Goal: Task Accomplishment & Management: Use online tool/utility

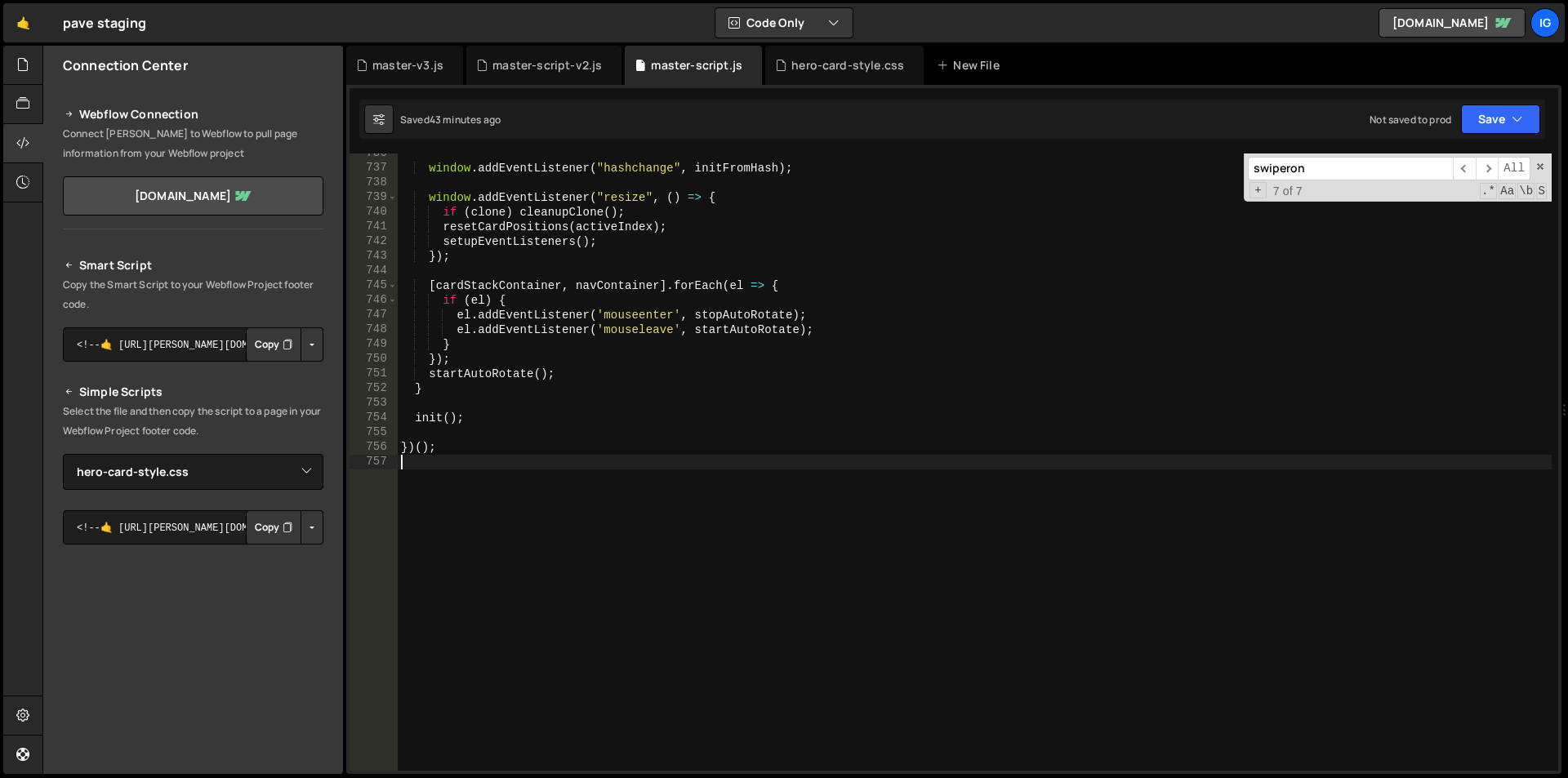
select select "45784"
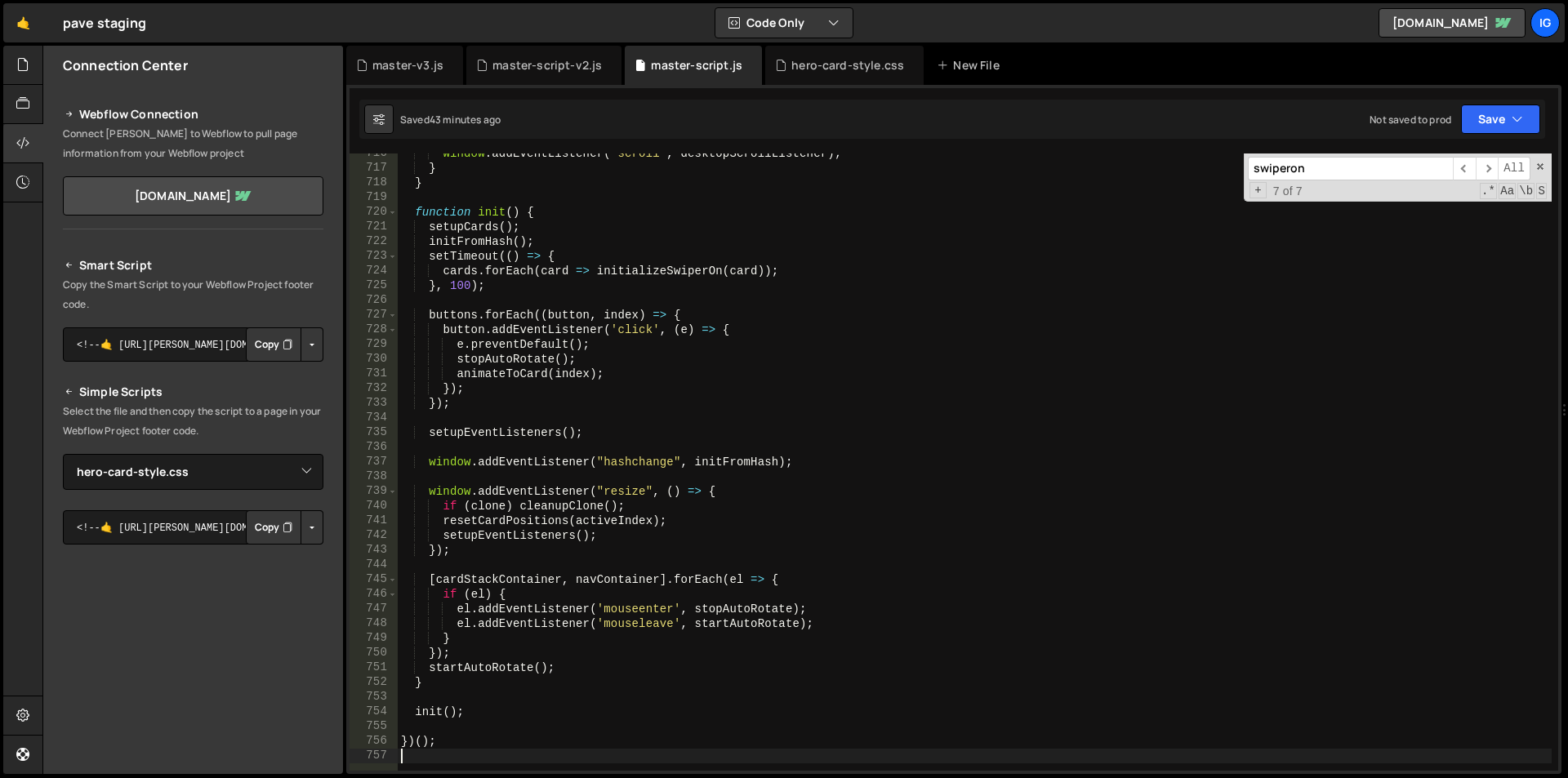
scroll to position [10222, 0]
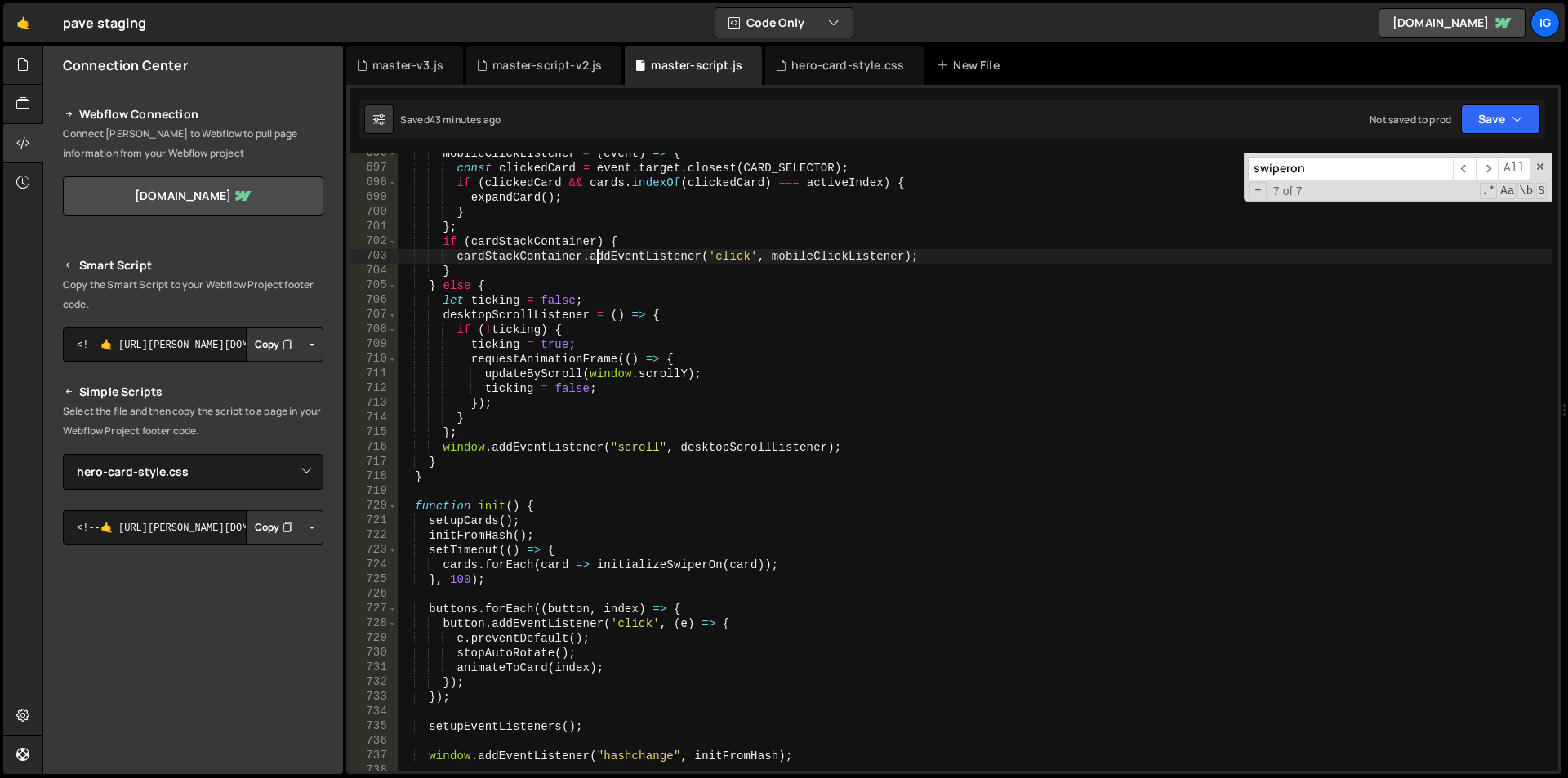
click at [599, 250] on div "mobileClickListener = ( event ) => { const clickedCard = event . target . close…" at bounding box center [975, 469] width 1154 height 647
type textarea "cardStackContainer.addEventListener('click', mobileClickListener);"
type input "i"
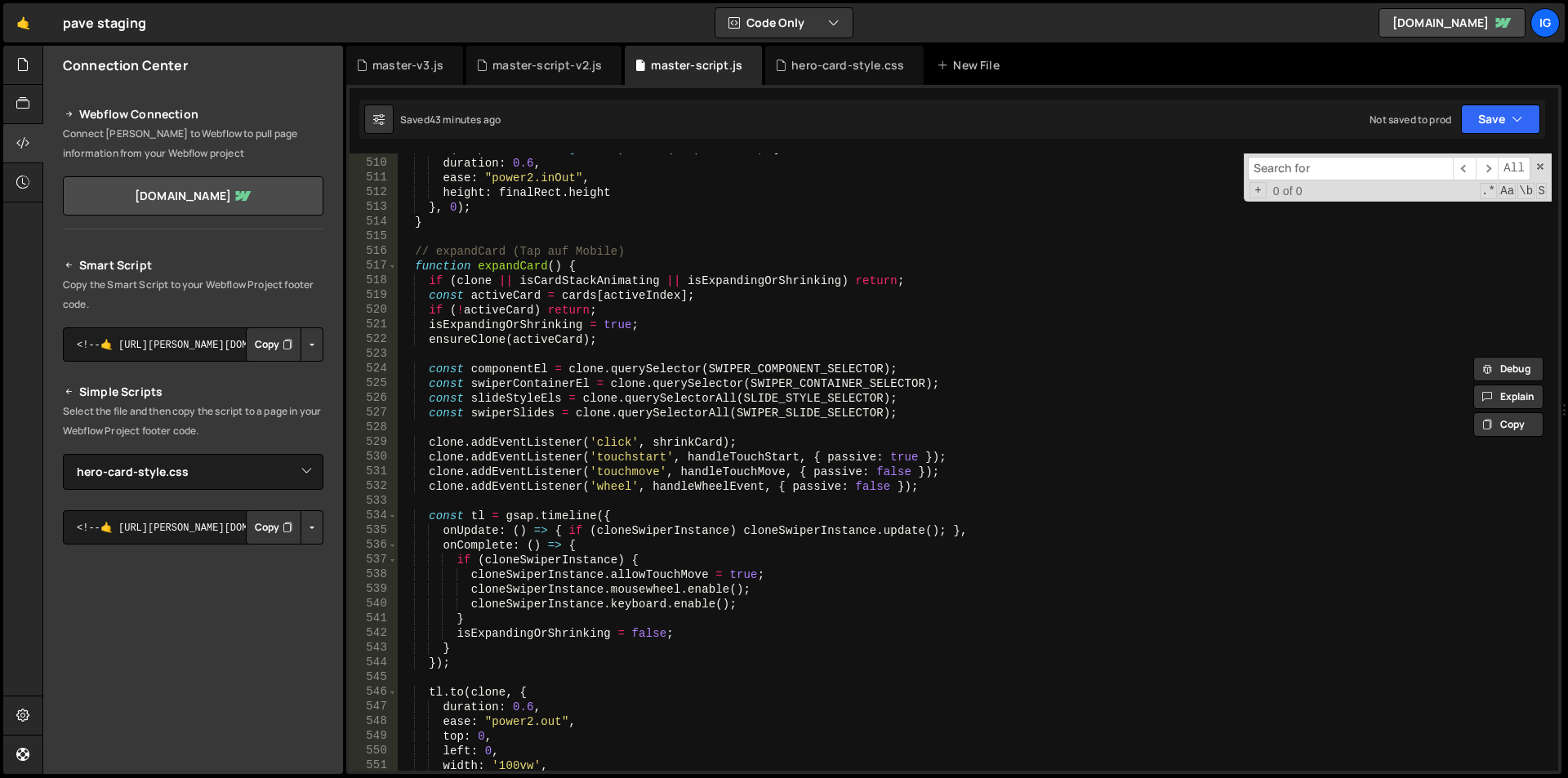
scroll to position [7478, 0]
type input "v"
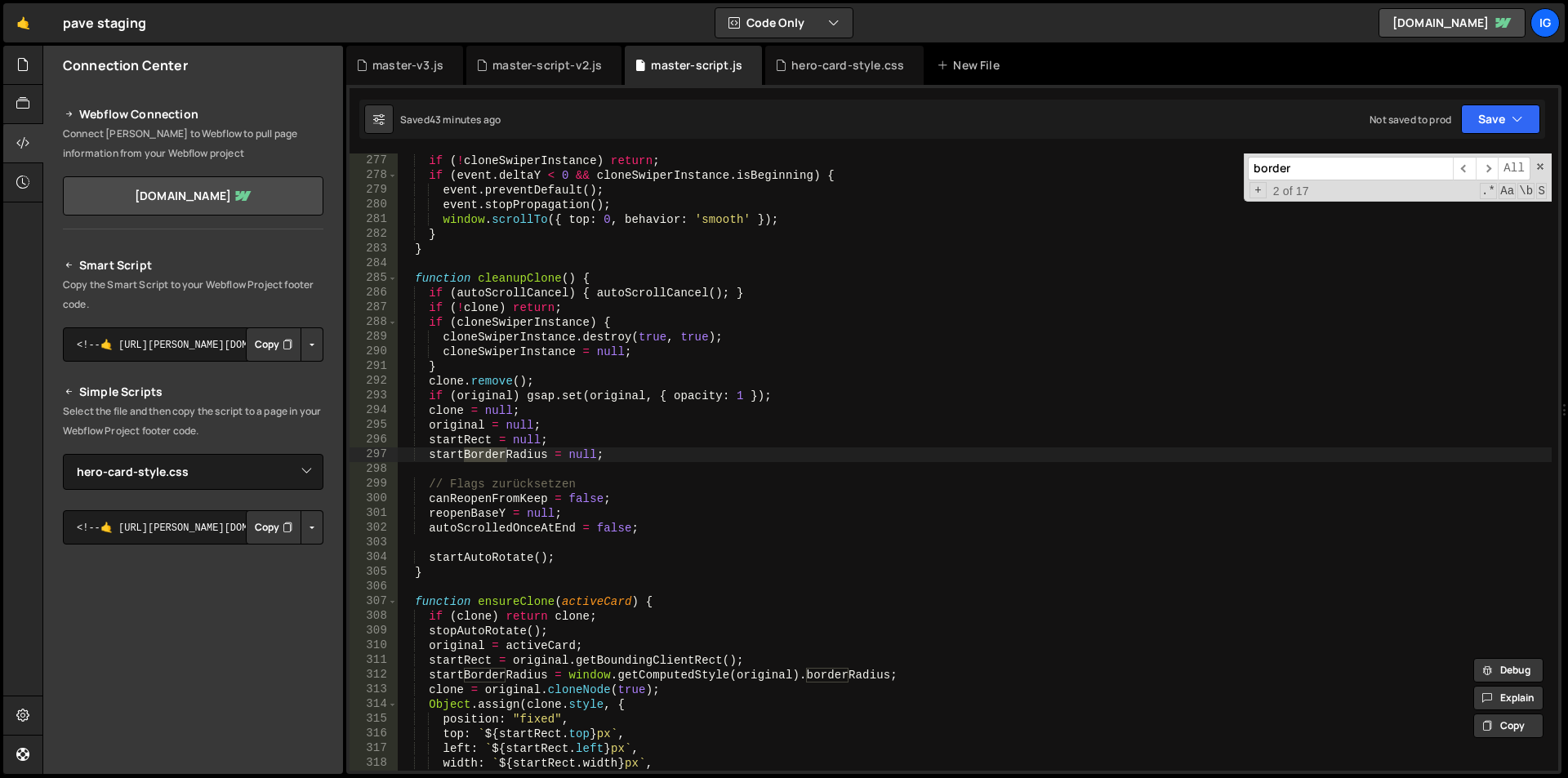
scroll to position [4056, 0]
type input "border"
click at [1491, 168] on span "​" at bounding box center [1487, 168] width 23 height 24
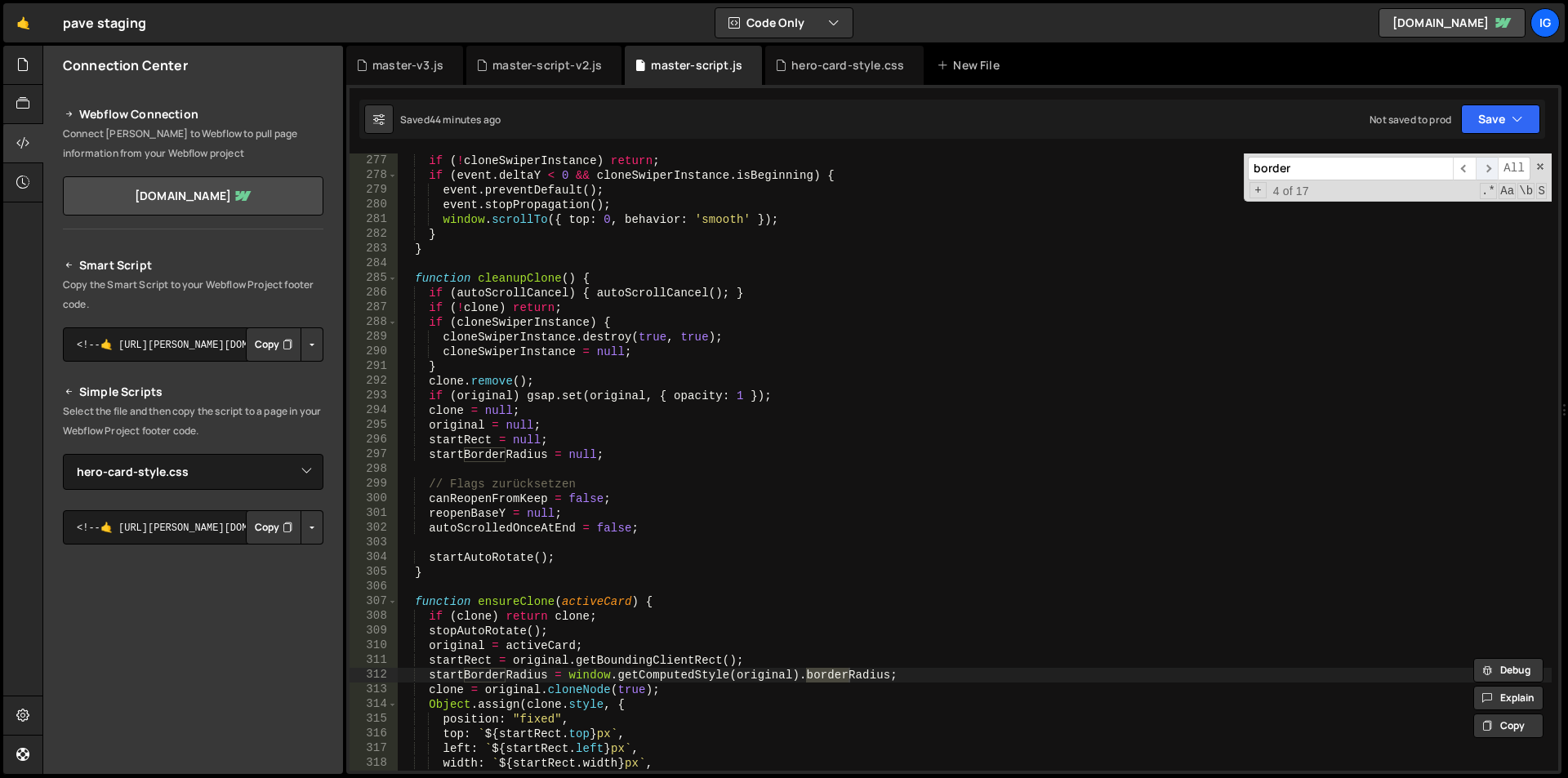
scroll to position [4424, 0]
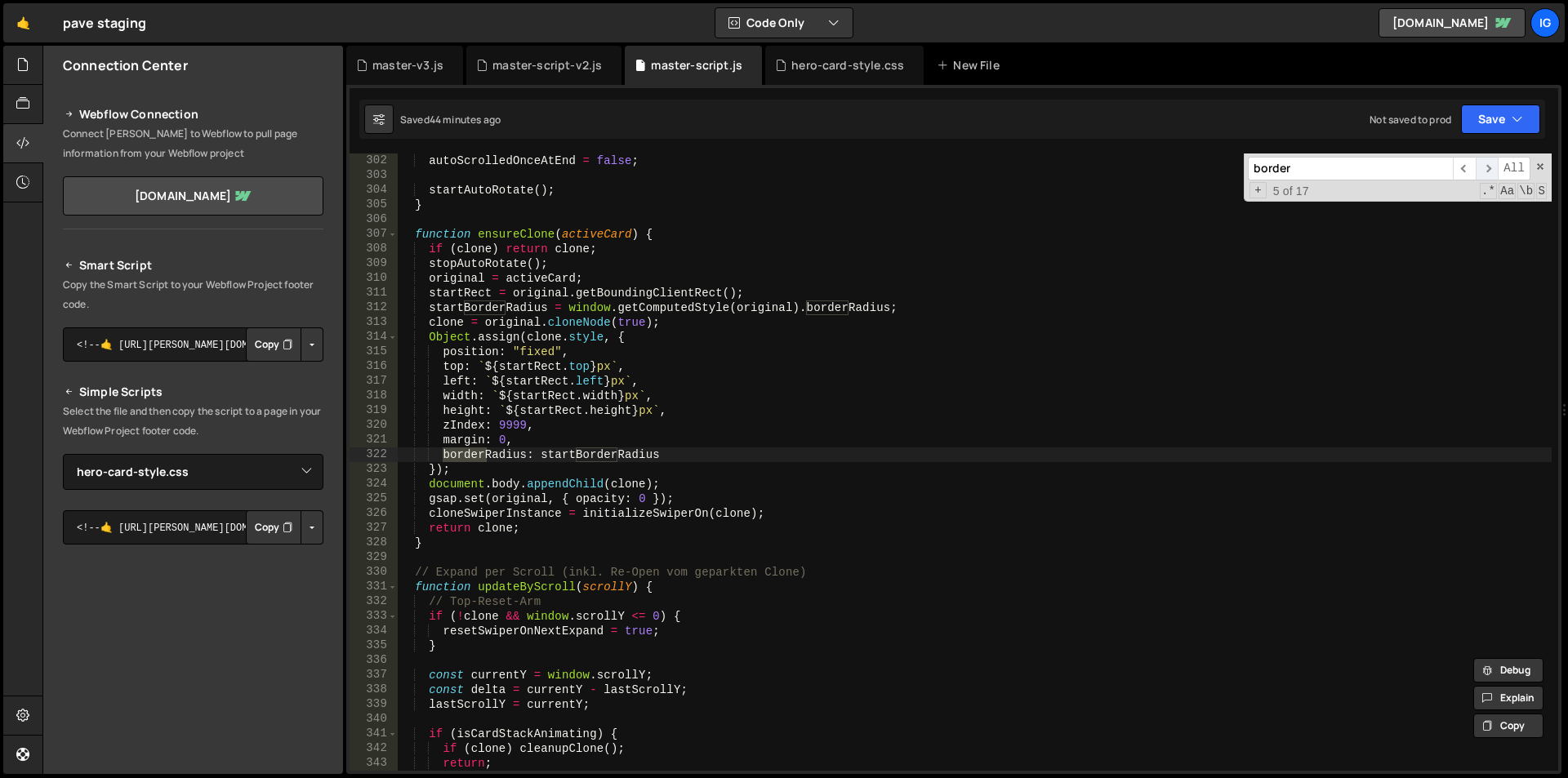
click at [1491, 168] on span "​" at bounding box center [1487, 168] width 23 height 24
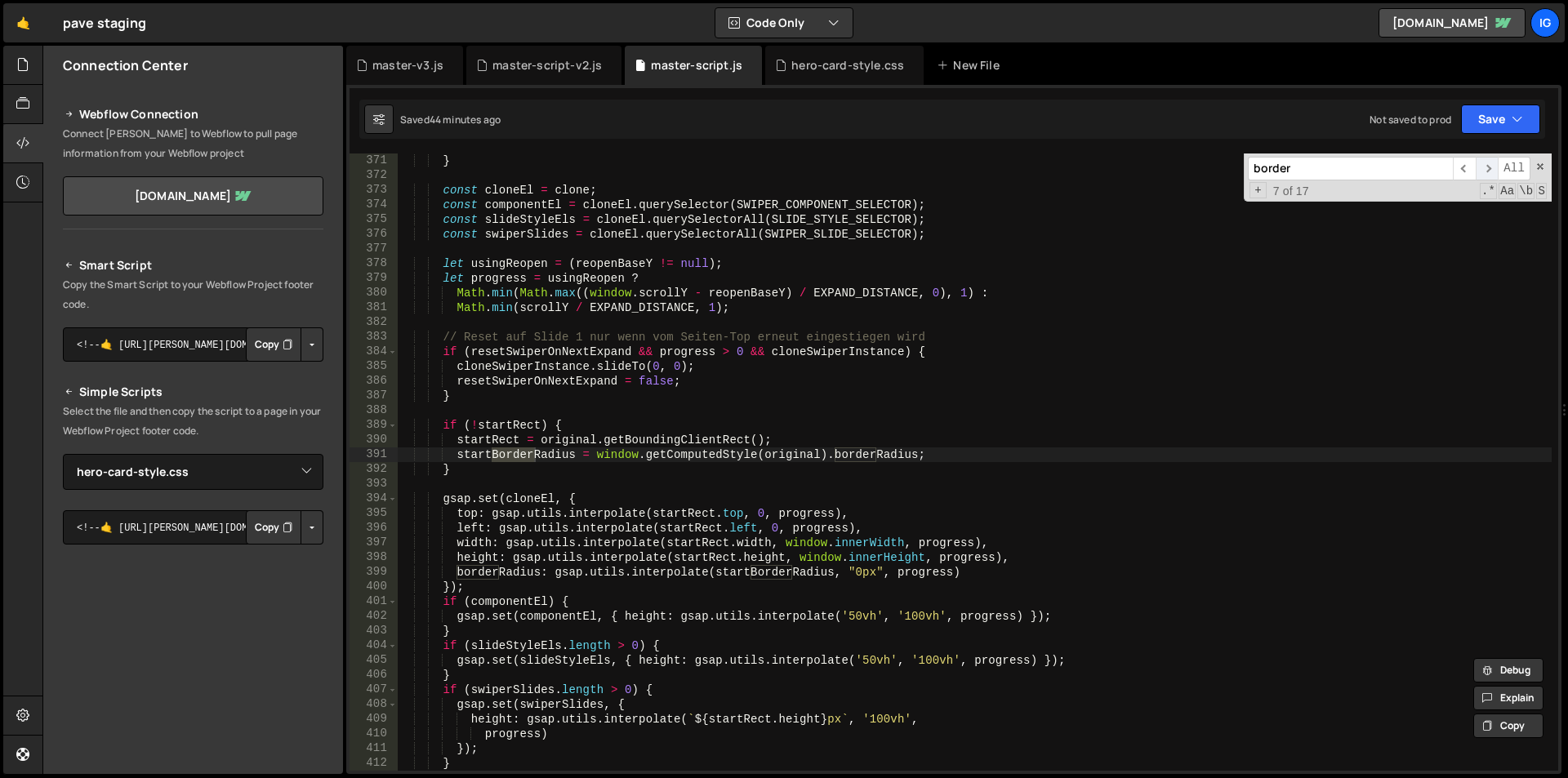
click at [1491, 168] on span "​" at bounding box center [1487, 168] width 23 height 24
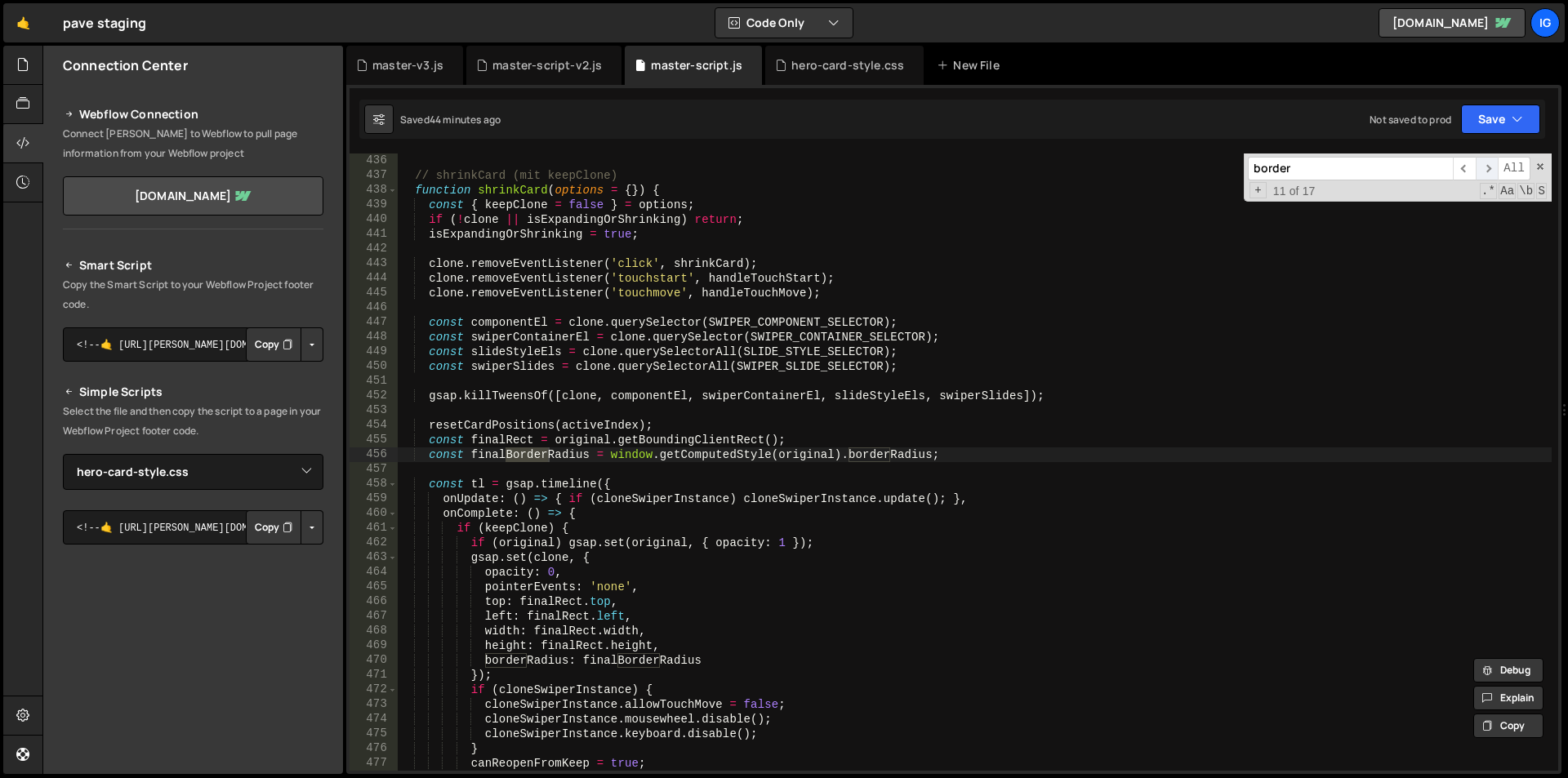
scroll to position [6393, 0]
click at [1491, 168] on span "​" at bounding box center [1487, 168] width 23 height 24
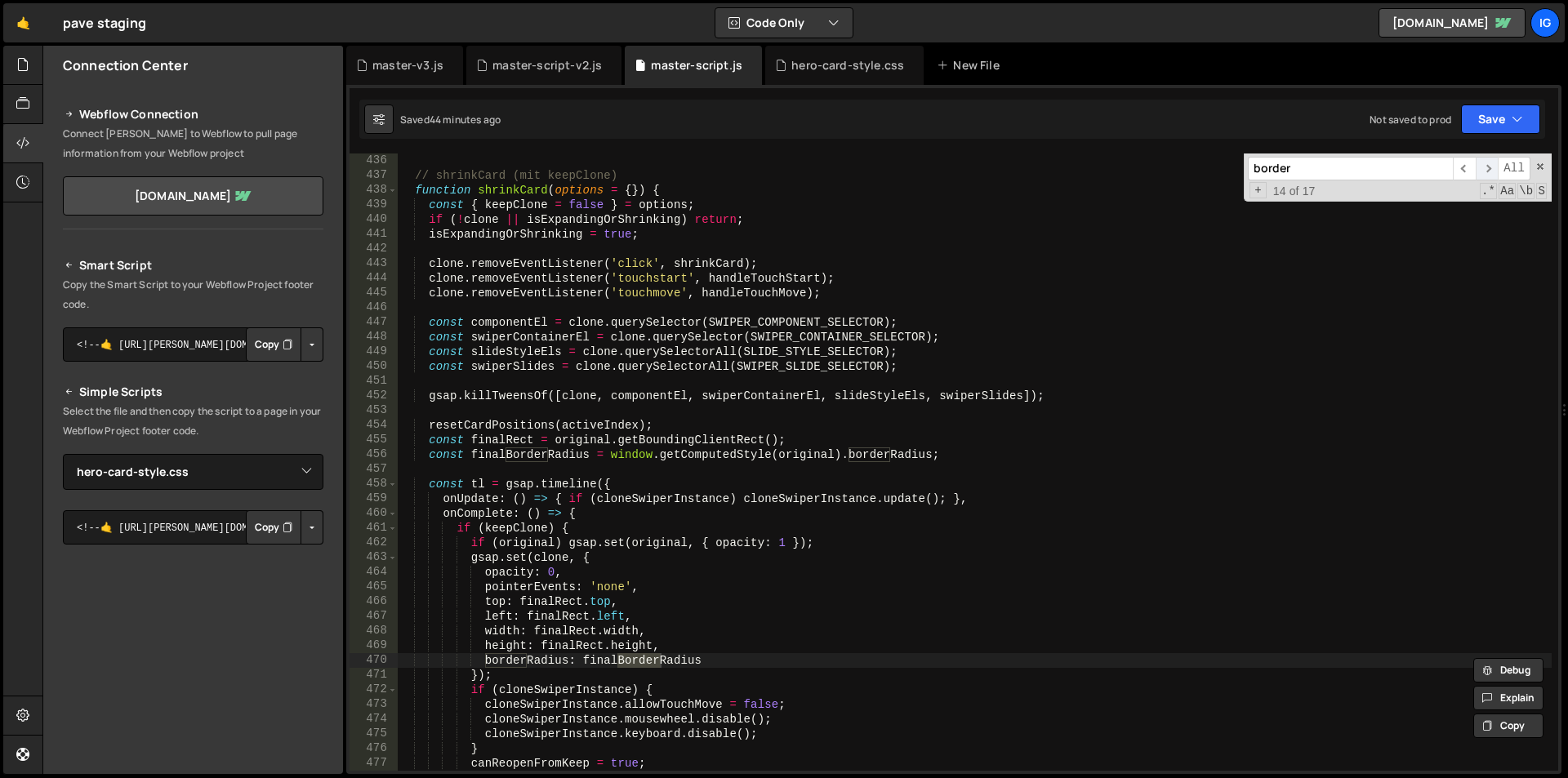
scroll to position [6952, 0]
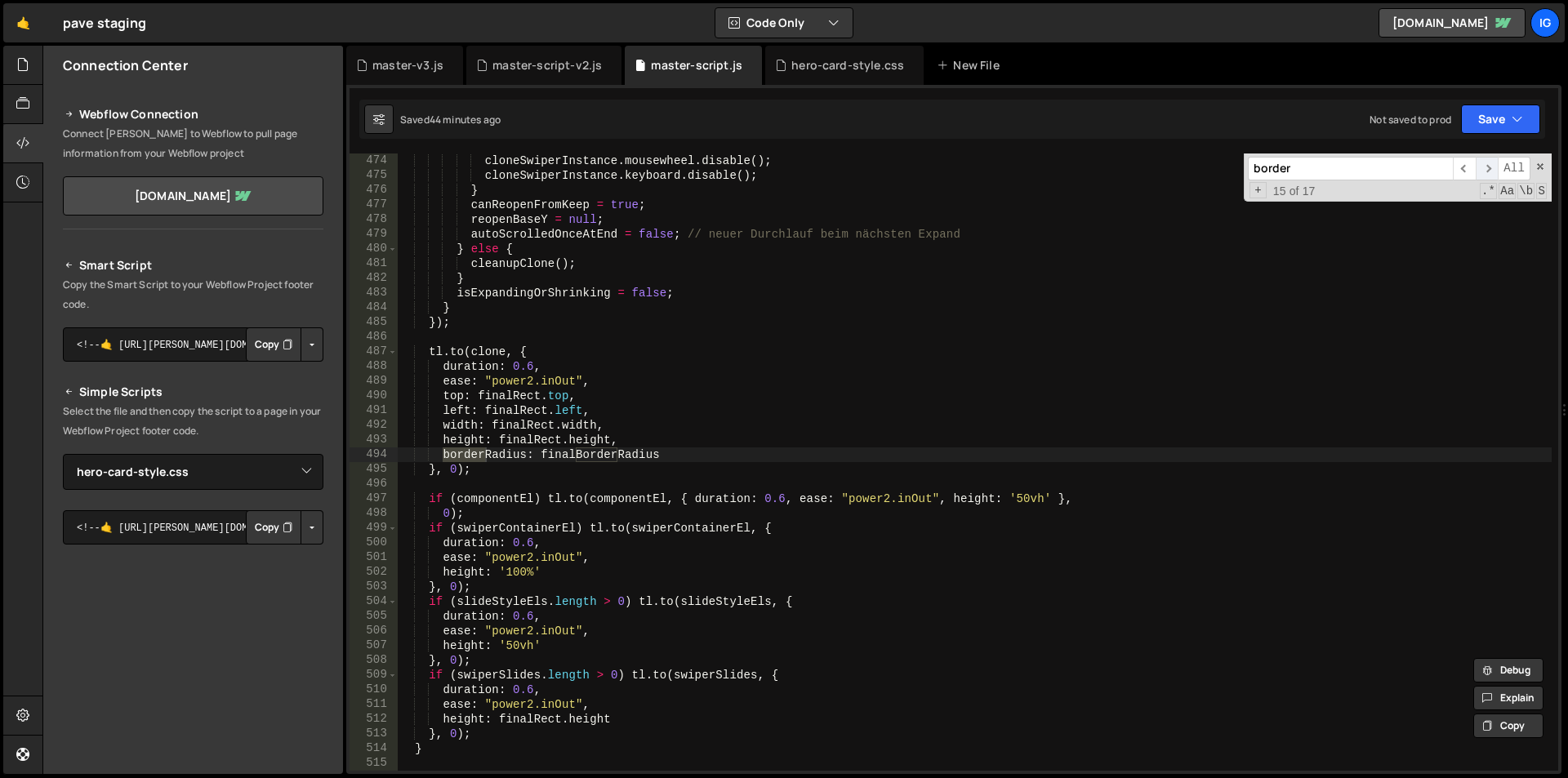
click at [1491, 168] on span "​" at bounding box center [1487, 168] width 23 height 24
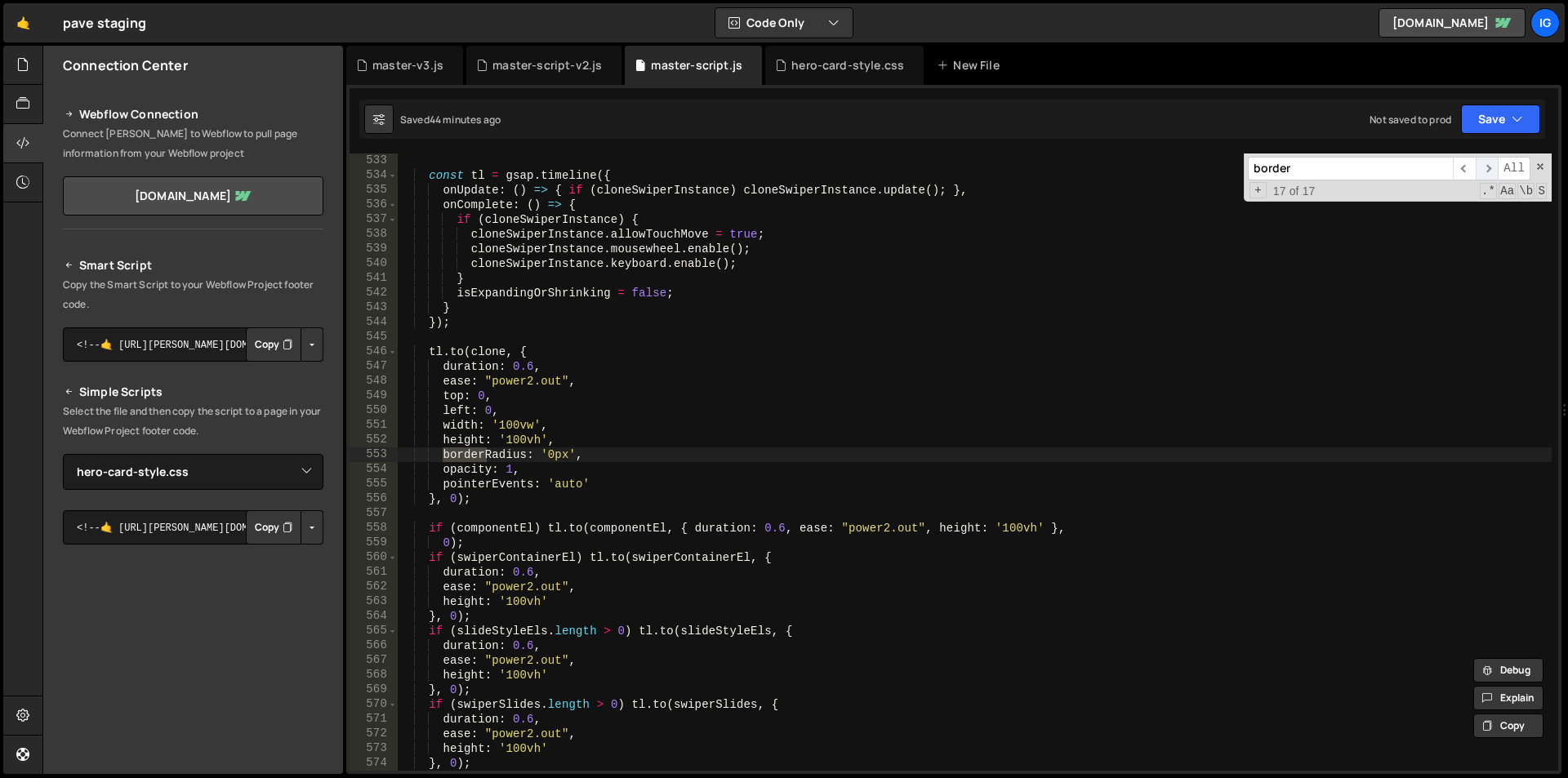
click at [1491, 168] on span "​" at bounding box center [1487, 168] width 23 height 24
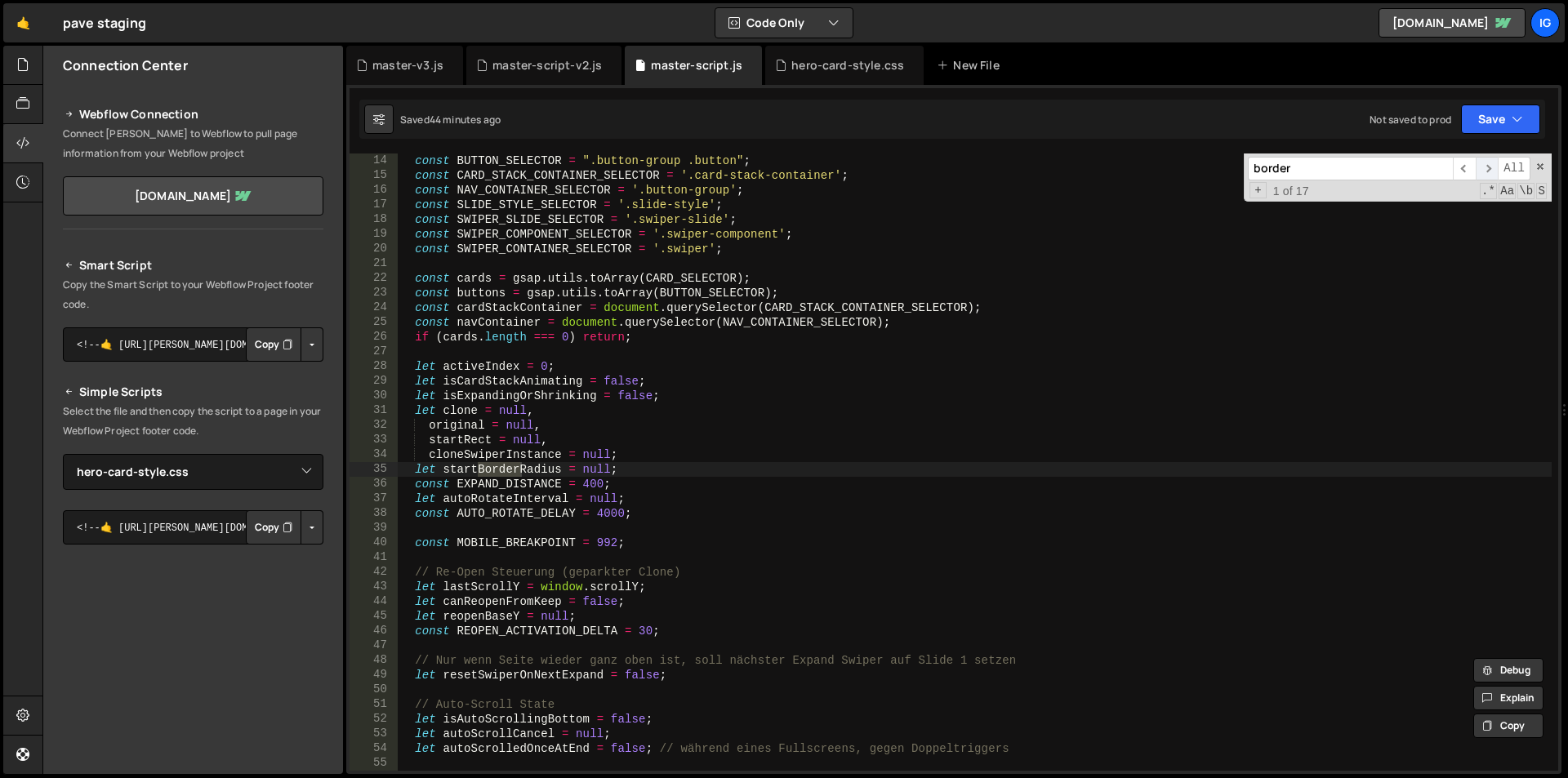
click at [1491, 168] on span "​" at bounding box center [1487, 168] width 23 height 24
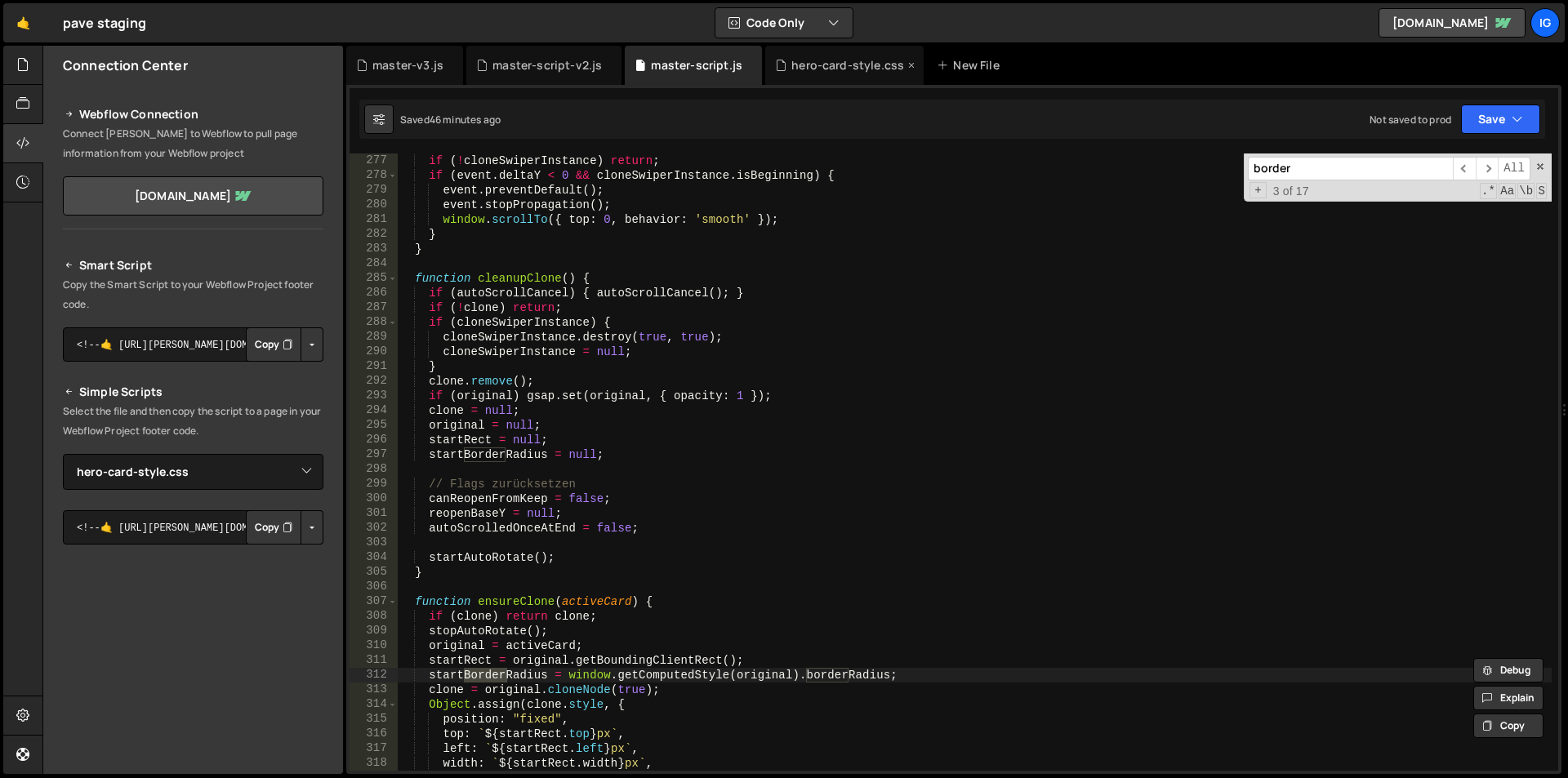
click at [823, 65] on div "hero-card-style.css" at bounding box center [847, 66] width 113 height 16
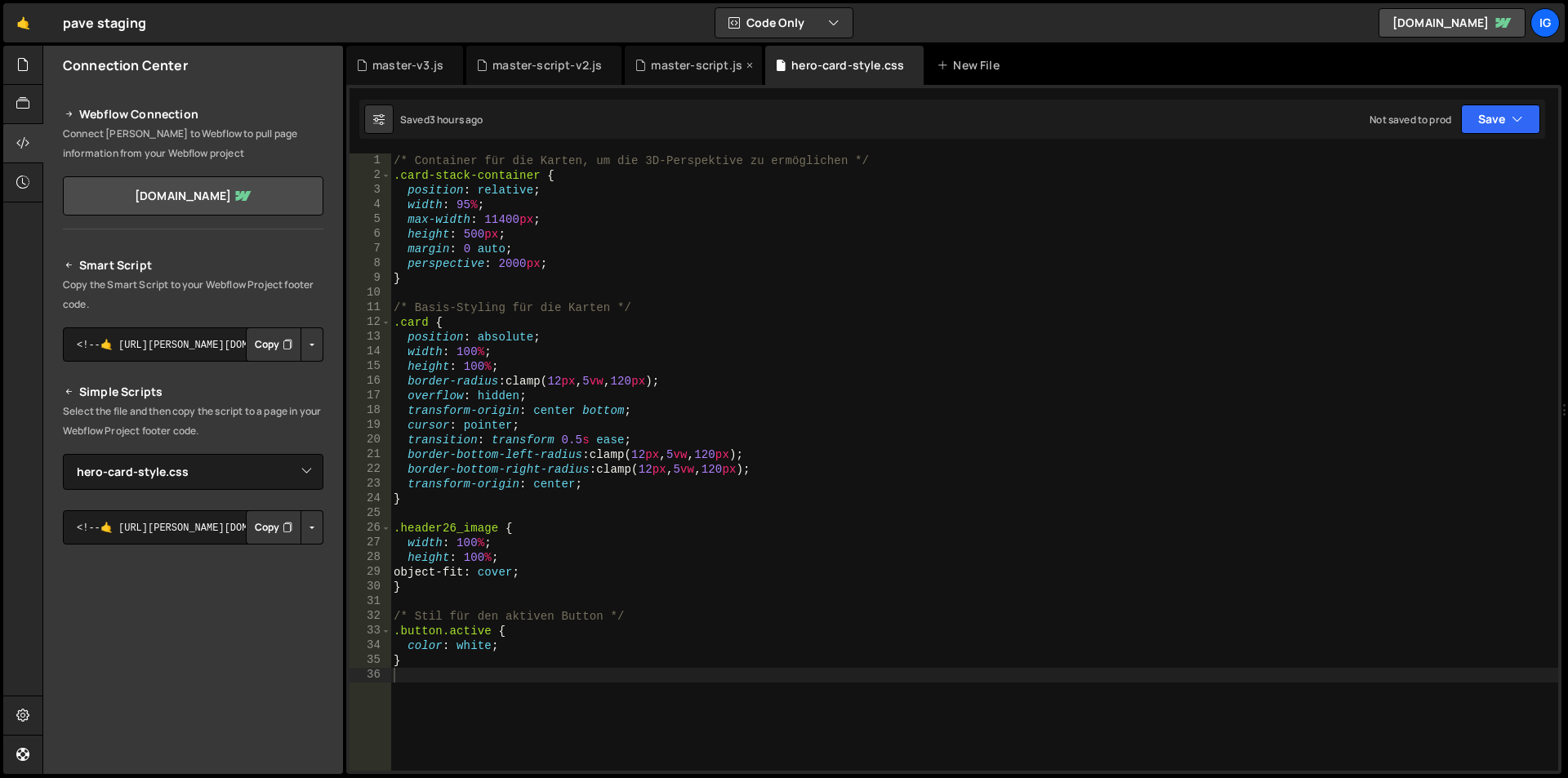
click at [689, 67] on div "master-script.js" at bounding box center [696, 66] width 91 height 16
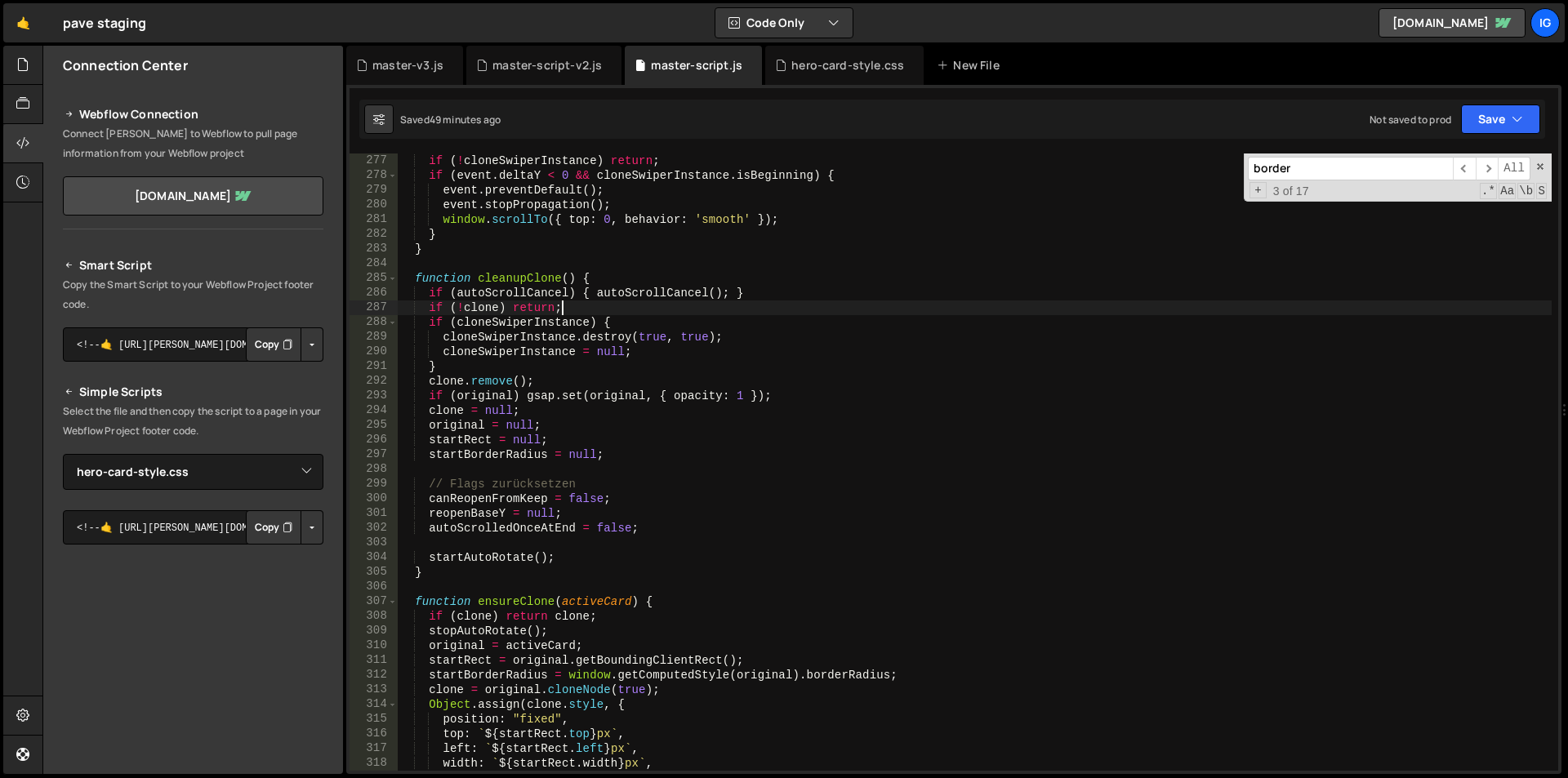
click at [644, 302] on div "if ( ! cloneSwiperInstance ) return ; if ( event . deltaY < 0 && cloneSwiperIns…" at bounding box center [975, 476] width 1154 height 647
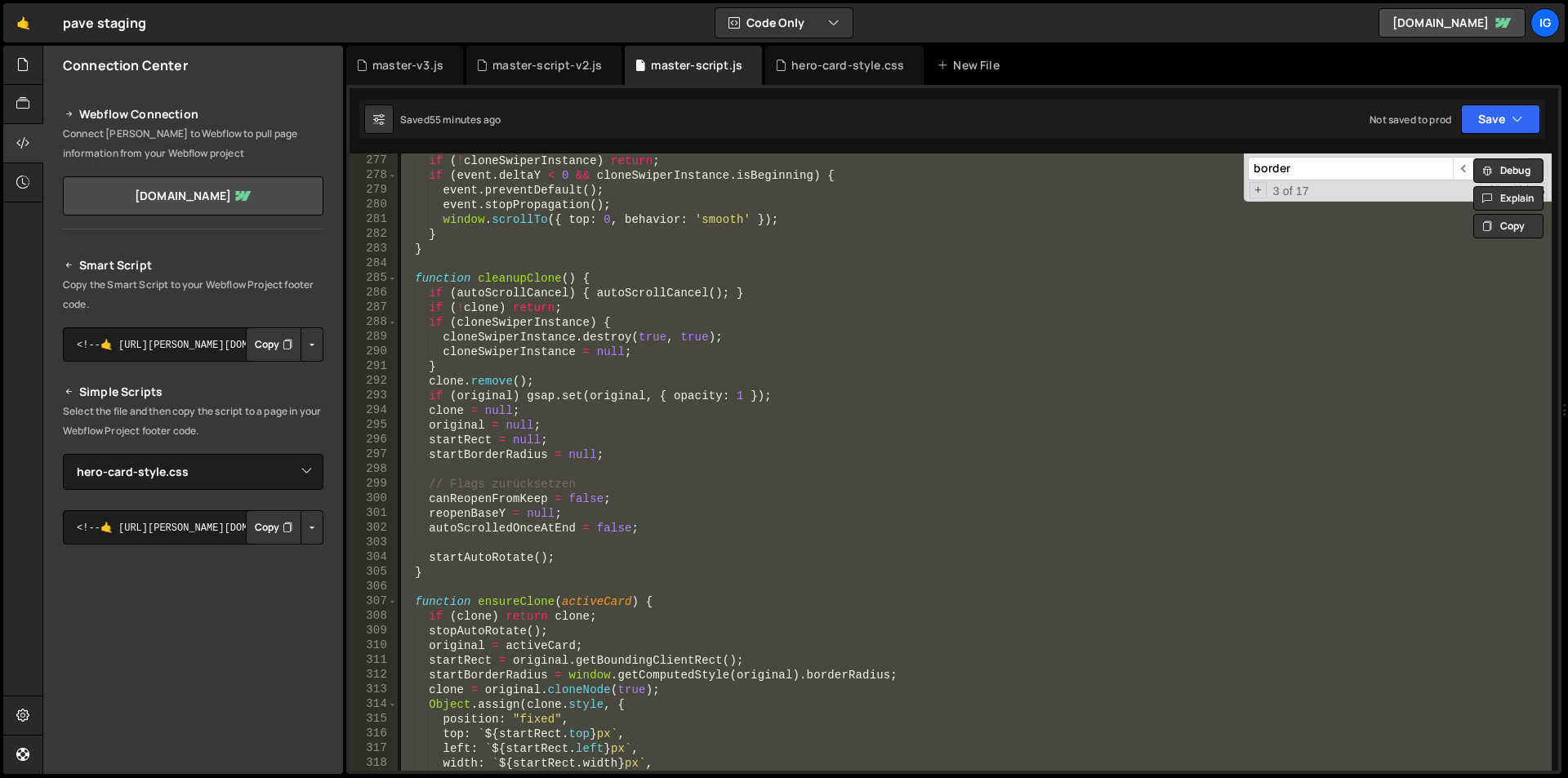
click at [597, 218] on div "if ( ! cloneSwiperInstance ) return ; if ( event . deltaY < 0 && cloneSwiperIns…" at bounding box center [975, 462] width 1154 height 617
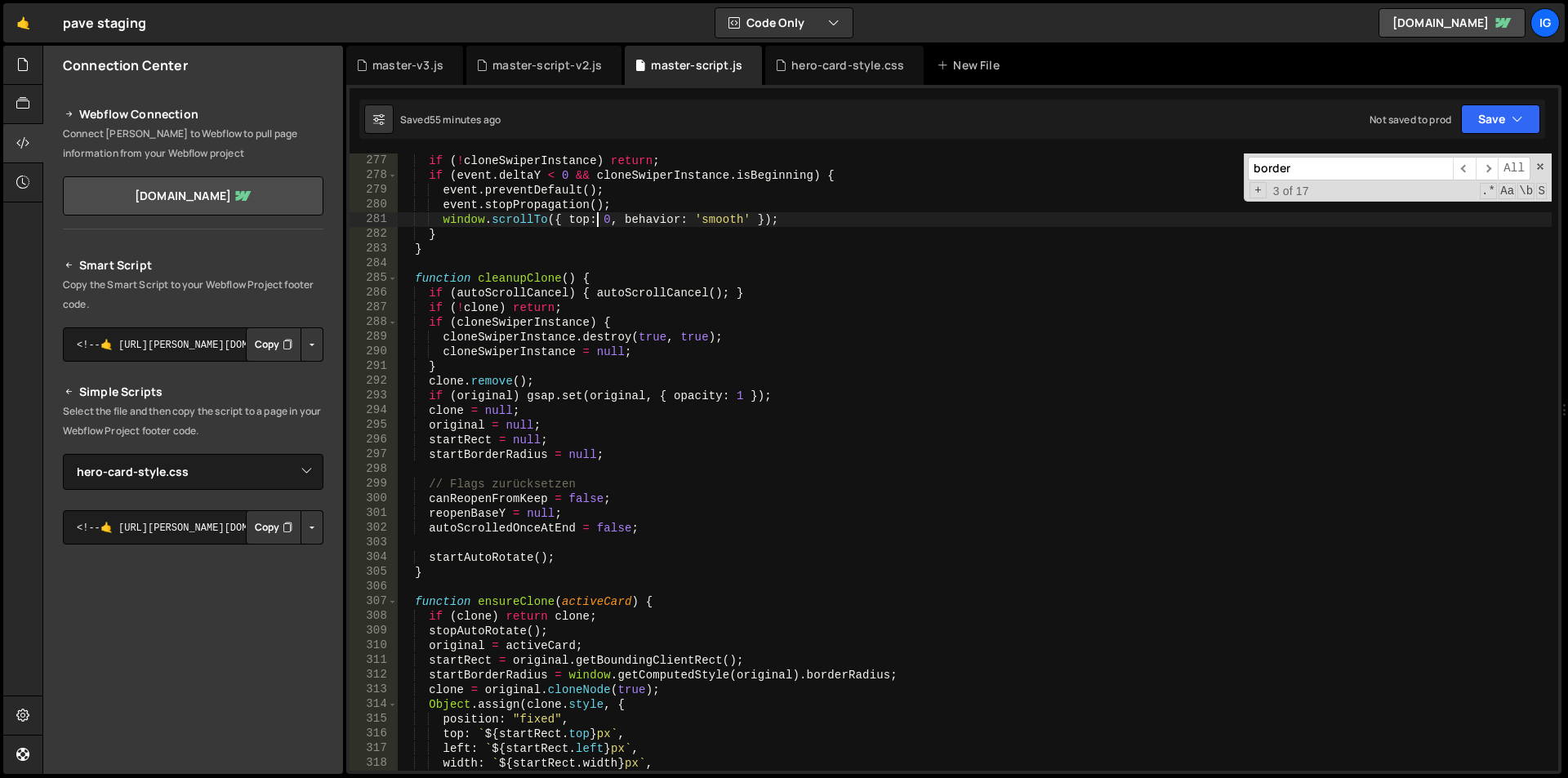
type textarea "})();"
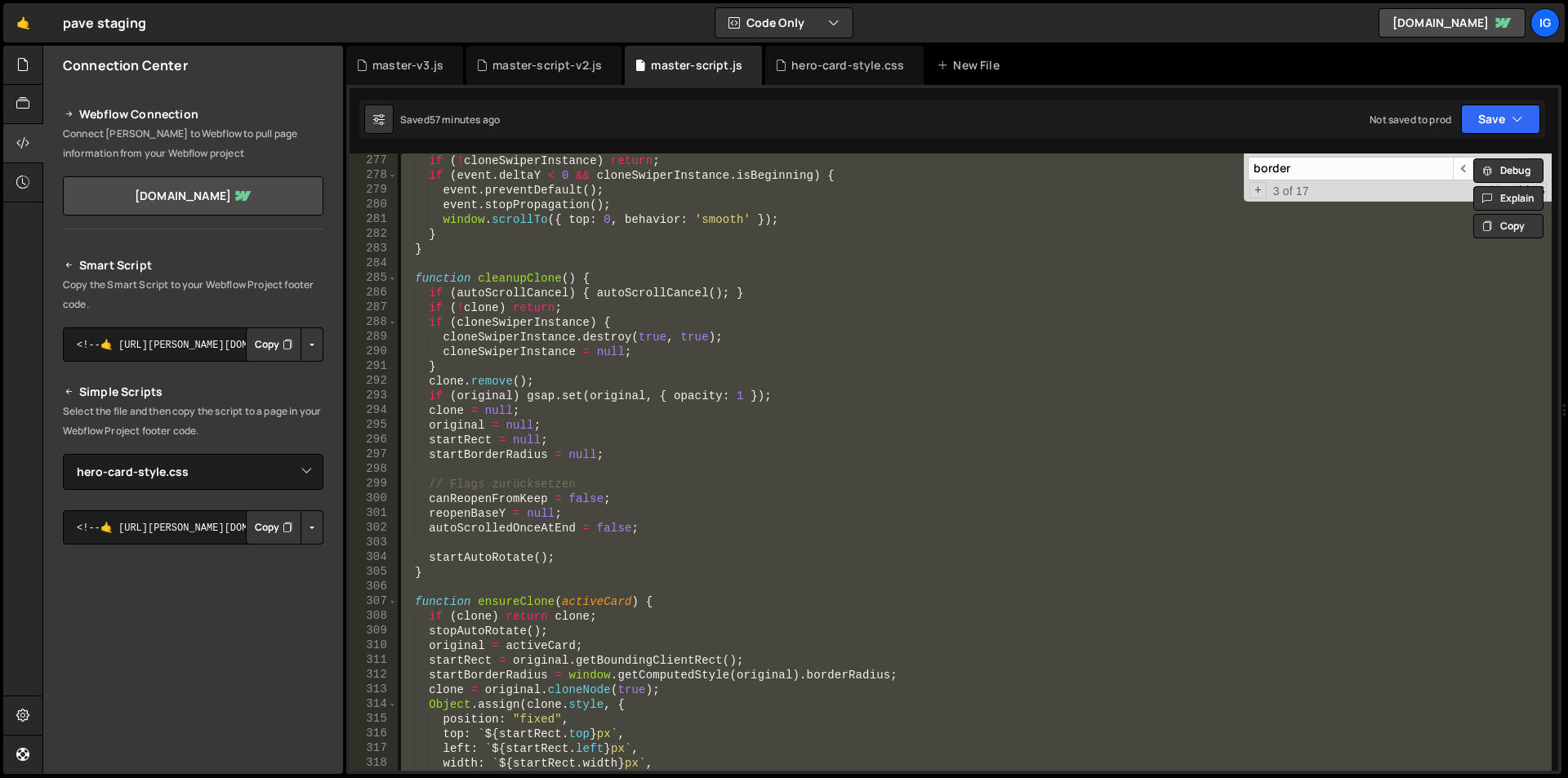
click at [663, 257] on div "if ( ! cloneSwiperInstance ) return ; if ( event . deltaY < 0 && cloneSwiperIns…" at bounding box center [975, 462] width 1154 height 617
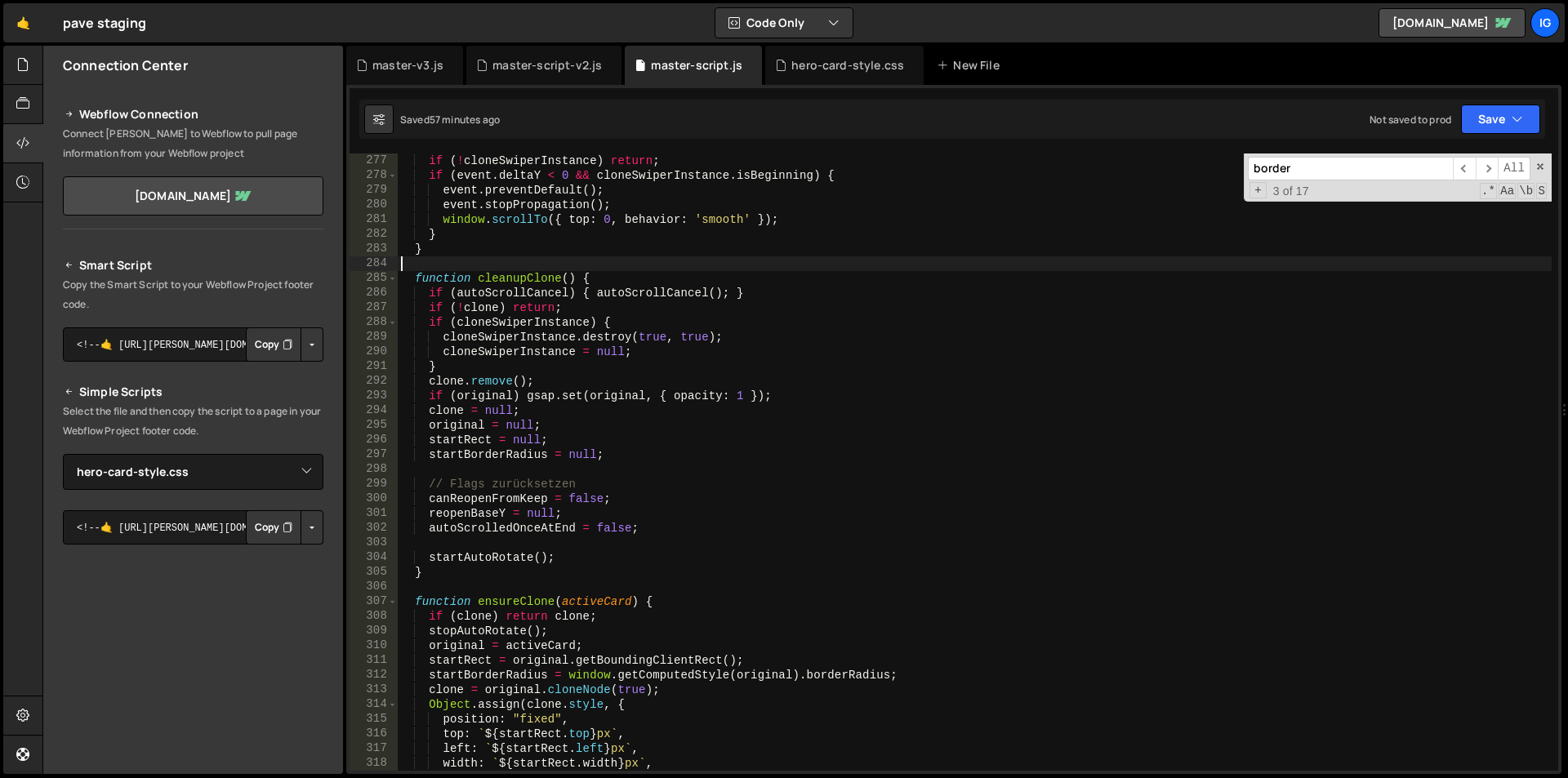
type textarea "})();"
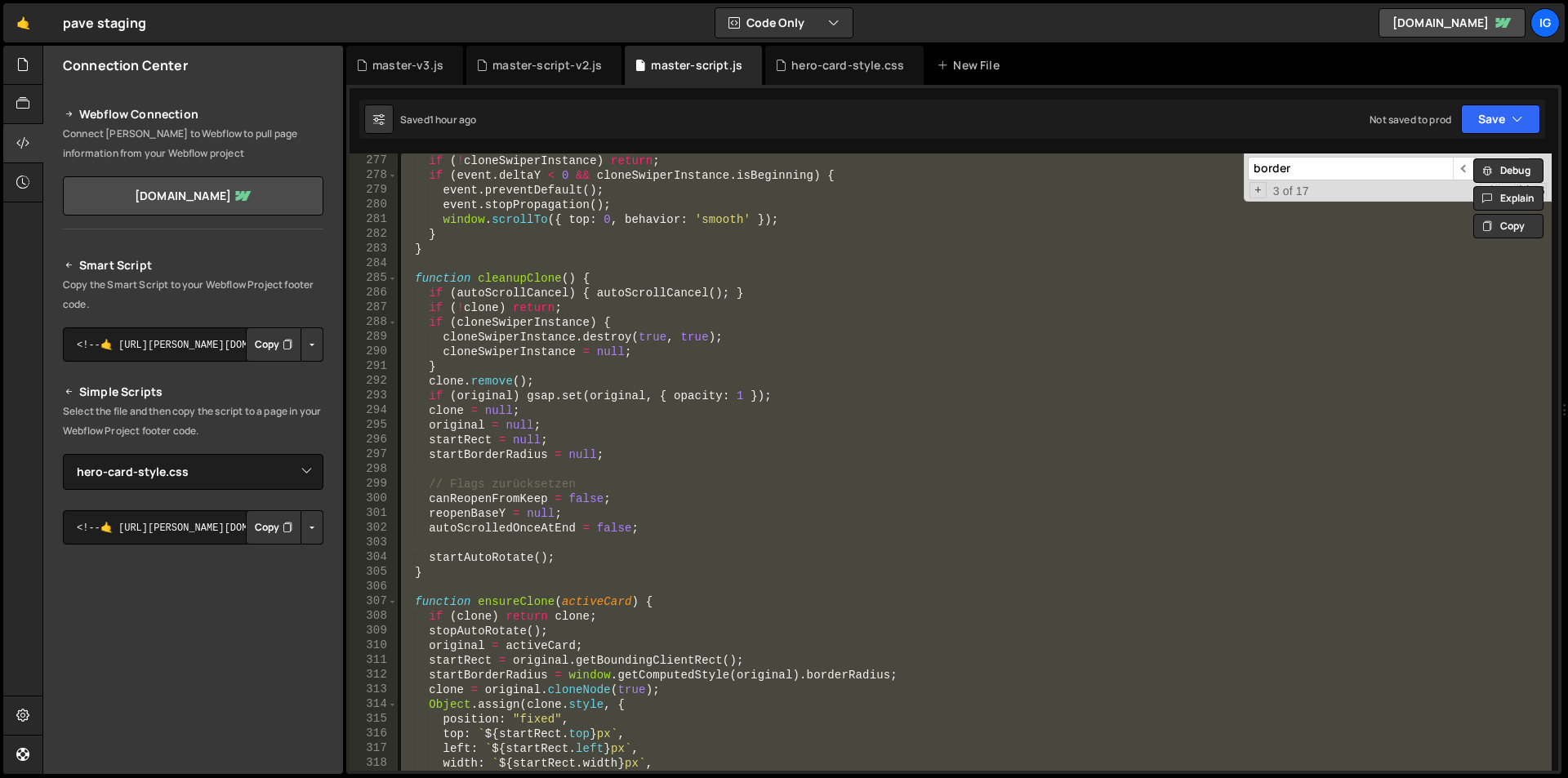
click at [608, 268] on div "if ( ! cloneSwiperInstance ) return ; if ( event . deltaY < 0 && cloneSwiperIns…" at bounding box center [975, 462] width 1154 height 617
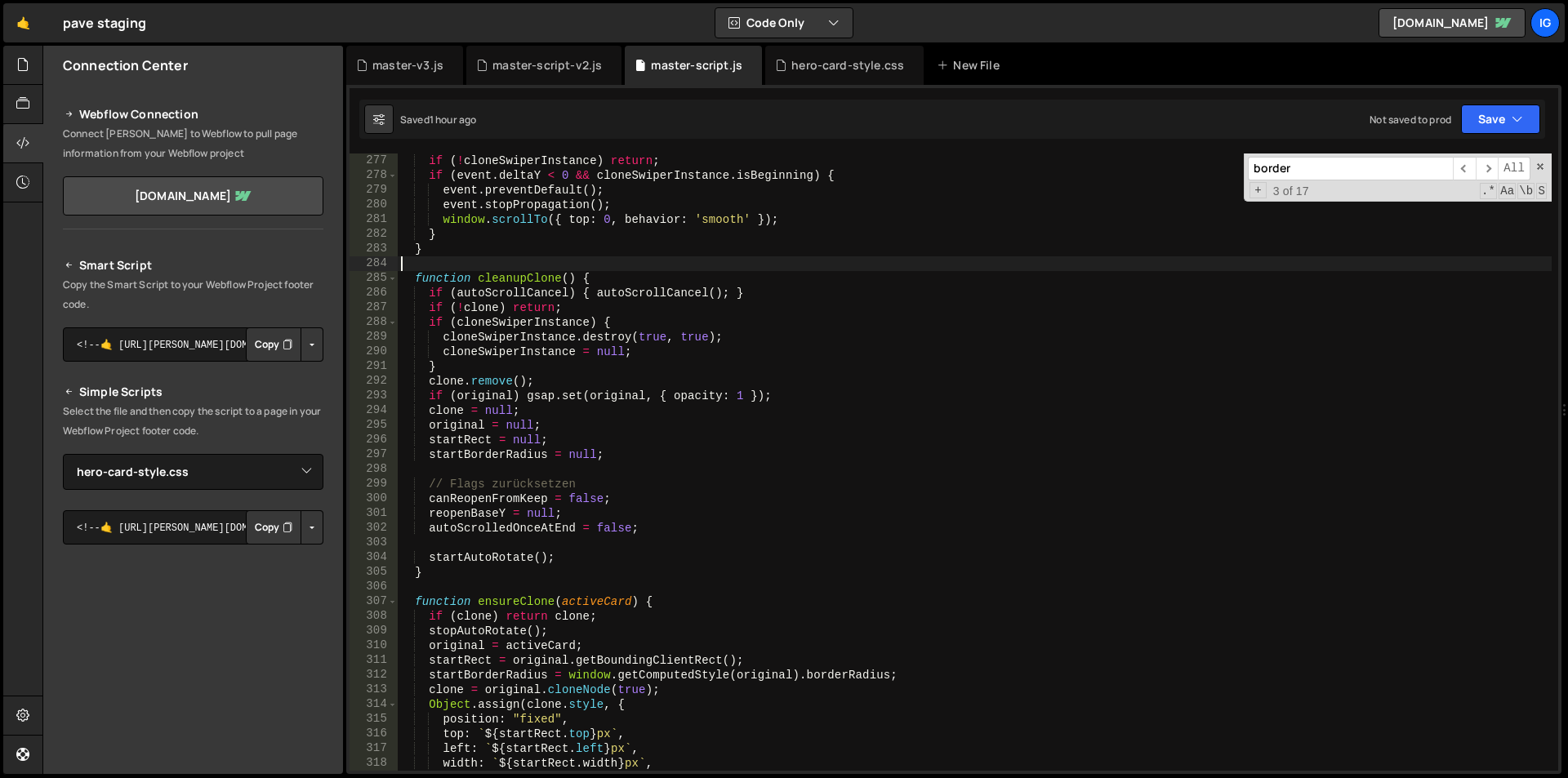
type textarea "})();"
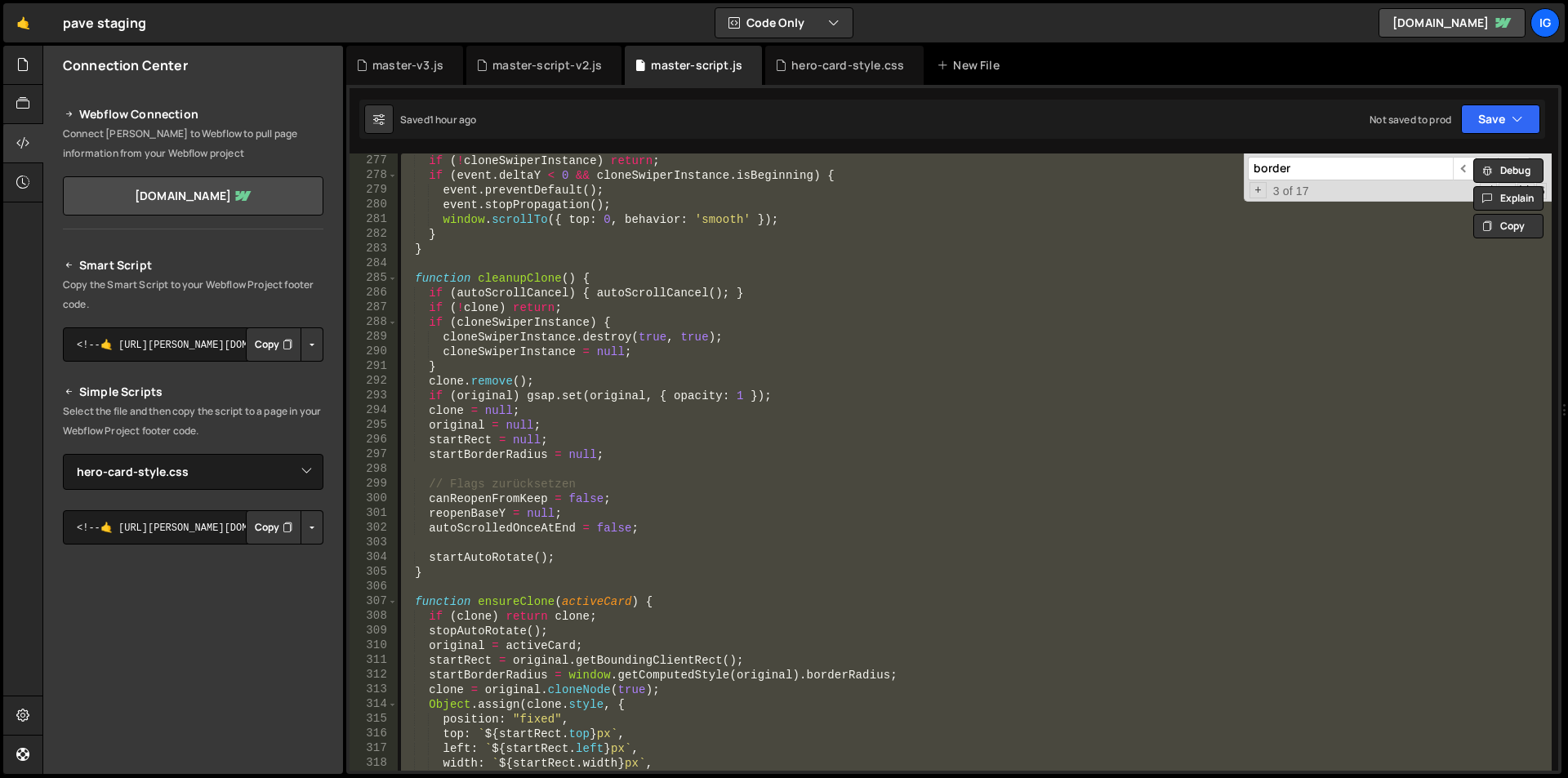
paste textarea
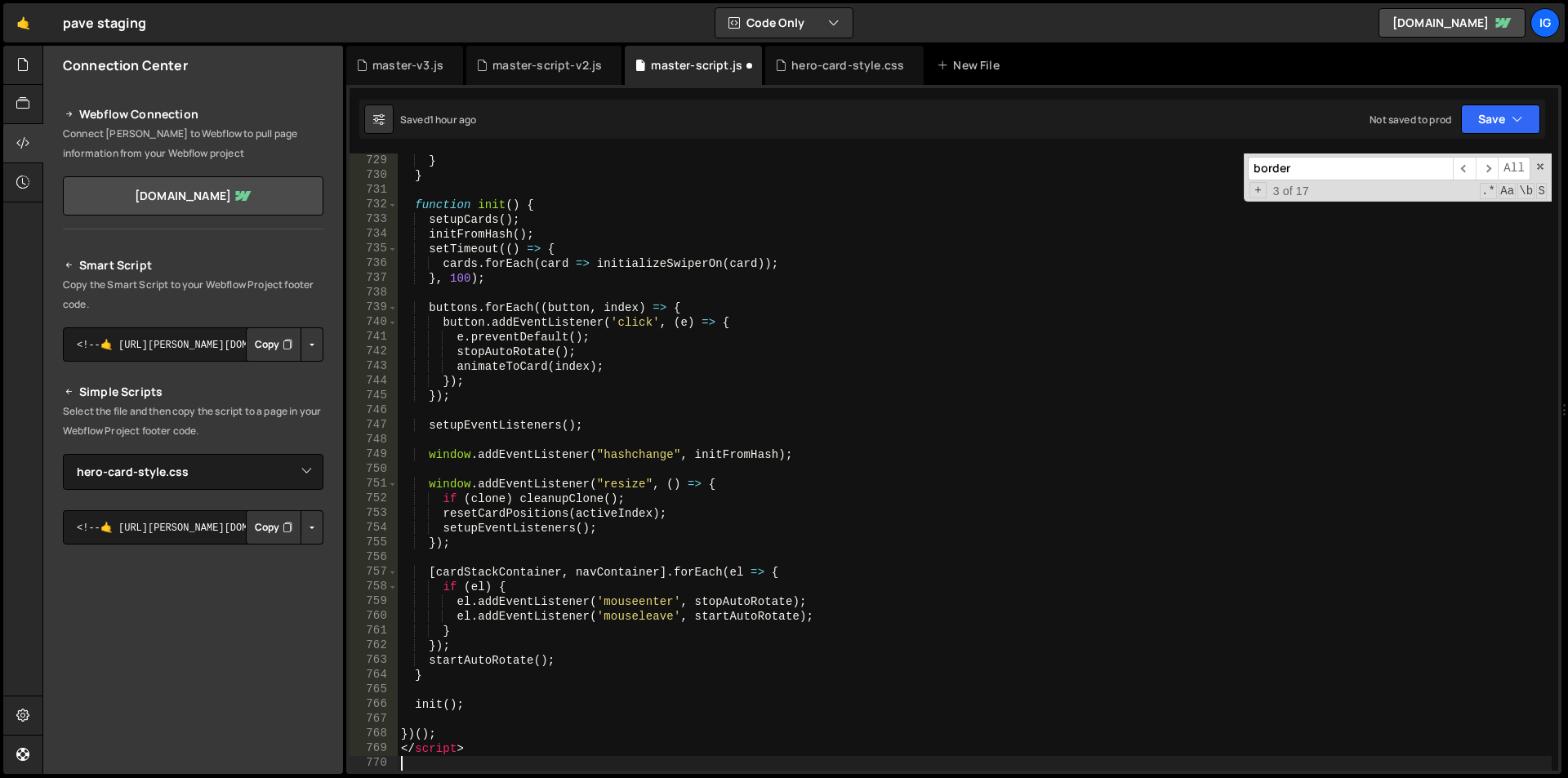
scroll to position [10993, 0]
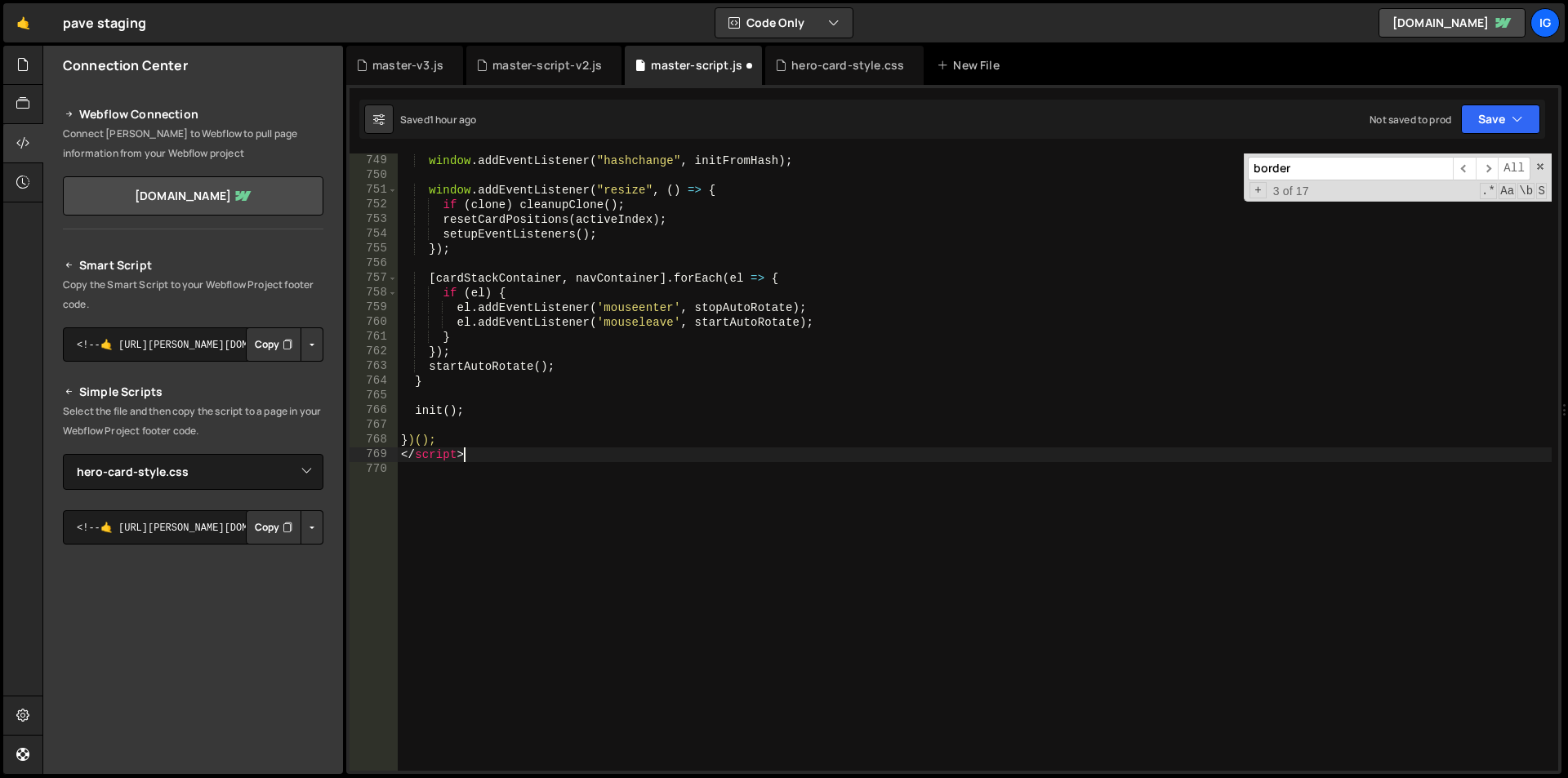
drag, startPoint x: 464, startPoint y: 456, endPoint x: 374, endPoint y: 456, distance: 90.0
click at [374, 456] on div "749 750 751 752 753 754 755 756 757 758 759 760 761 762 763 764 765 766 767 768…" at bounding box center [953, 462] width 1209 height 617
type textarea "</script>"
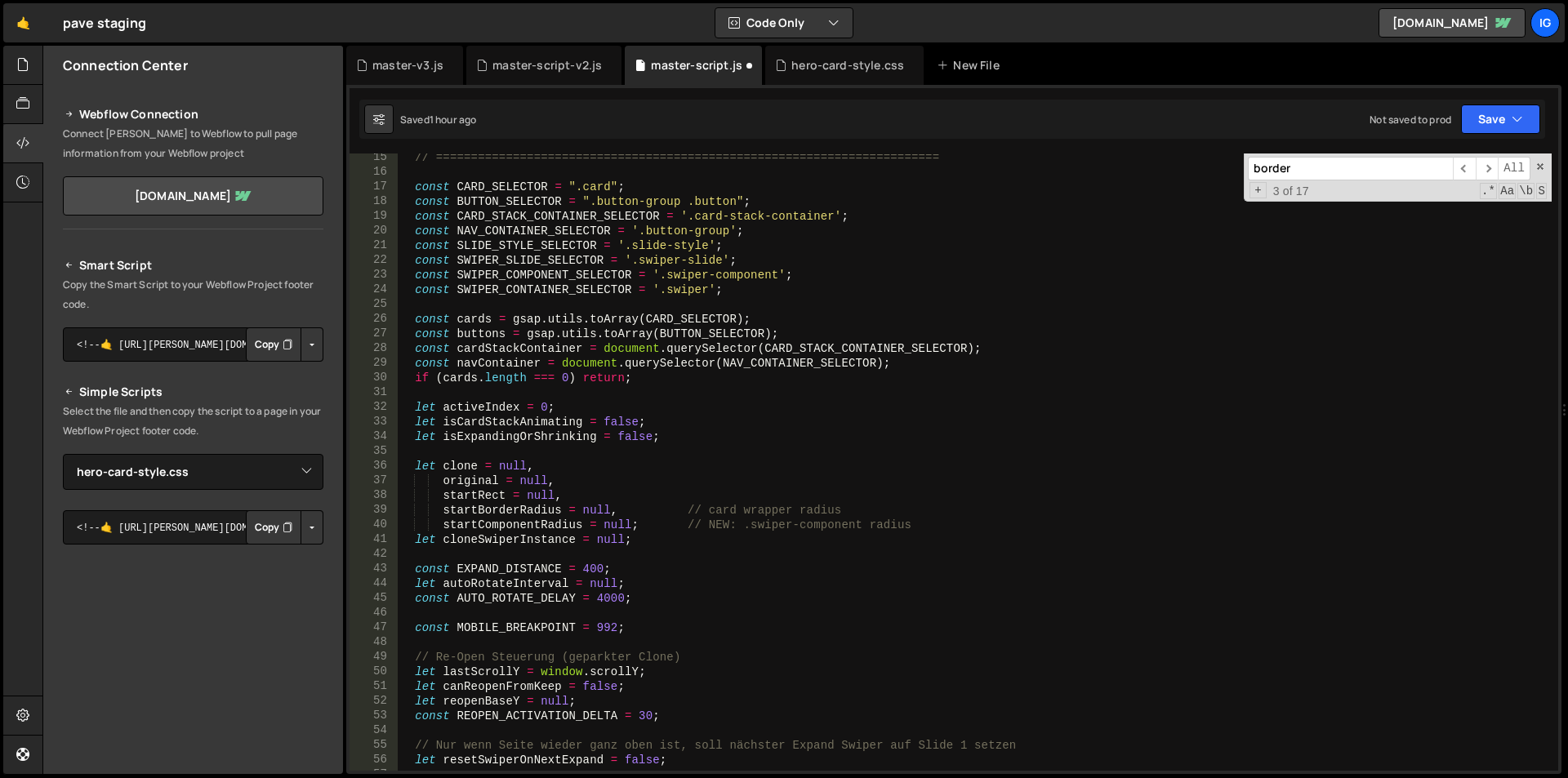
scroll to position [0, 0]
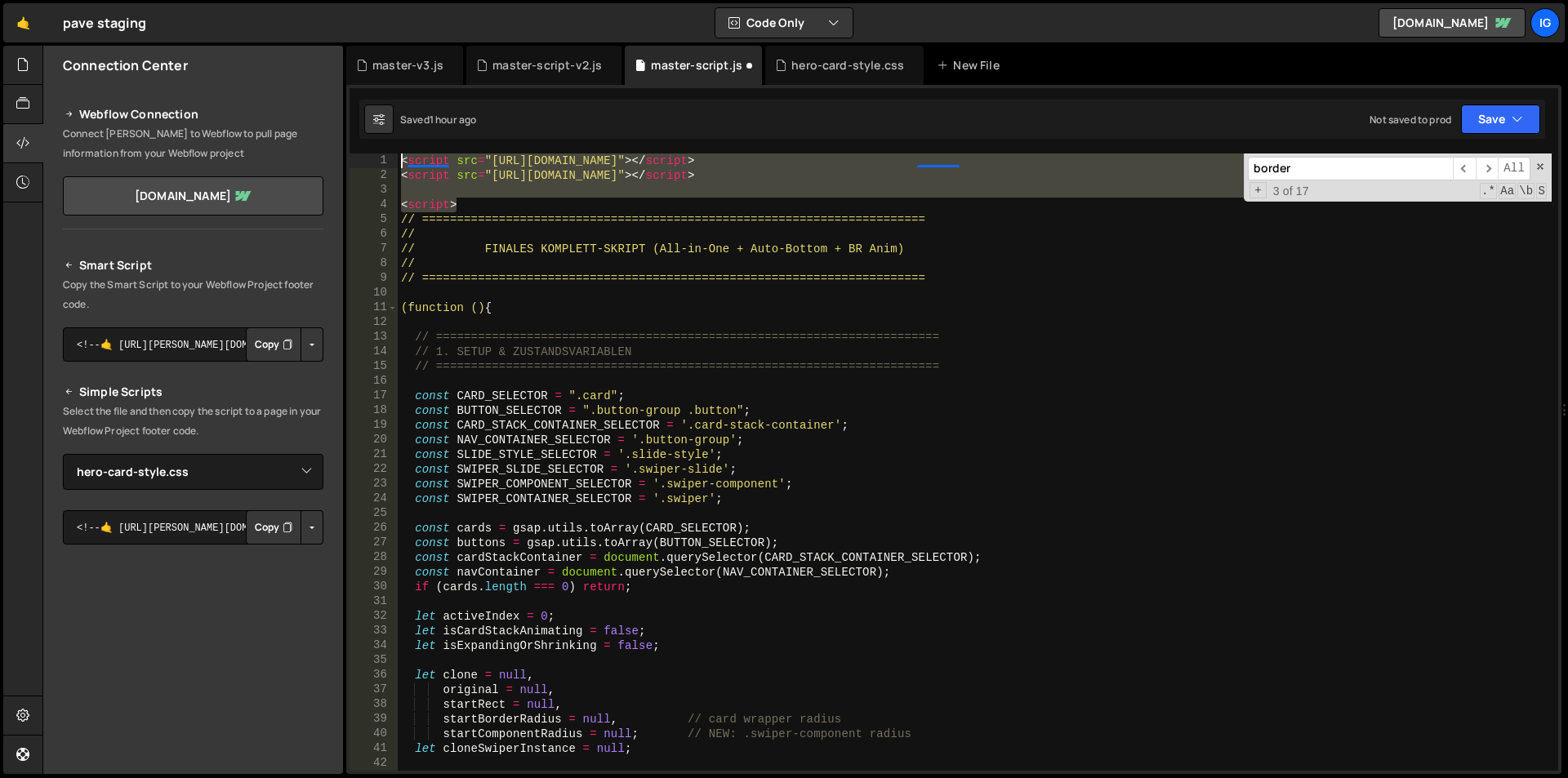
drag, startPoint x: 459, startPoint y: 199, endPoint x: 373, endPoint y: 150, distance: 99.0
click at [373, 151] on div "} 1 2 3 4 5 6 7 8 9 10 11 12 13 14 15 16 17 18 19 20 21 22 23 24 25 26 27 28 29…" at bounding box center [953, 429] width 1215 height 689
type textarea "<script src="[URL][DOMAIN_NAME]"></script> <script src="[URL][DOMAIN_NAME]"></s…"
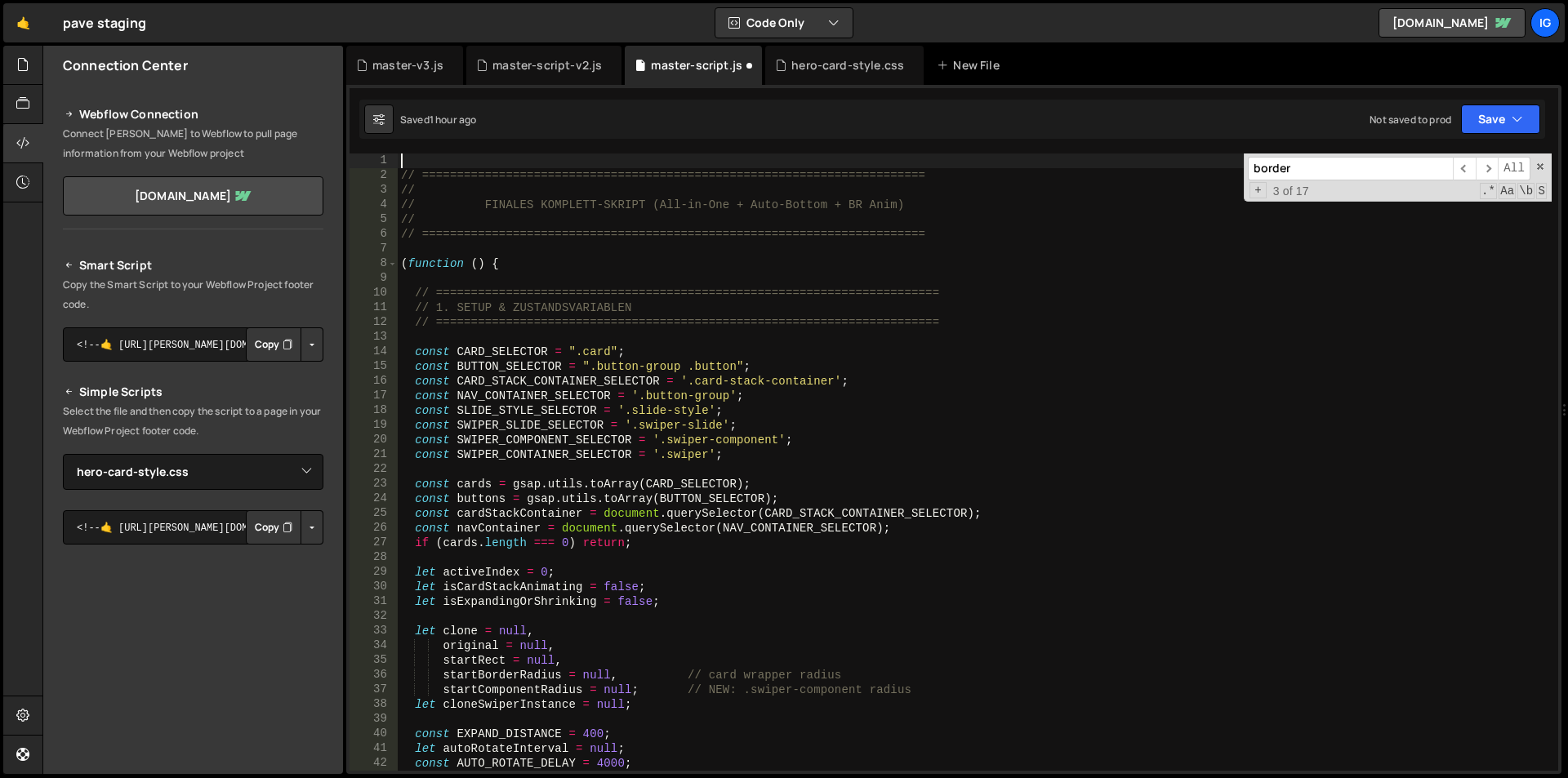
type textarea "// ========================================================================"
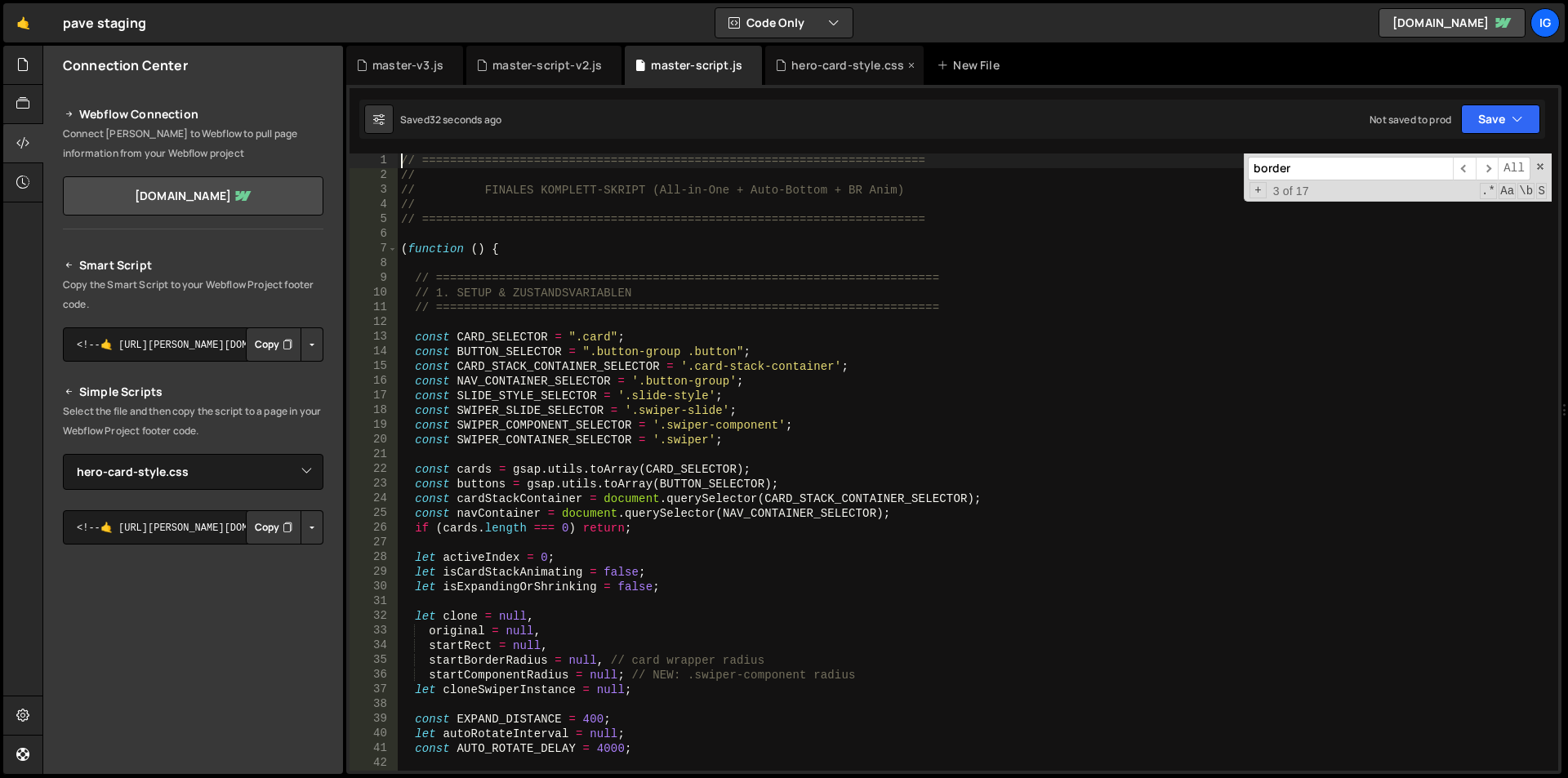
click at [819, 68] on div "hero-card-style.css" at bounding box center [847, 66] width 113 height 16
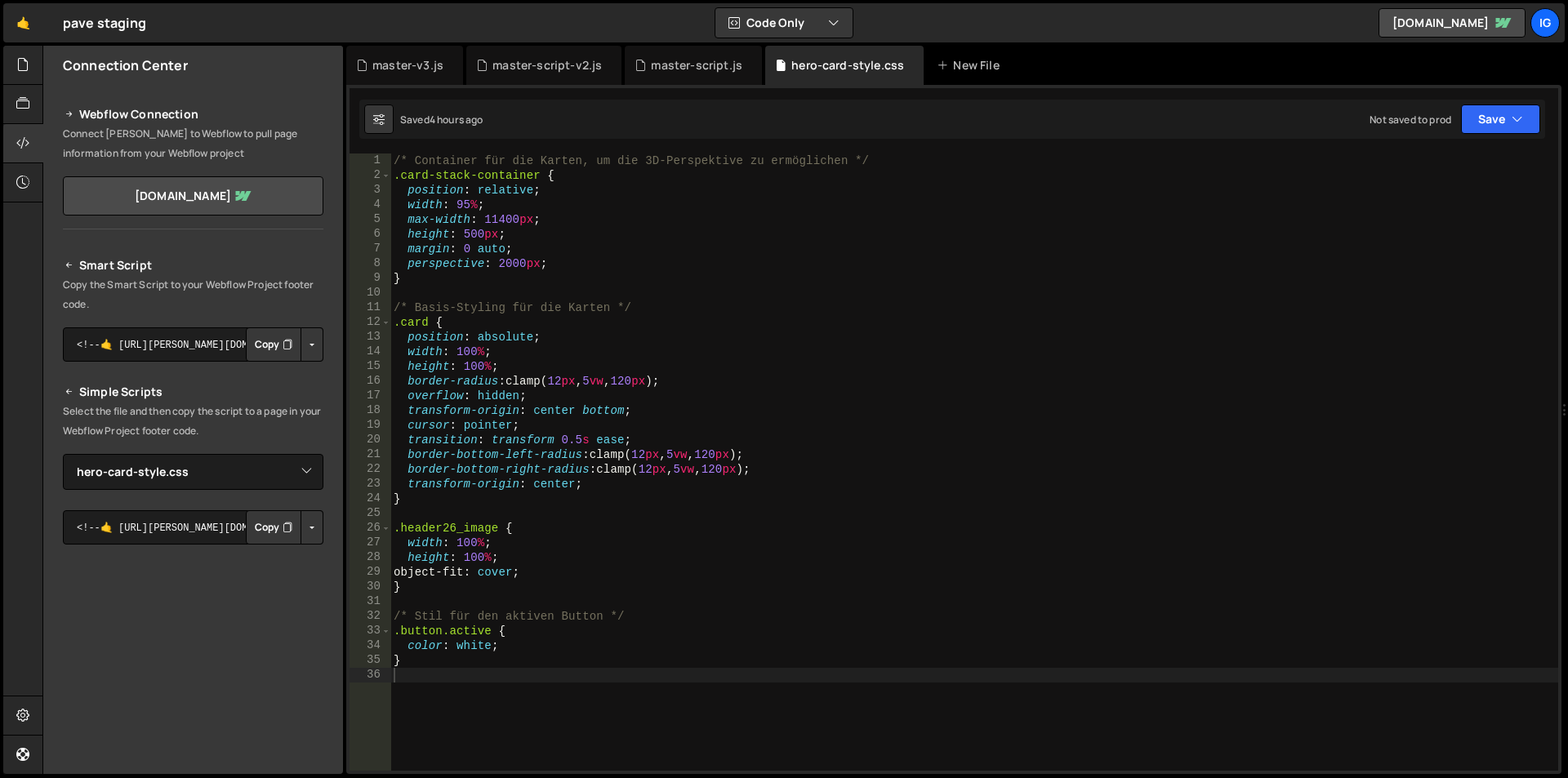
type textarea "}"
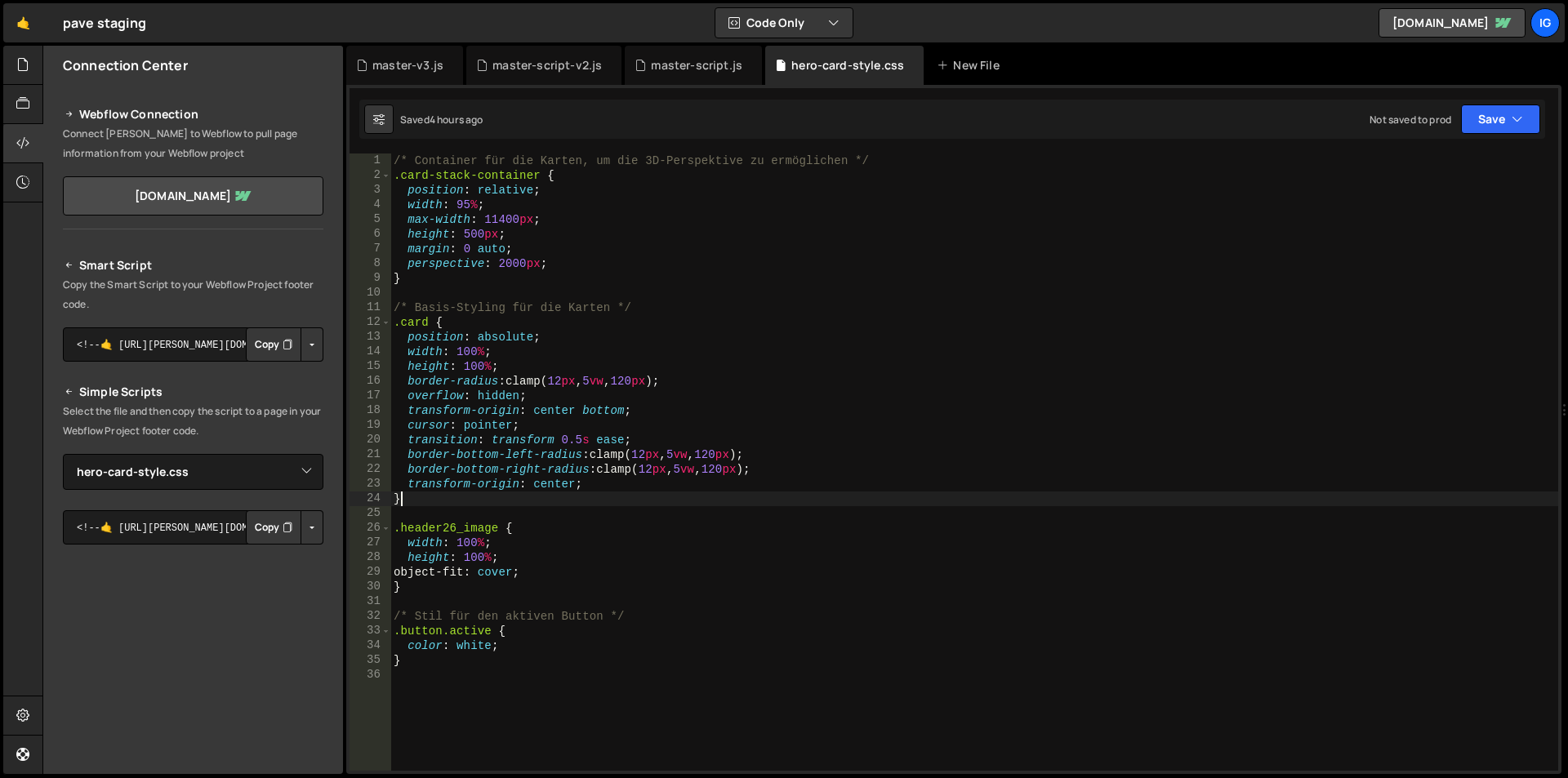
click at [446, 502] on div "/* Container für die Karten, um die 3D-Perspektive zu ermöglichen */ .card-stac…" at bounding box center [974, 476] width 1168 height 647
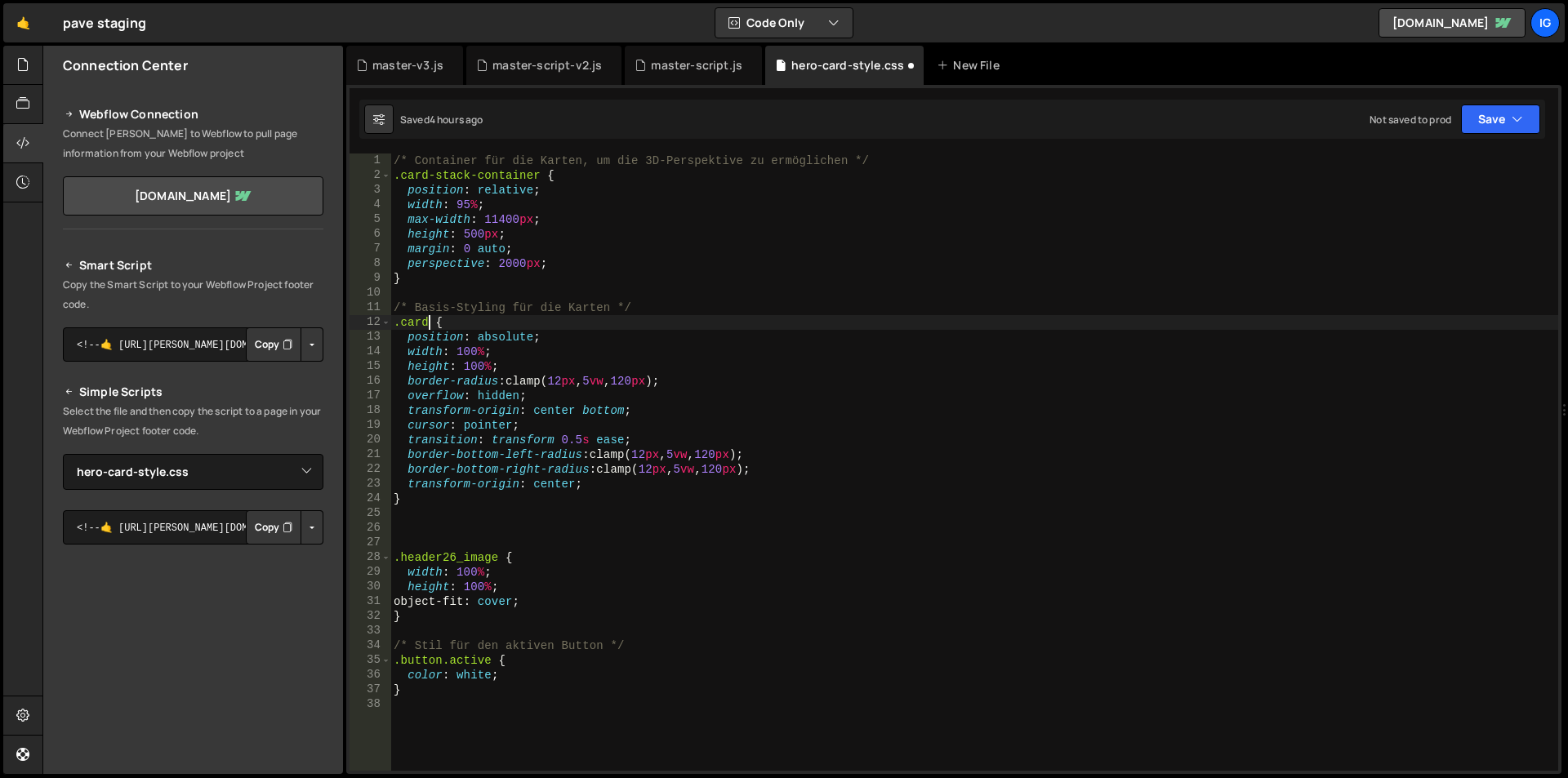
click at [426, 326] on div "/* Container für die Karten, um die 3D-Perspektive zu ermöglichen */ .card-stac…" at bounding box center [974, 476] width 1168 height 647
type textarea ".card {"
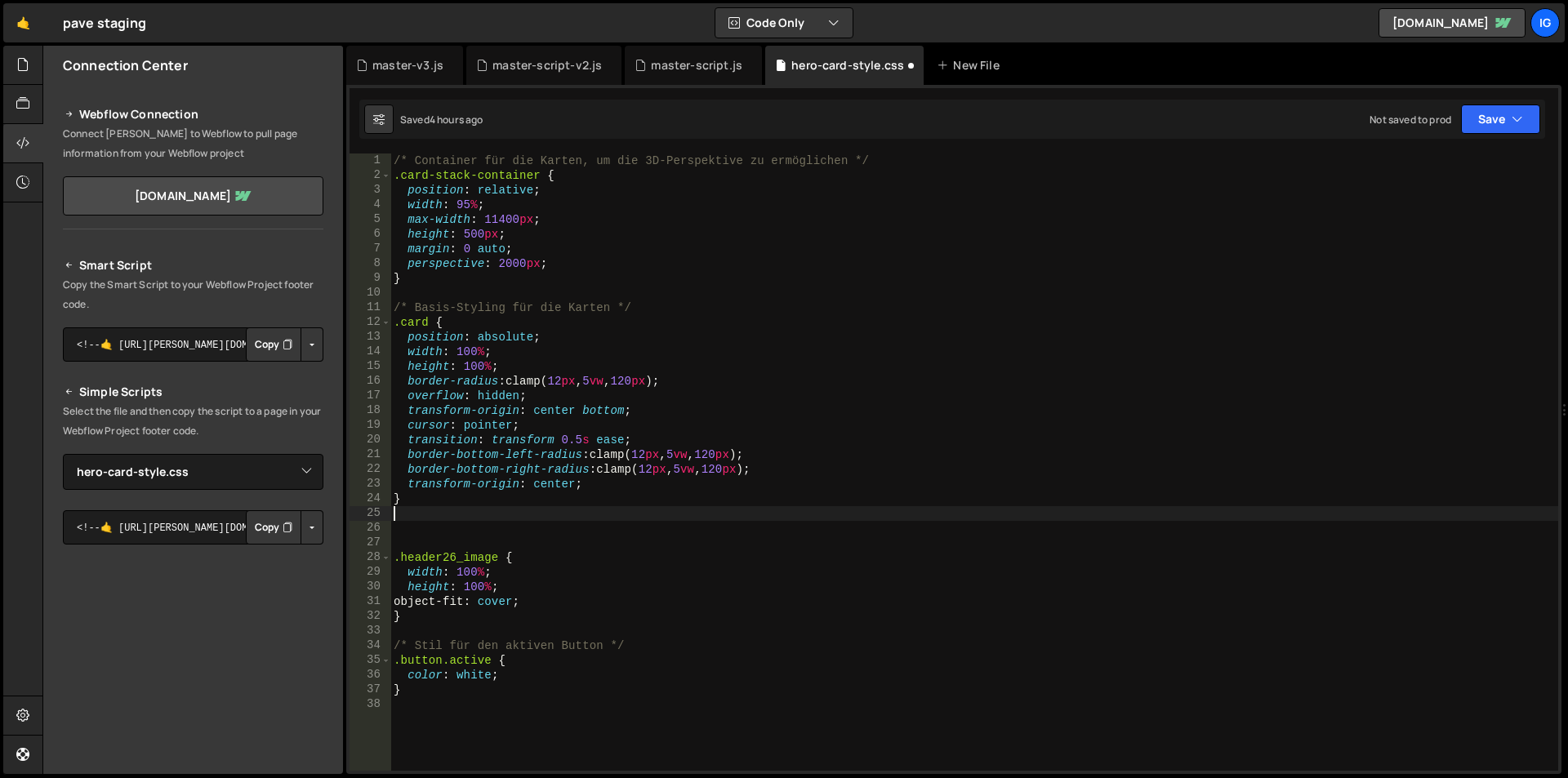
click at [402, 518] on div "/* Container für die Karten, um die 3D-Perspektive zu ermöglichen */ .card-stac…" at bounding box center [974, 476] width 1168 height 647
click at [690, 374] on div "/* Container für die Karten, um die 3D-Perspektive zu ermöglichen */ .card-stac…" at bounding box center [974, 476] width 1168 height 647
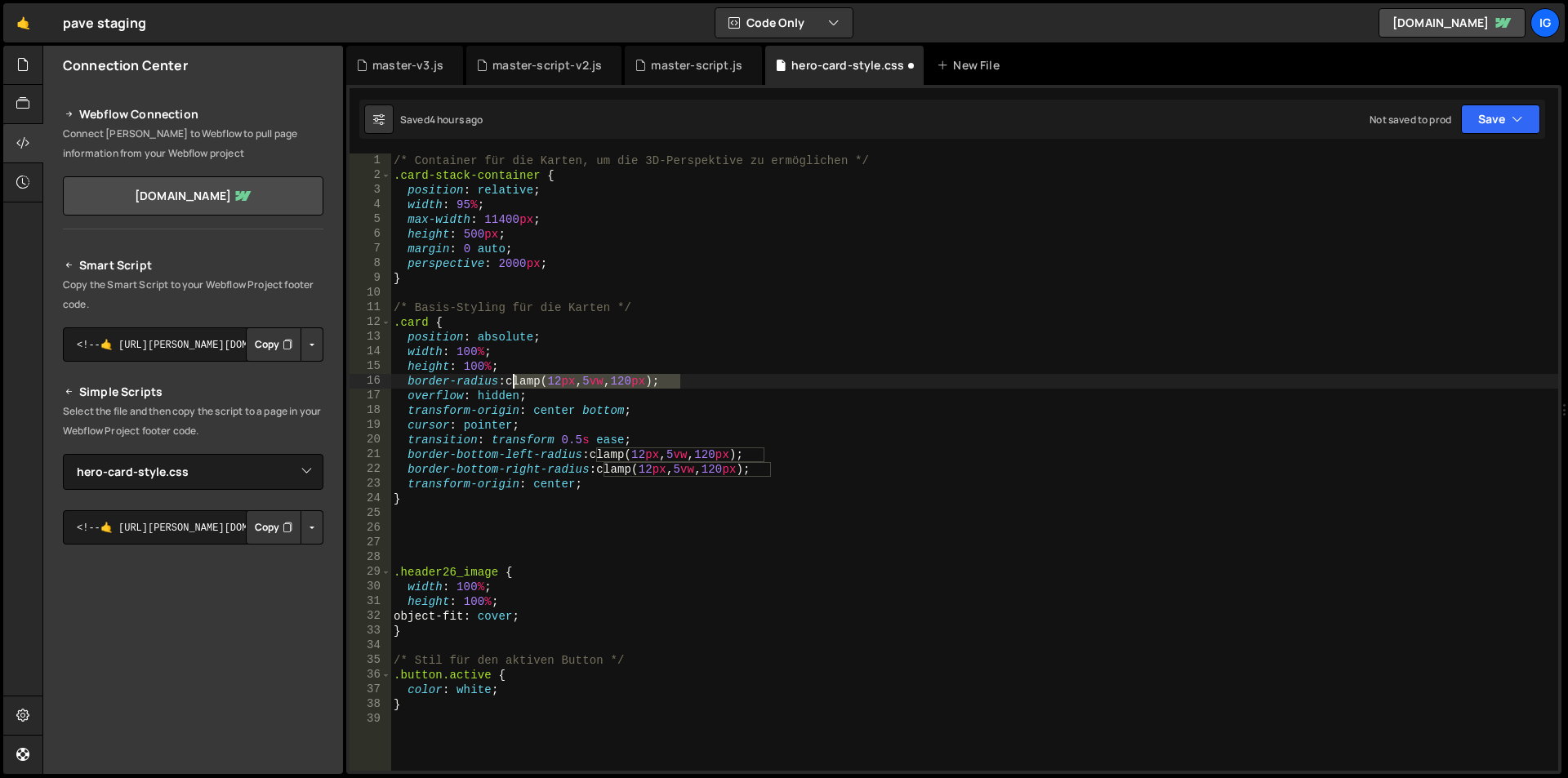
drag, startPoint x: 690, startPoint y: 374, endPoint x: 510, endPoint y: 382, distance: 180.2
click at [510, 382] on div "/* Container für die Karten, um die 3D-Perspektive zu ermöglichen */ .card-stac…" at bounding box center [974, 476] width 1168 height 647
type textarea "border-radius: clamp(12px, 5vw, 120px);"
click at [410, 527] on div "/* Container für die Karten, um die 3D-Perspektive zu ermöglichen */ .card-stac…" at bounding box center [974, 476] width 1168 height 647
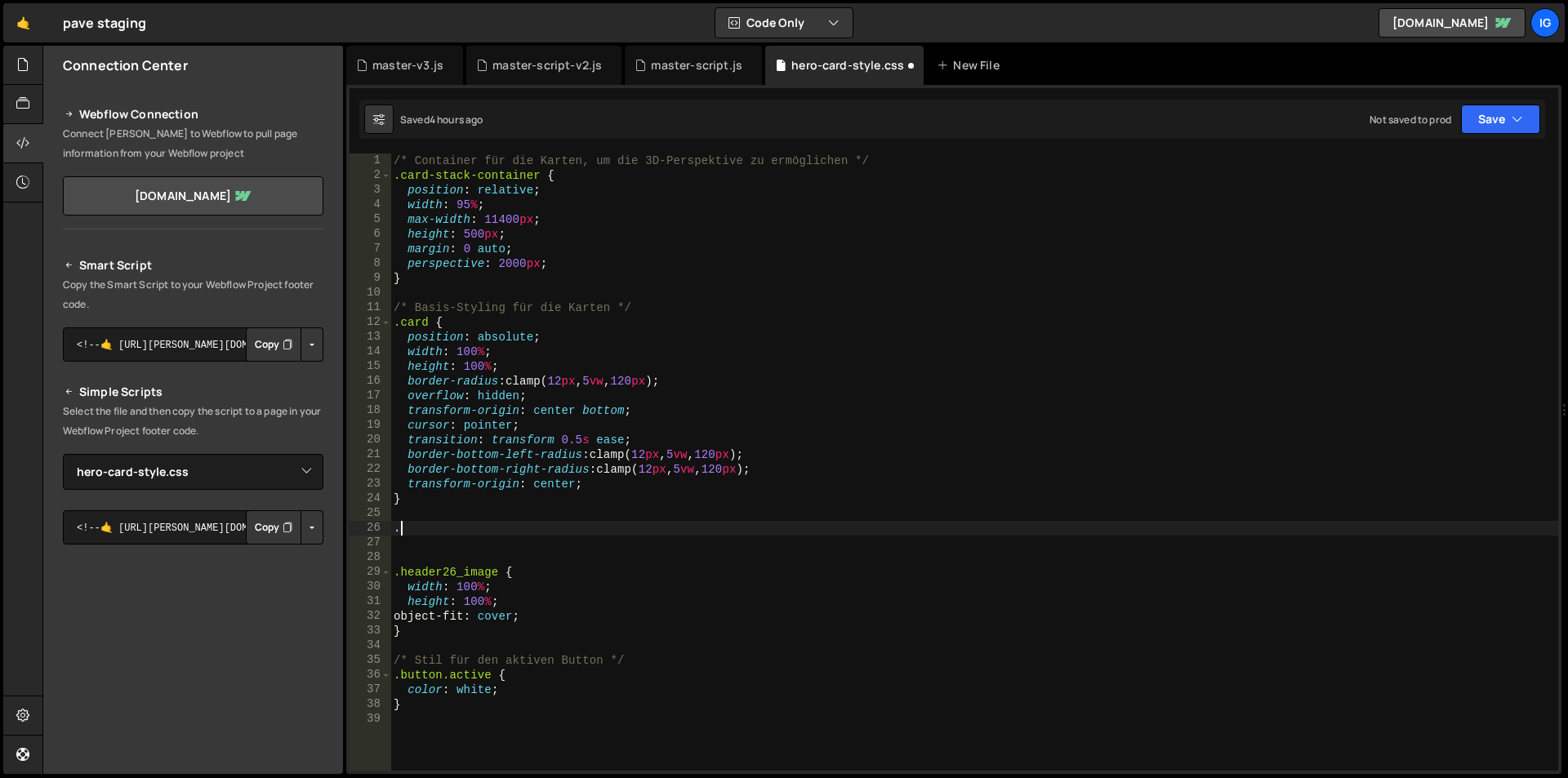
paste textarea "swiper-component"
type textarea ".swiper-component {}"
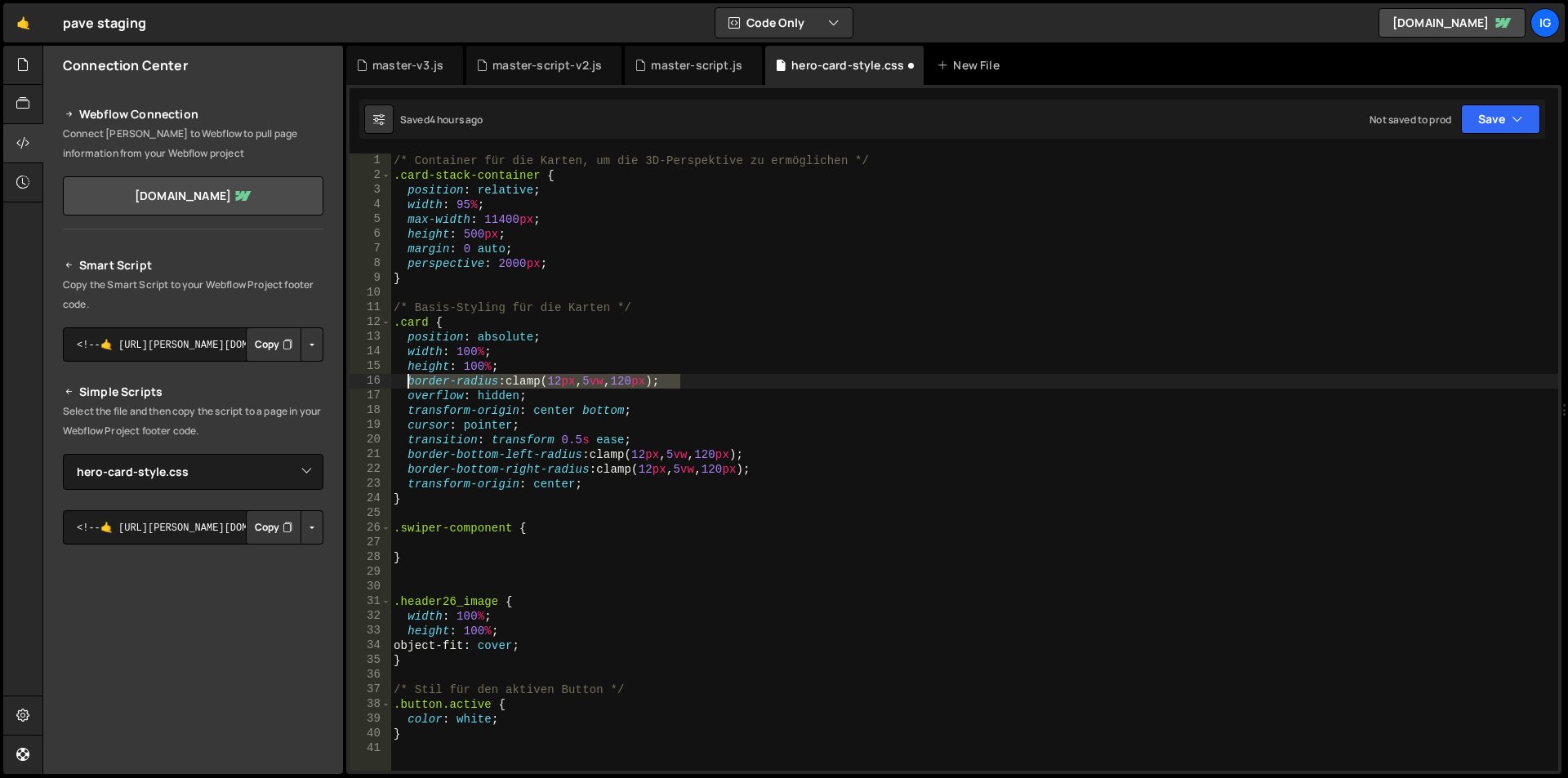
drag, startPoint x: 690, startPoint y: 384, endPoint x: 409, endPoint y: 377, distance: 281.1
click at [409, 377] on div "/* Container für die Karten, um die 3D-Perspektive zu ermöglichen */ .card-stac…" at bounding box center [974, 476] width 1168 height 647
type textarea "border-radius: clamp(12px, 5vw, 120px);"
click at [429, 547] on div "/* Container für die Karten, um die 3D-Perspektive zu ermöglichen */ .card-stac…" at bounding box center [974, 476] width 1168 height 647
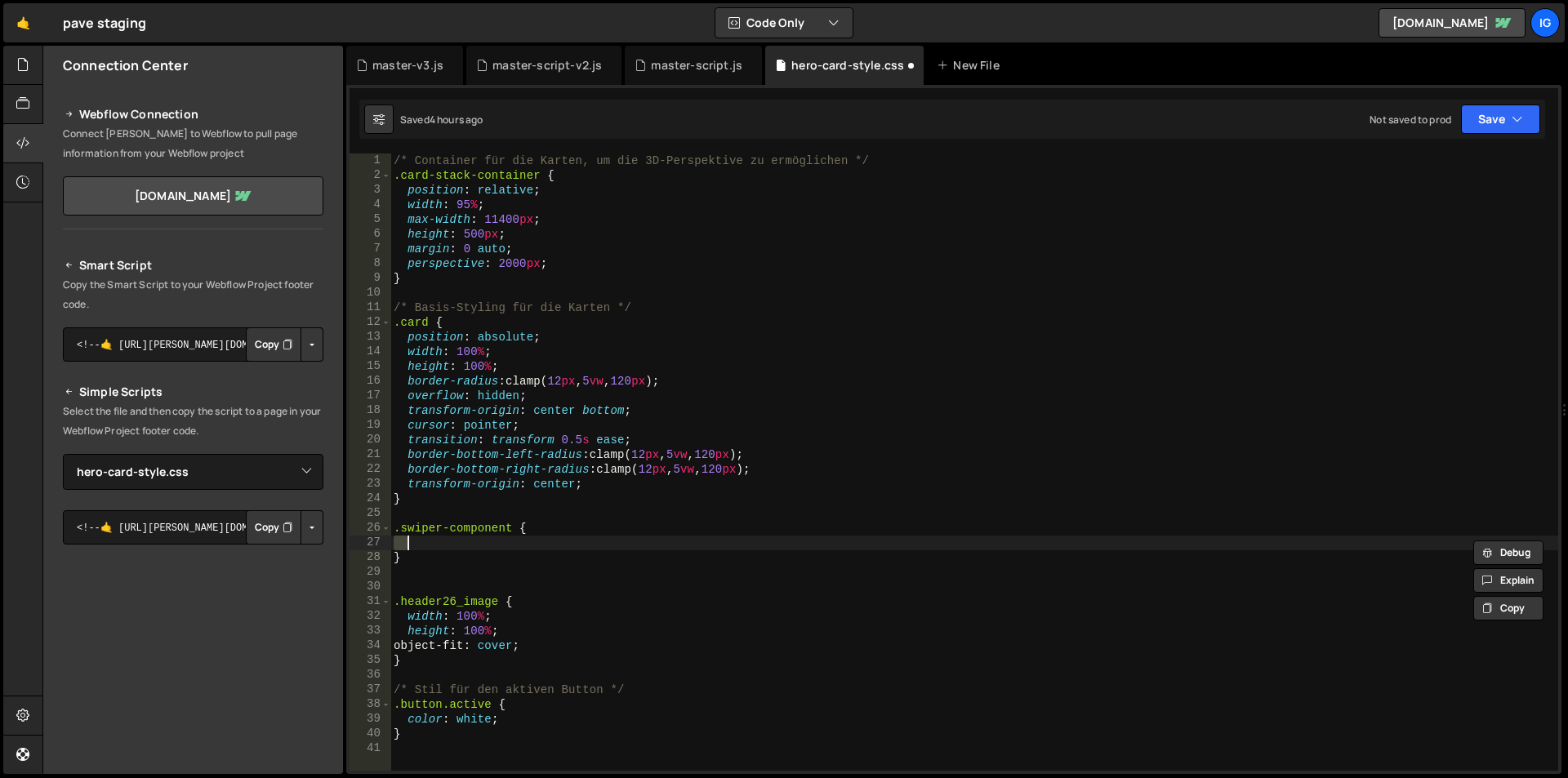
paste textarea "border-radius: clamp(12px, 5vw, 120px);"
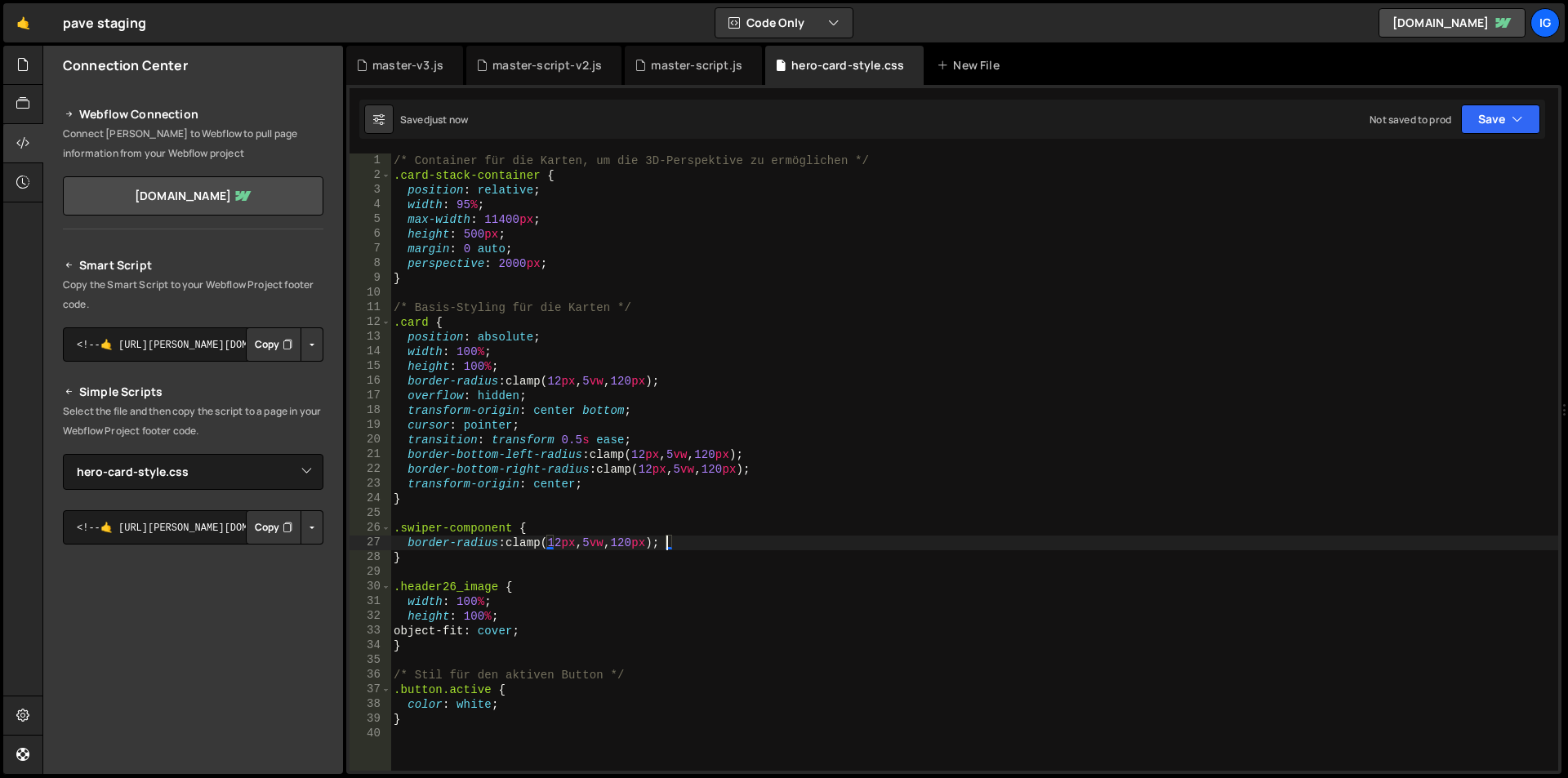
type textarea "border-radius: clamp(12px, 5vw, 120px);"
click at [642, 60] on icon at bounding box center [640, 66] width 12 height 16
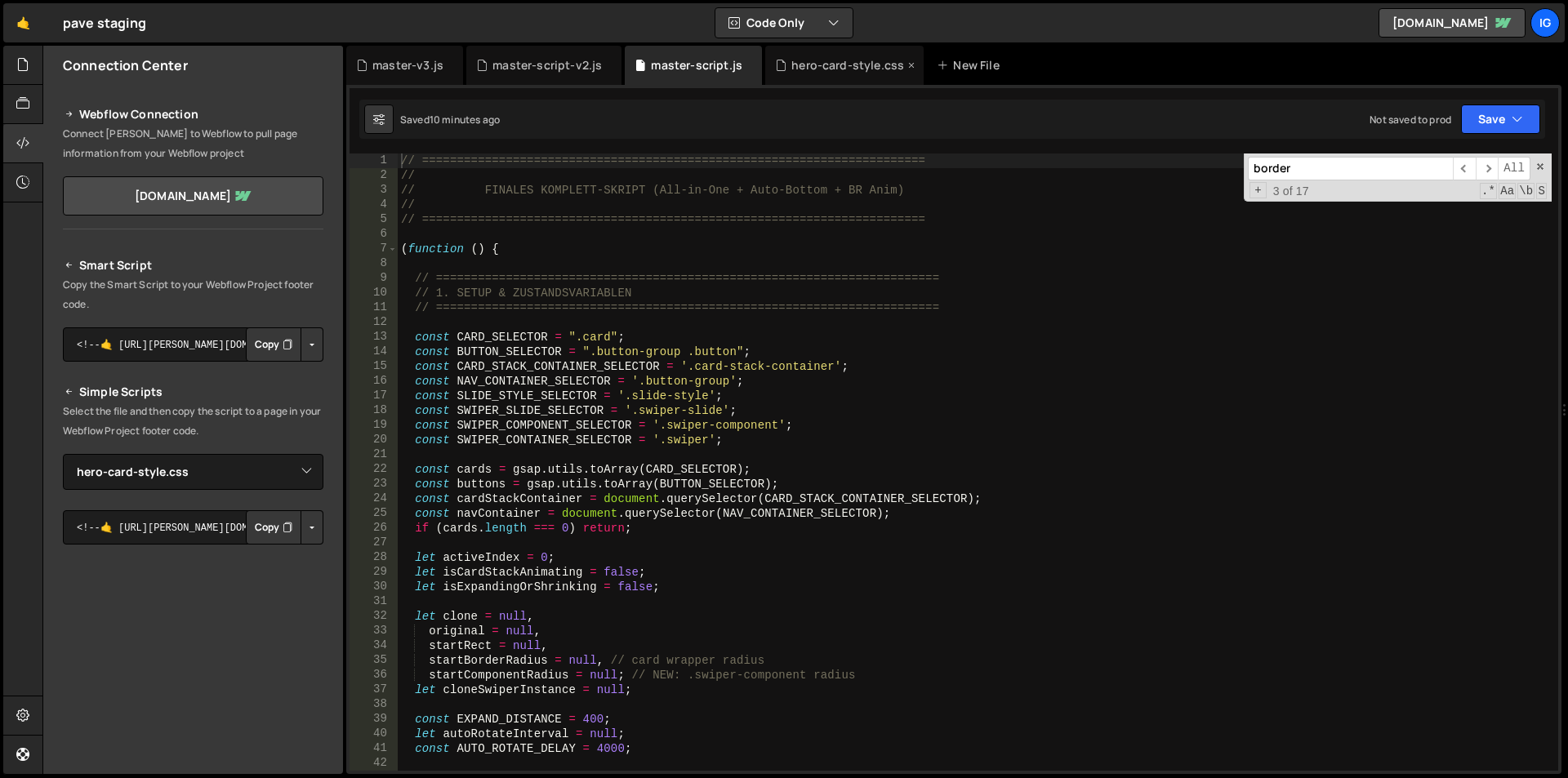
click at [835, 73] on div "hero-card-style.css" at bounding box center [844, 66] width 159 height 39
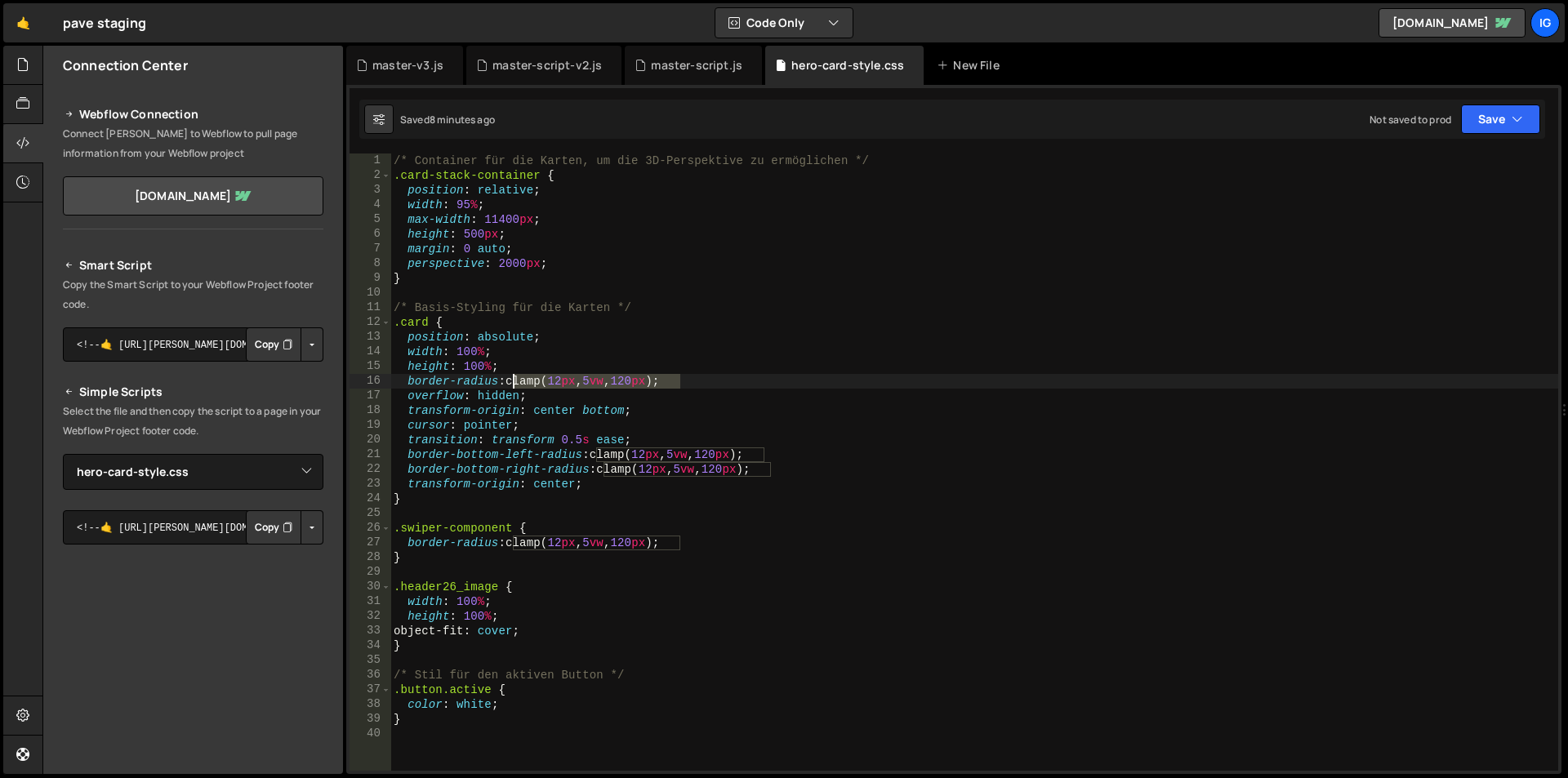
drag, startPoint x: 659, startPoint y: 380, endPoint x: 514, endPoint y: 380, distance: 145.0
click at [514, 380] on div "/* Container für die Karten, um die 3D-Perspektive zu ermöglichen */ .card-stac…" at bounding box center [974, 476] width 1168 height 647
click at [582, 569] on div "/* Container für die Karten, um die 3D-Perspektive zu ermöglichen */ .card-stac…" at bounding box center [974, 476] width 1168 height 647
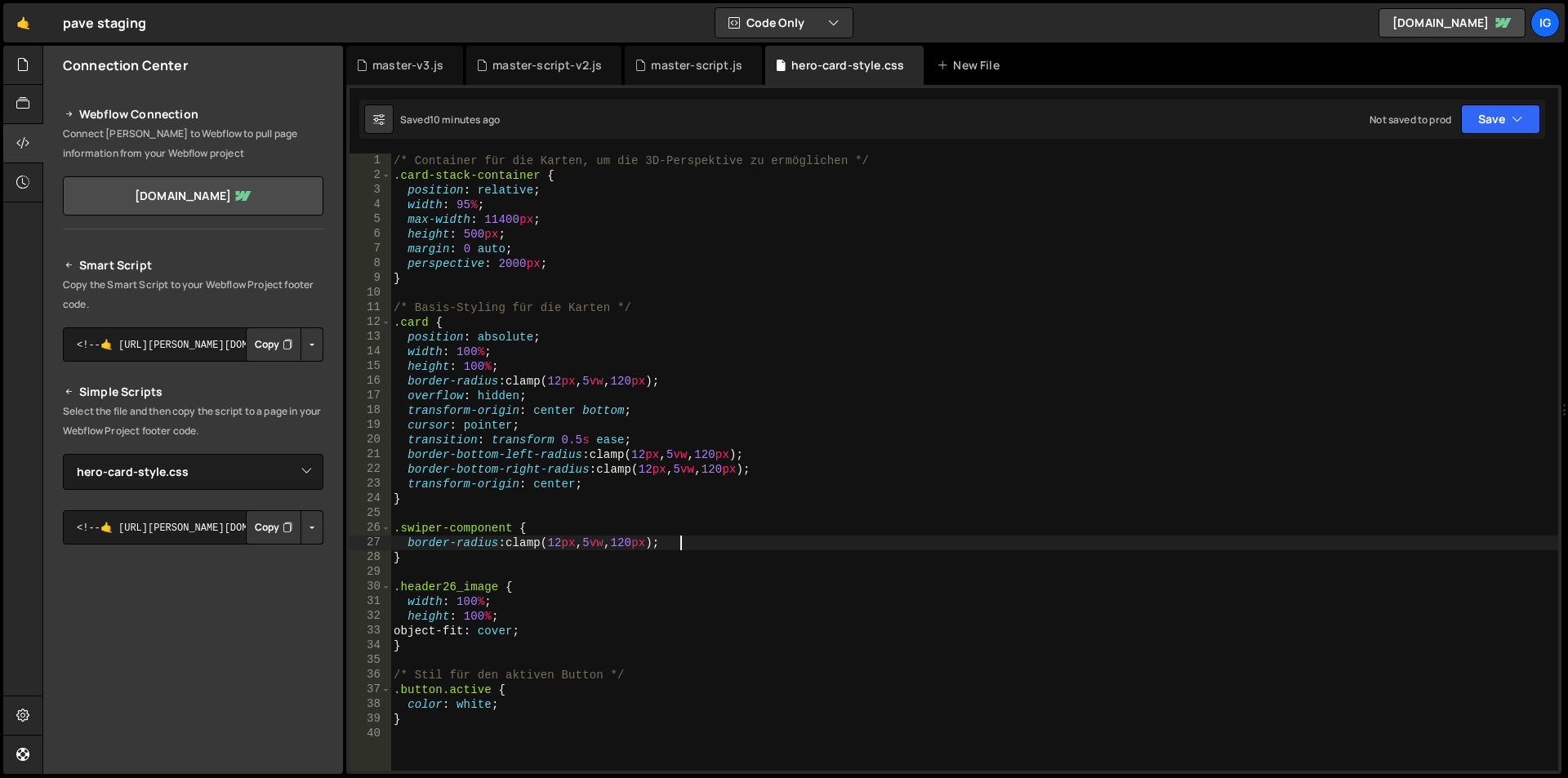
drag, startPoint x: 699, startPoint y: 546, endPoint x: 681, endPoint y: 549, distance: 18.2
click at [681, 549] on div "/* Container für die Karten, um die 3D-Perspektive zu ermöglichen */ .card-stac…" at bounding box center [974, 476] width 1168 height 647
drag, startPoint x: 679, startPoint y: 544, endPoint x: 513, endPoint y: 546, distance: 166.0
click at [513, 546] on div "/* Container für die Karten, um die 3D-Perspektive zu ermöglichen */ .card-stac…" at bounding box center [974, 476] width 1168 height 647
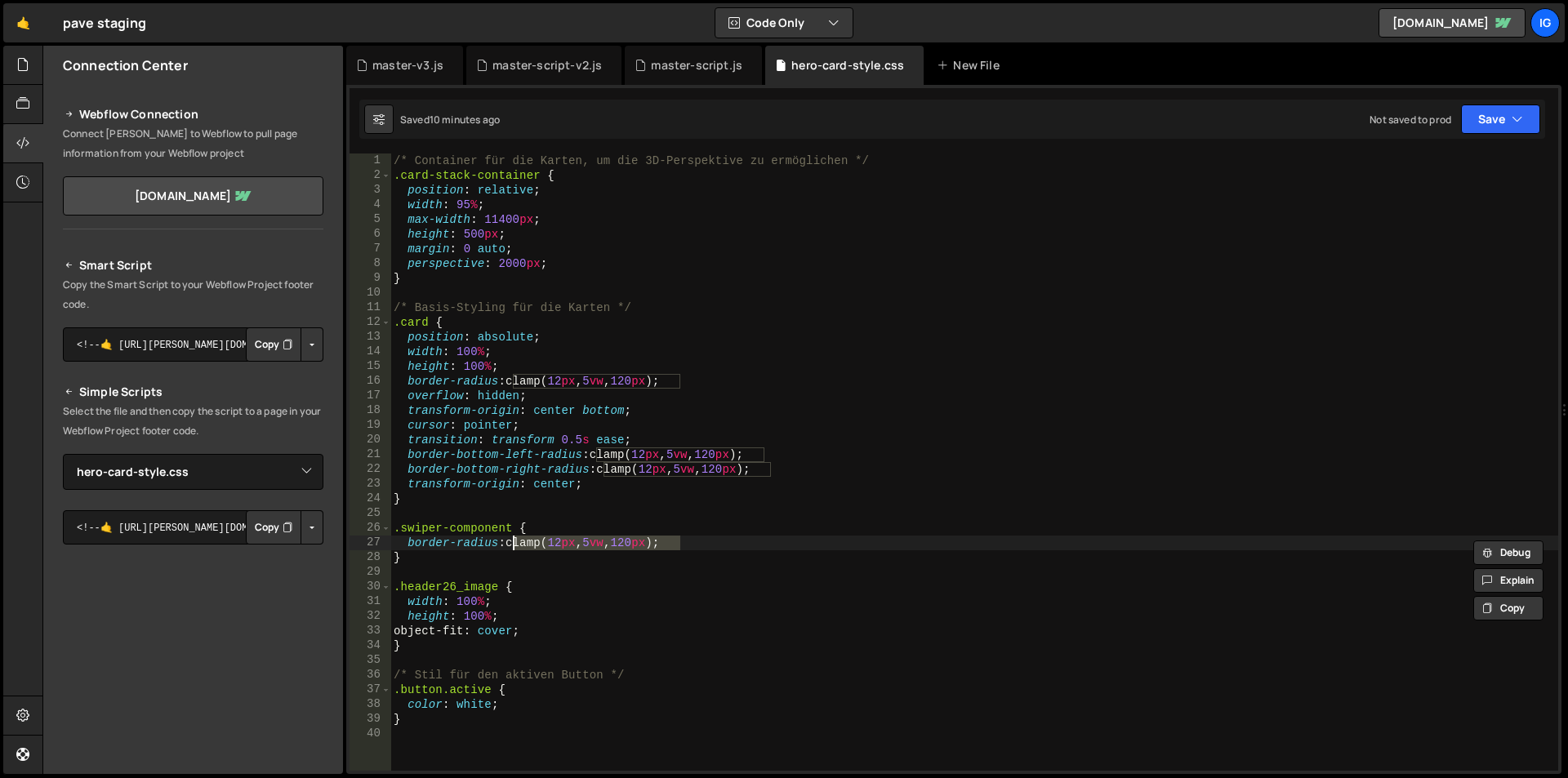
paste textarea
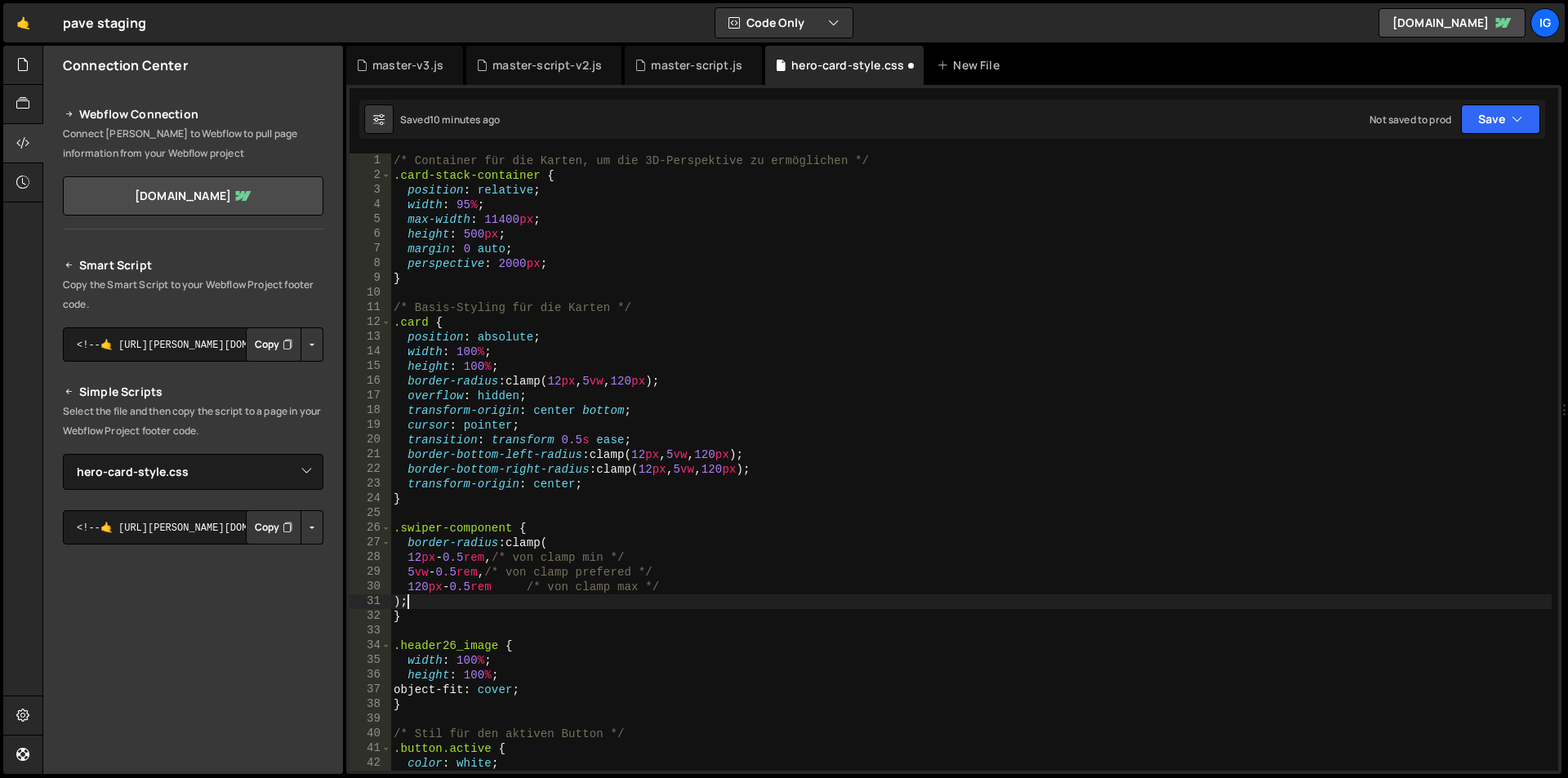
click at [440, 615] on div "/* Container für die Karten, um die 3D-Perspektive zu ermöglichen */ .card-stac…" at bounding box center [971, 476] width 1161 height 647
type textarea "/* von clamp max */"
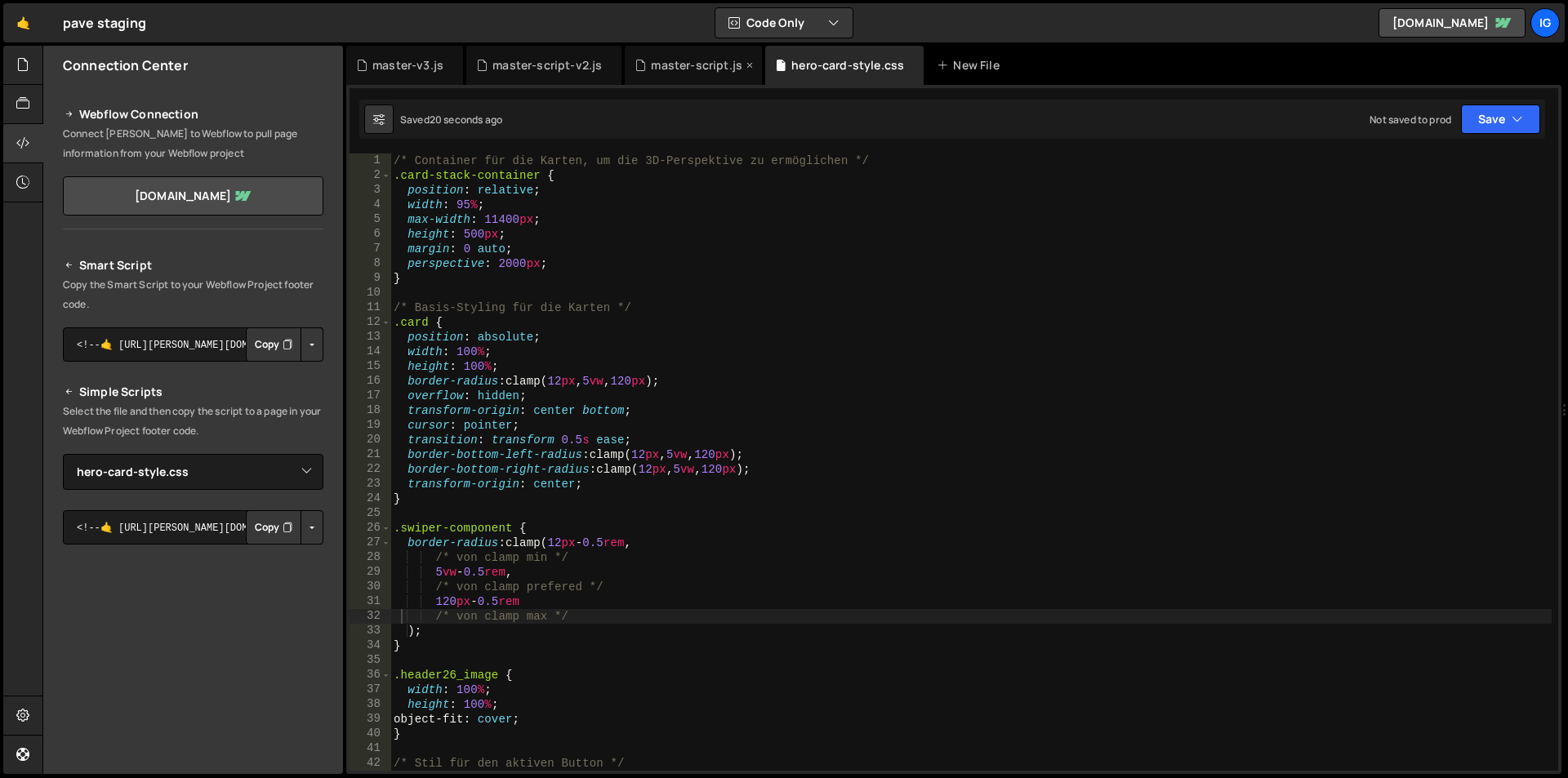
click at [693, 72] on div "master-script.js" at bounding box center [696, 66] width 91 height 16
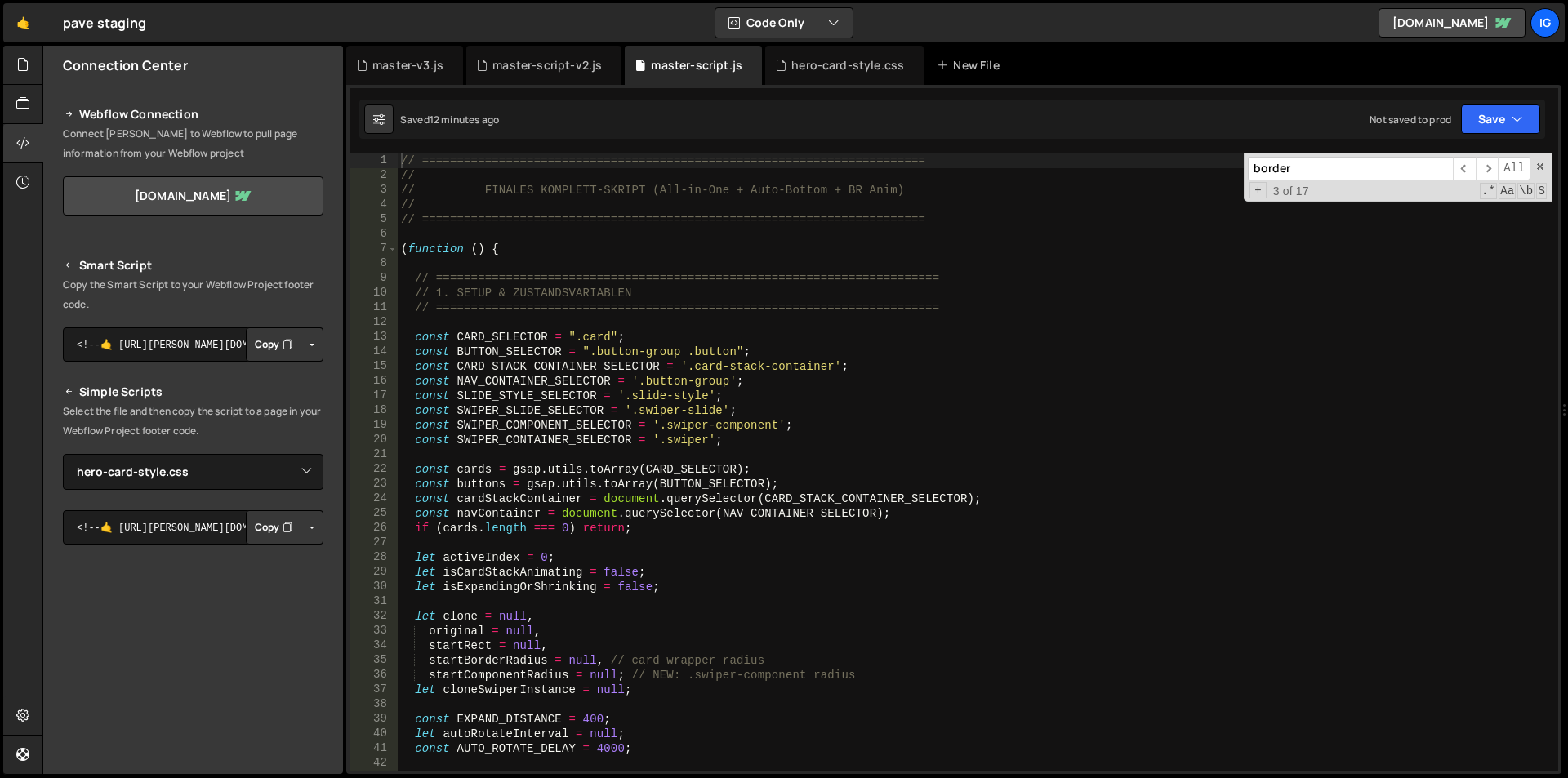
click at [612, 335] on div "// ======================================================================== // …" at bounding box center [975, 476] width 1154 height 647
type textarea "})();"
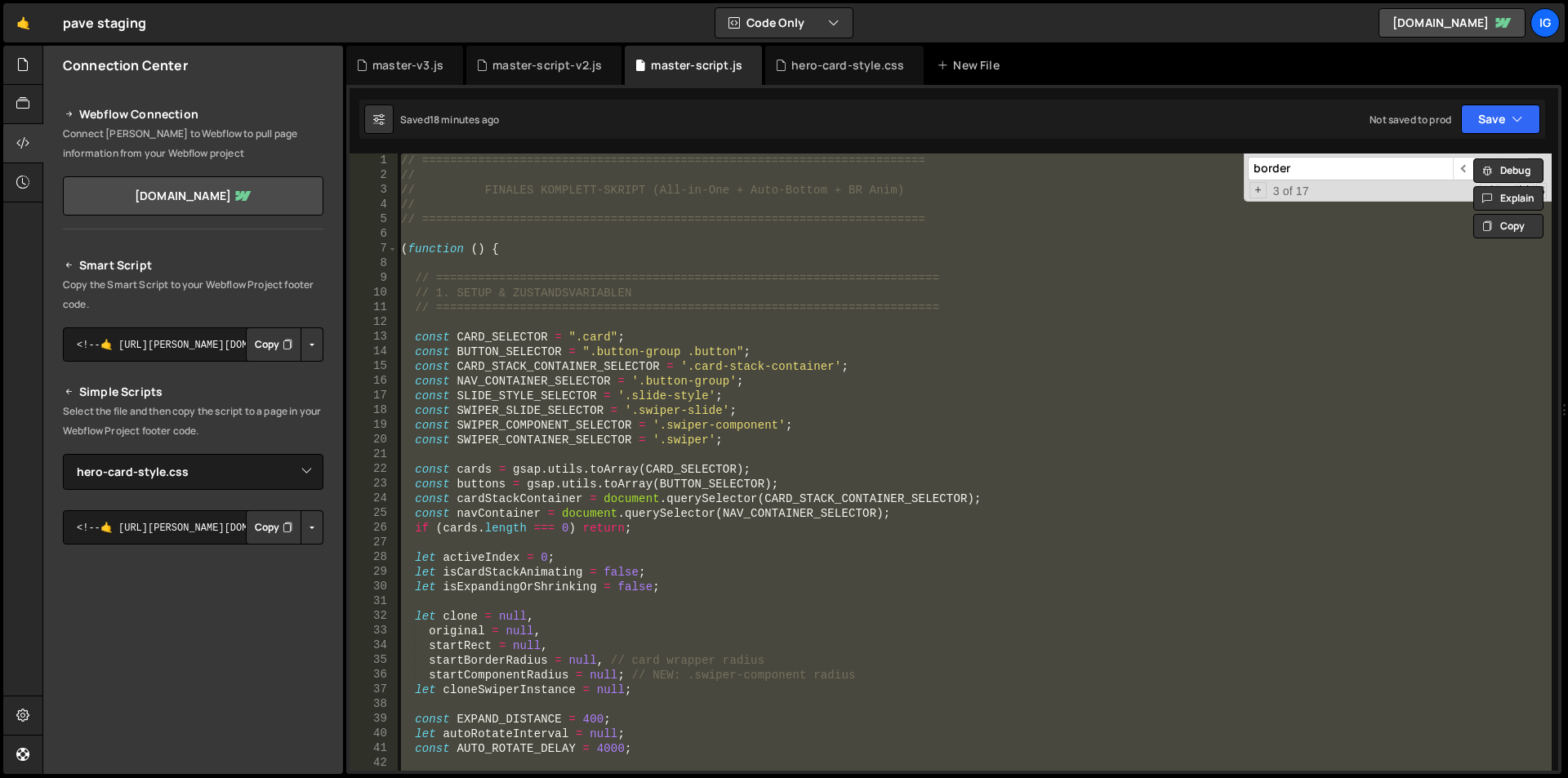
click at [523, 268] on div "// ======================================================================== // …" at bounding box center [975, 462] width 1154 height 617
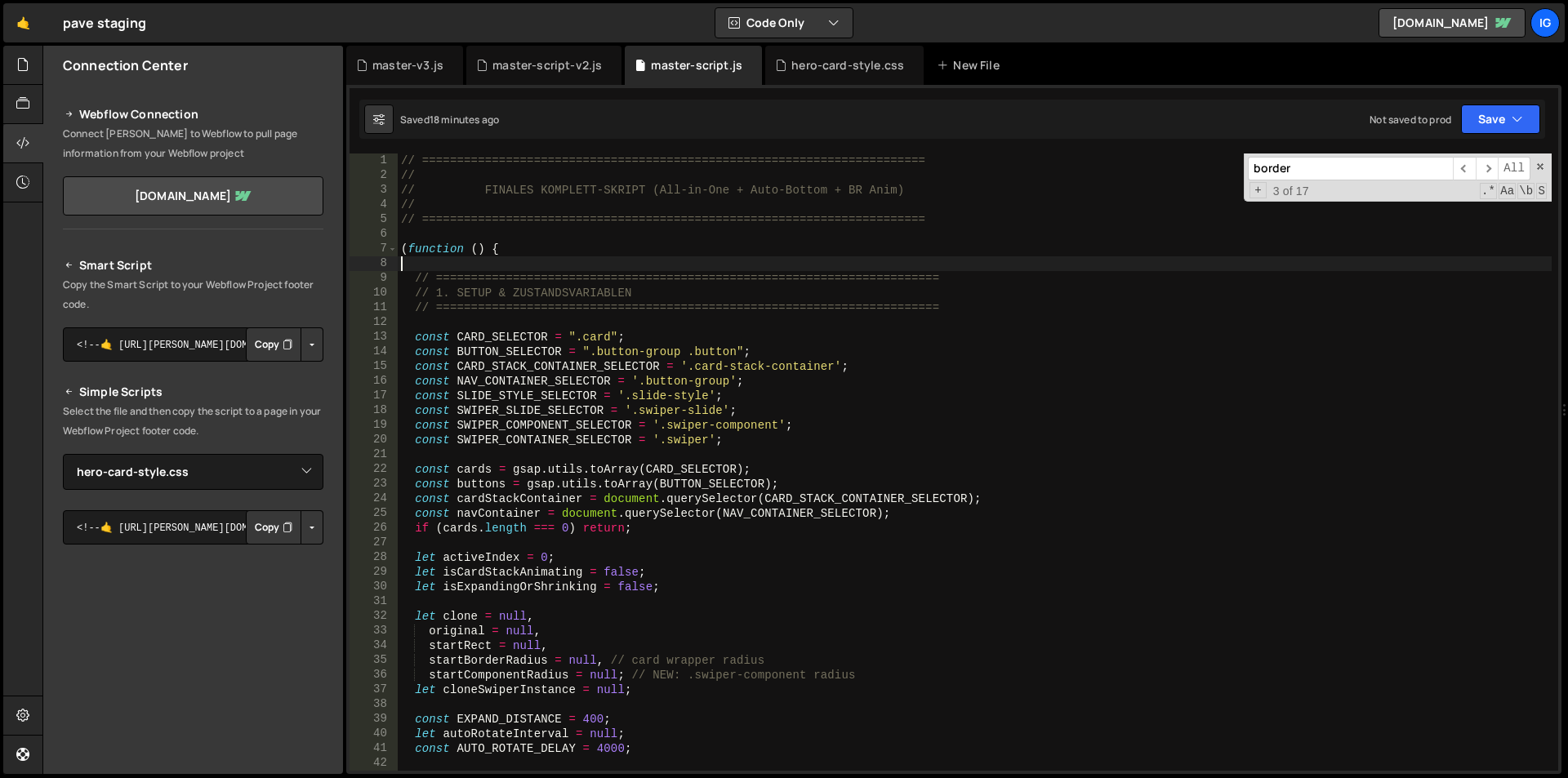
type textarea "})();"
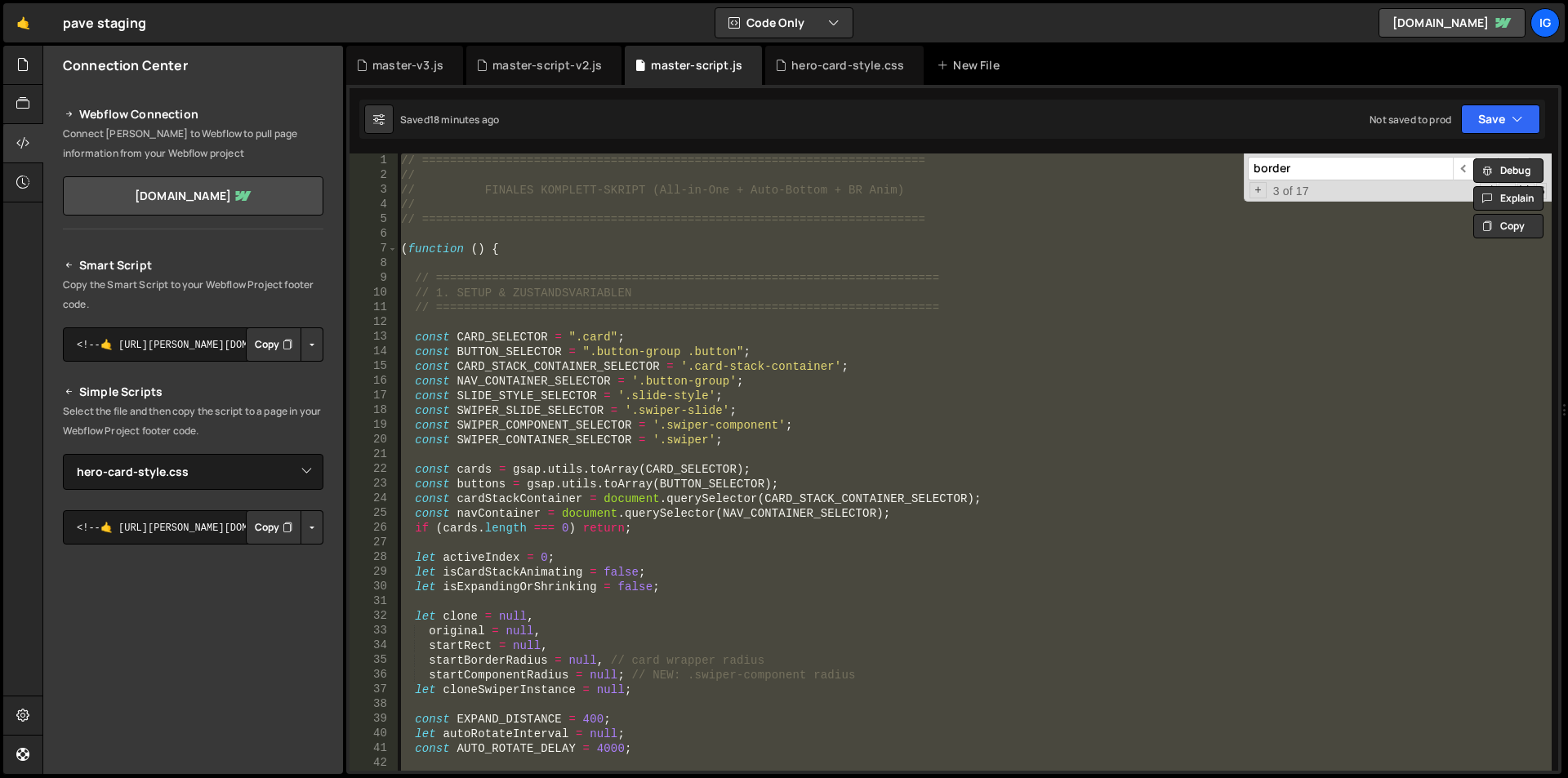
paste textarea
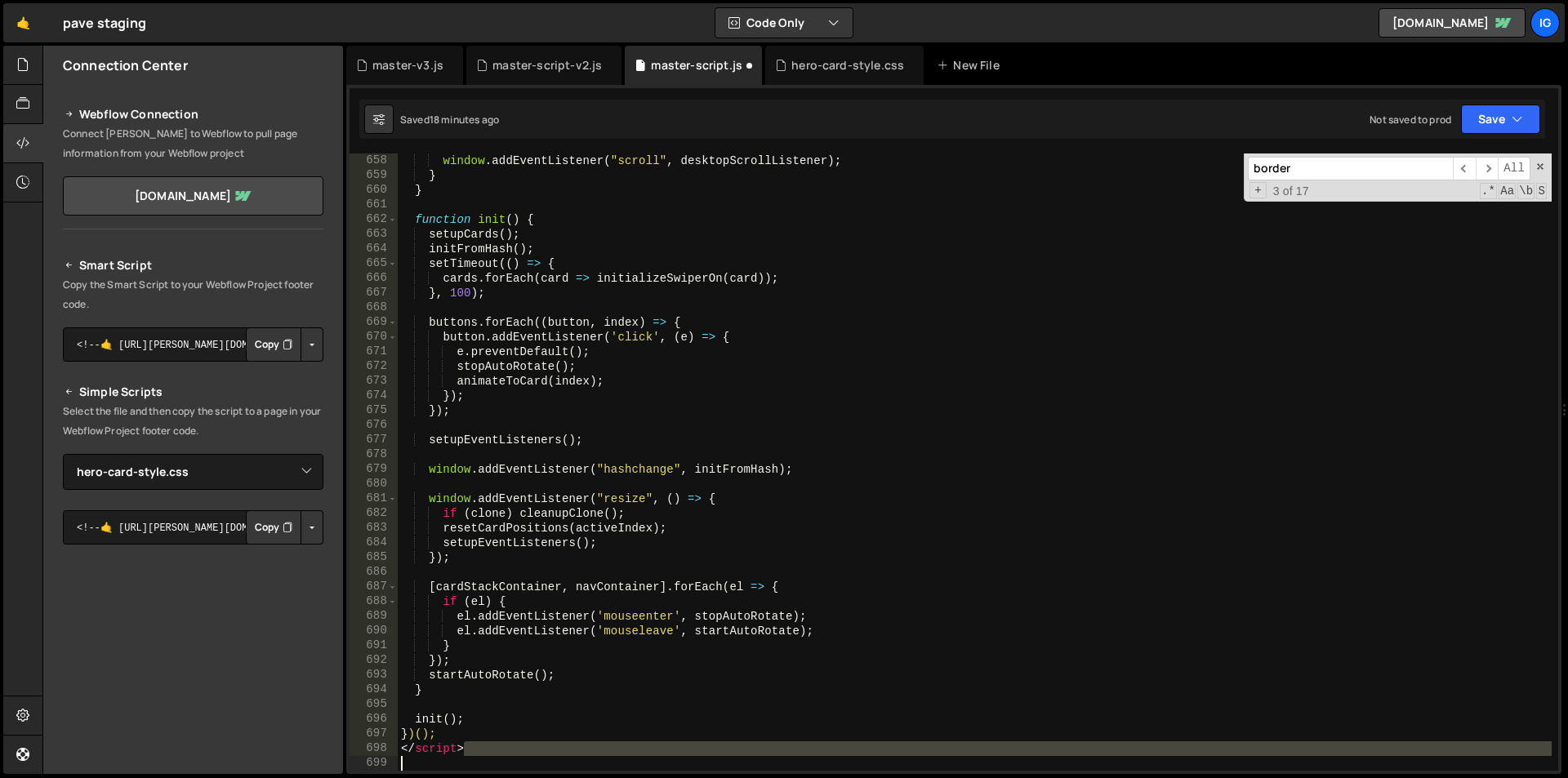
drag, startPoint x: 464, startPoint y: 749, endPoint x: 373, endPoint y: 757, distance: 91.4
click at [374, 757] on div "658 659 660 661 662 663 664 665 666 667 668 669 670 671 672 673 674 675 676 677…" at bounding box center [953, 462] width 1209 height 617
click at [464, 746] on div "window . addEventListener ( "scroll" , desktopScrollListener ) ; } } function i…" at bounding box center [975, 462] width 1154 height 617
type textarea "</script>"
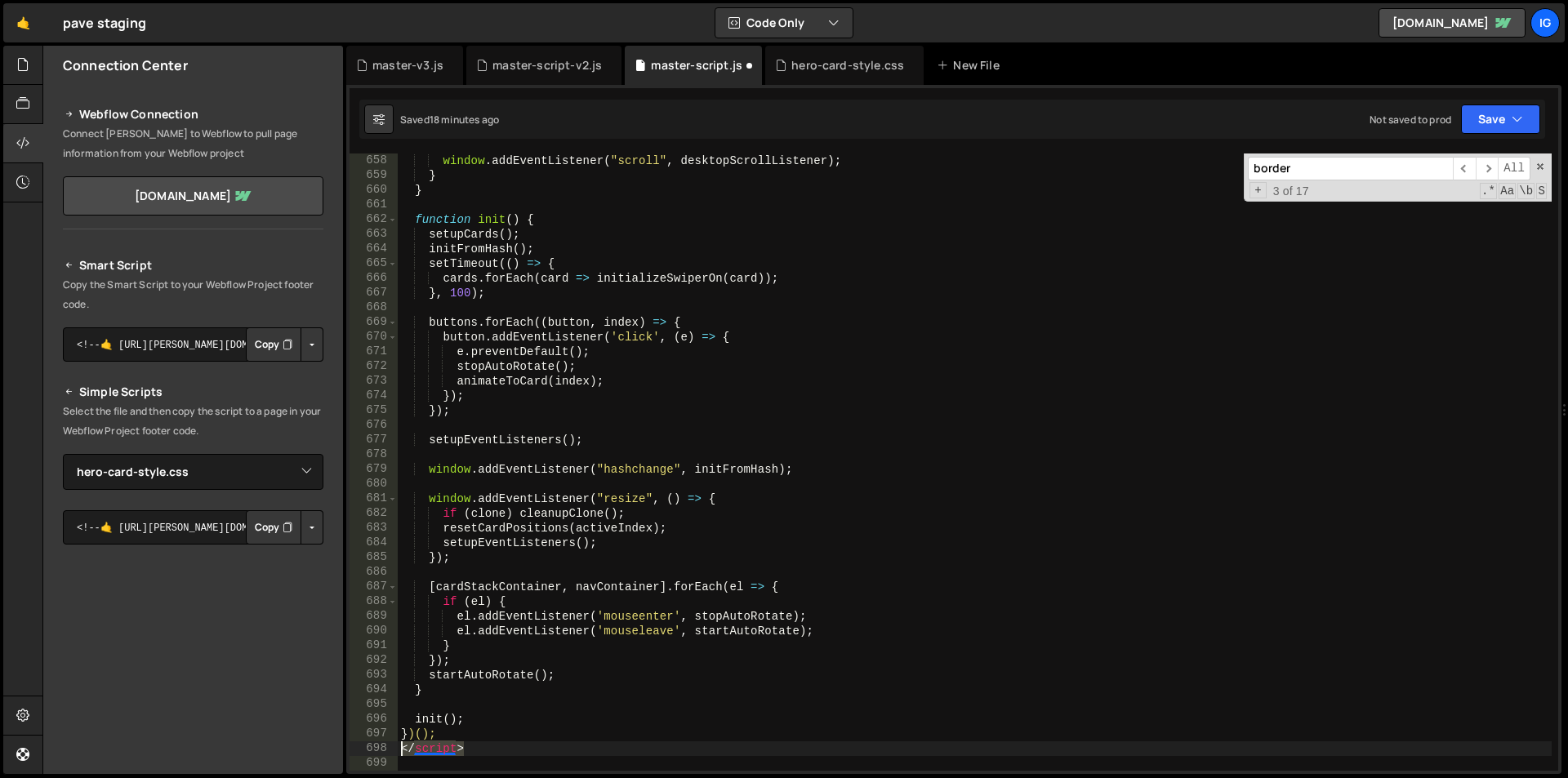
drag, startPoint x: 456, startPoint y: 752, endPoint x: 374, endPoint y: 753, distance: 82.0
click at [374, 753] on div "</script> 658 659 660 661 662 663 664 665 666 667 668 669 670 671 672 673 674 6…" at bounding box center [953, 462] width 1209 height 617
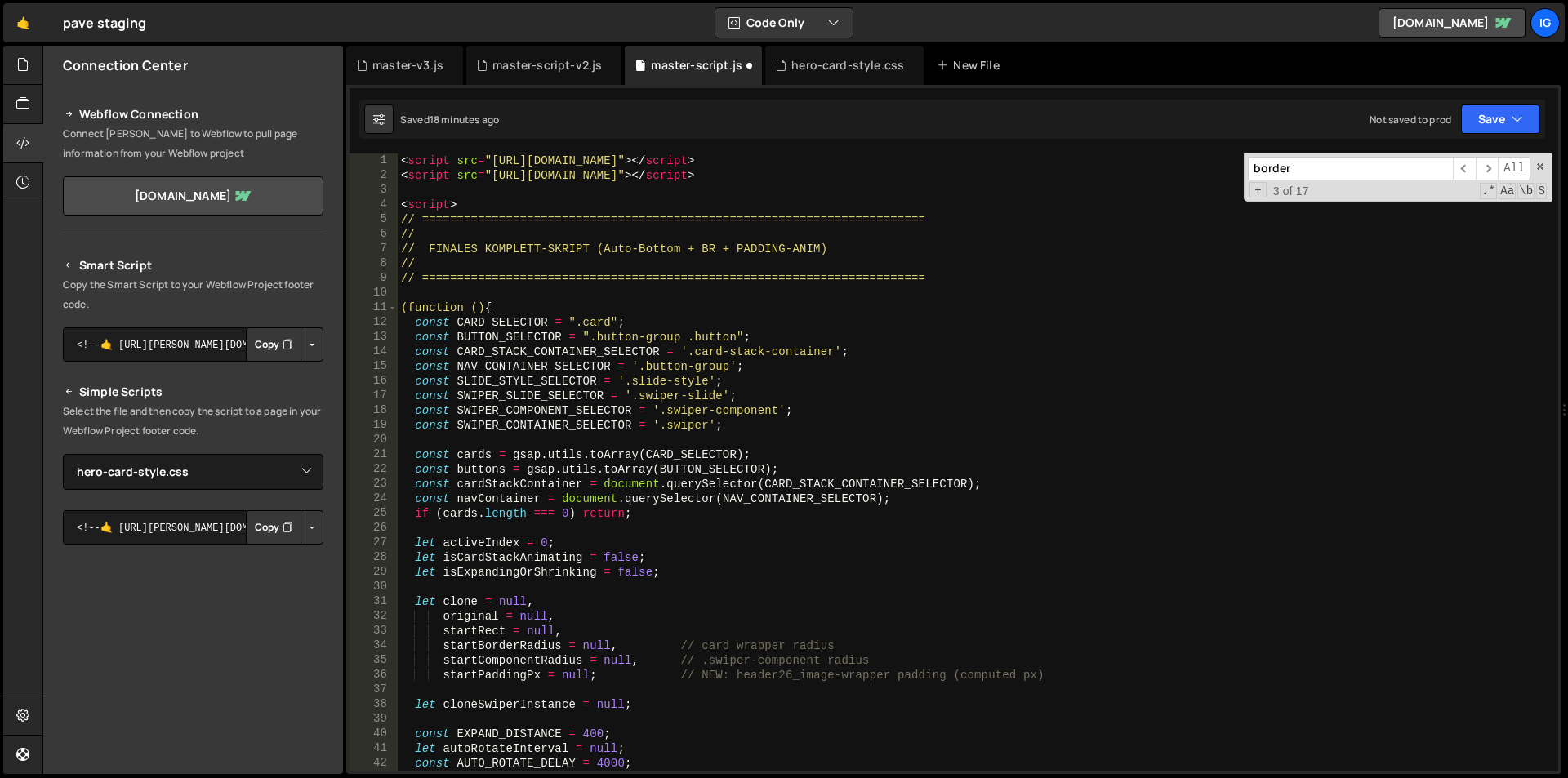
scroll to position [0, 0]
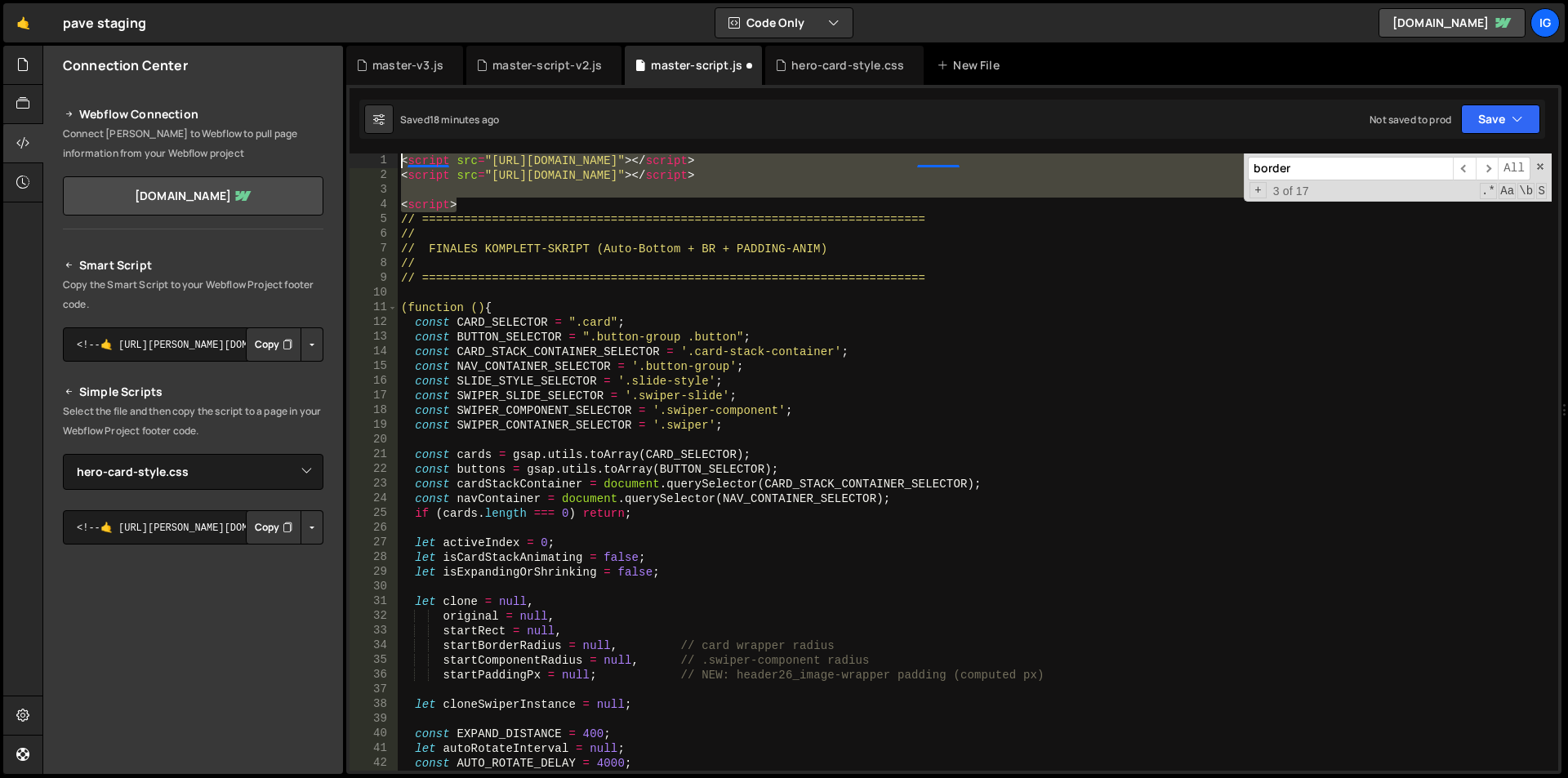
drag, startPoint x: 448, startPoint y: 198, endPoint x: 338, endPoint y: 131, distance: 128.8
click at [338, 132] on div "Files New File Javascript files 1 grow-to-100.js 0 1 hero-animation.js 0 1 mast…" at bounding box center [805, 411] width 1525 height 730
type textarea "<script src="[URL][DOMAIN_NAME]"></script> <script src="[URL][DOMAIN_NAME]"></s…"
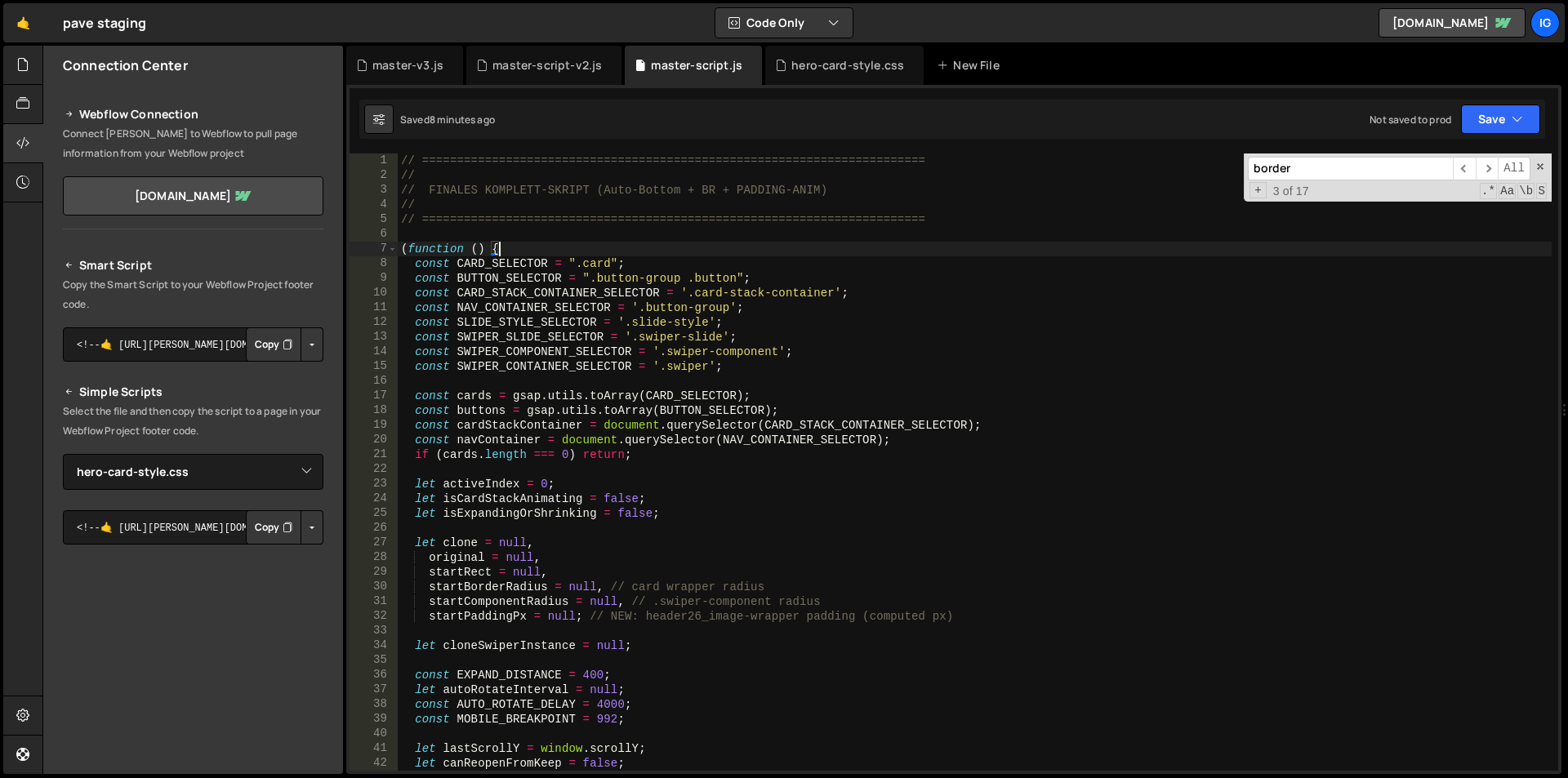
click at [600, 253] on div "// ======================================================================== // …" at bounding box center [975, 476] width 1154 height 647
type textarea "})();"
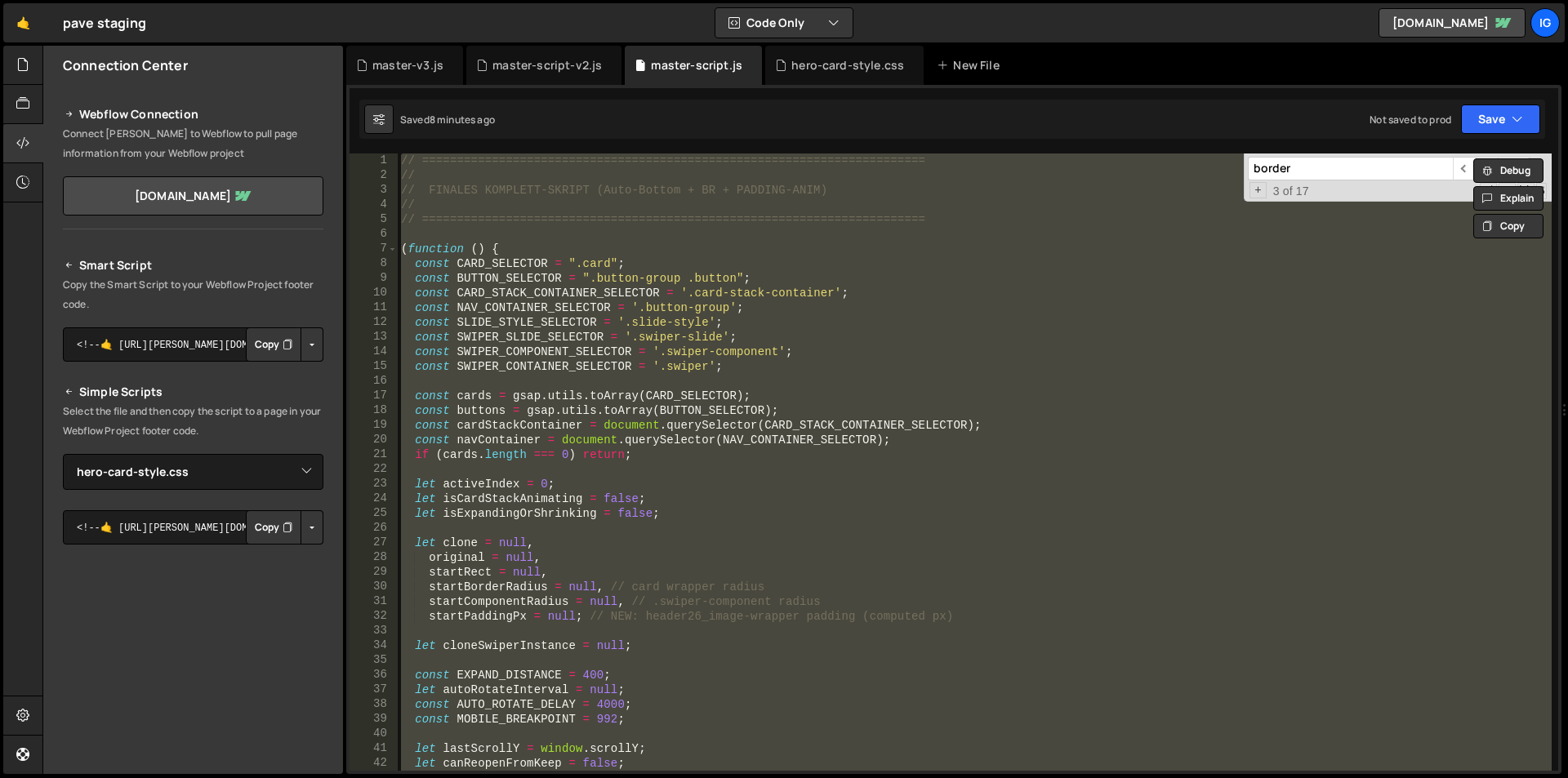
paste textarea
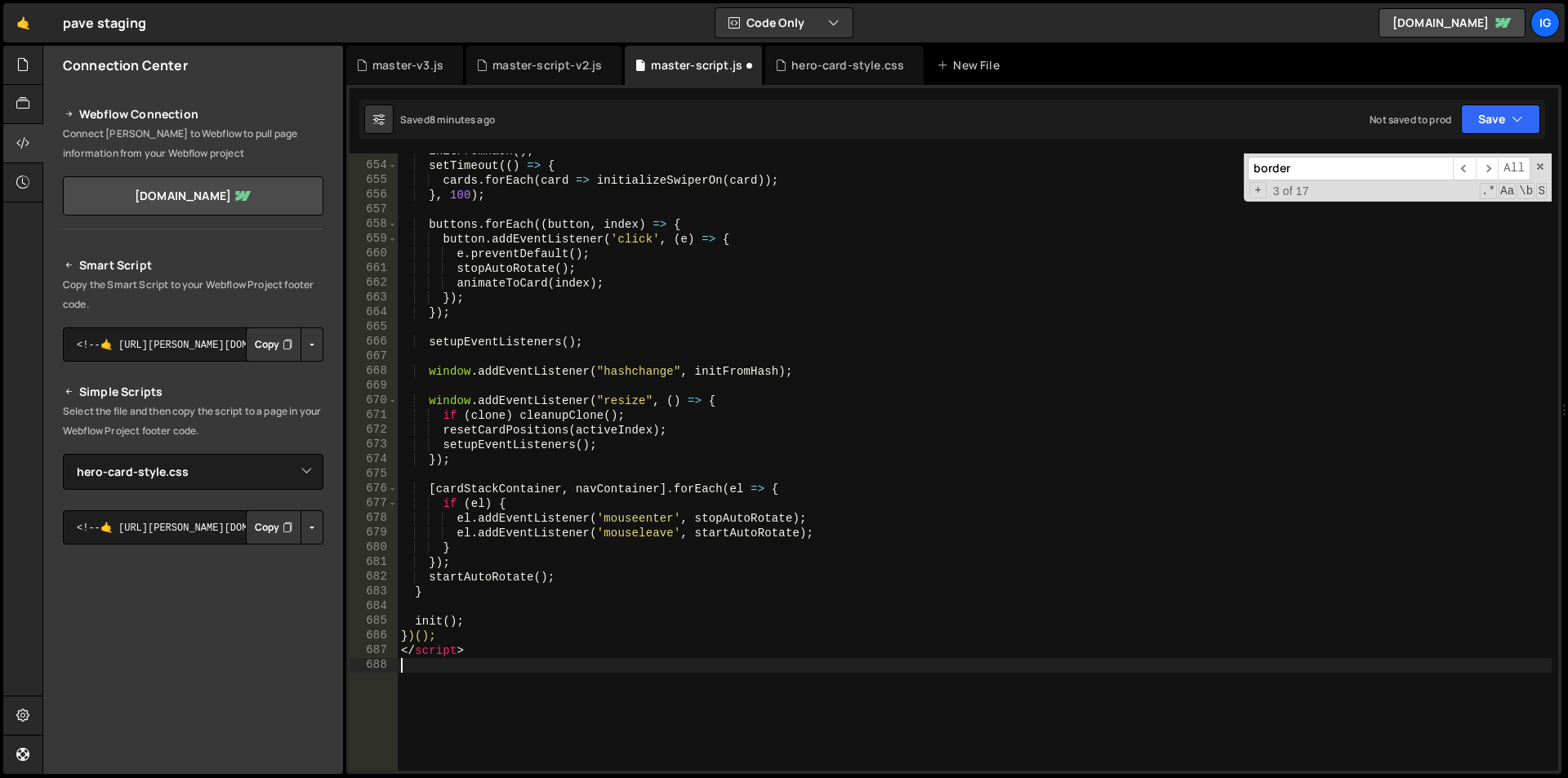
scroll to position [9739, 0]
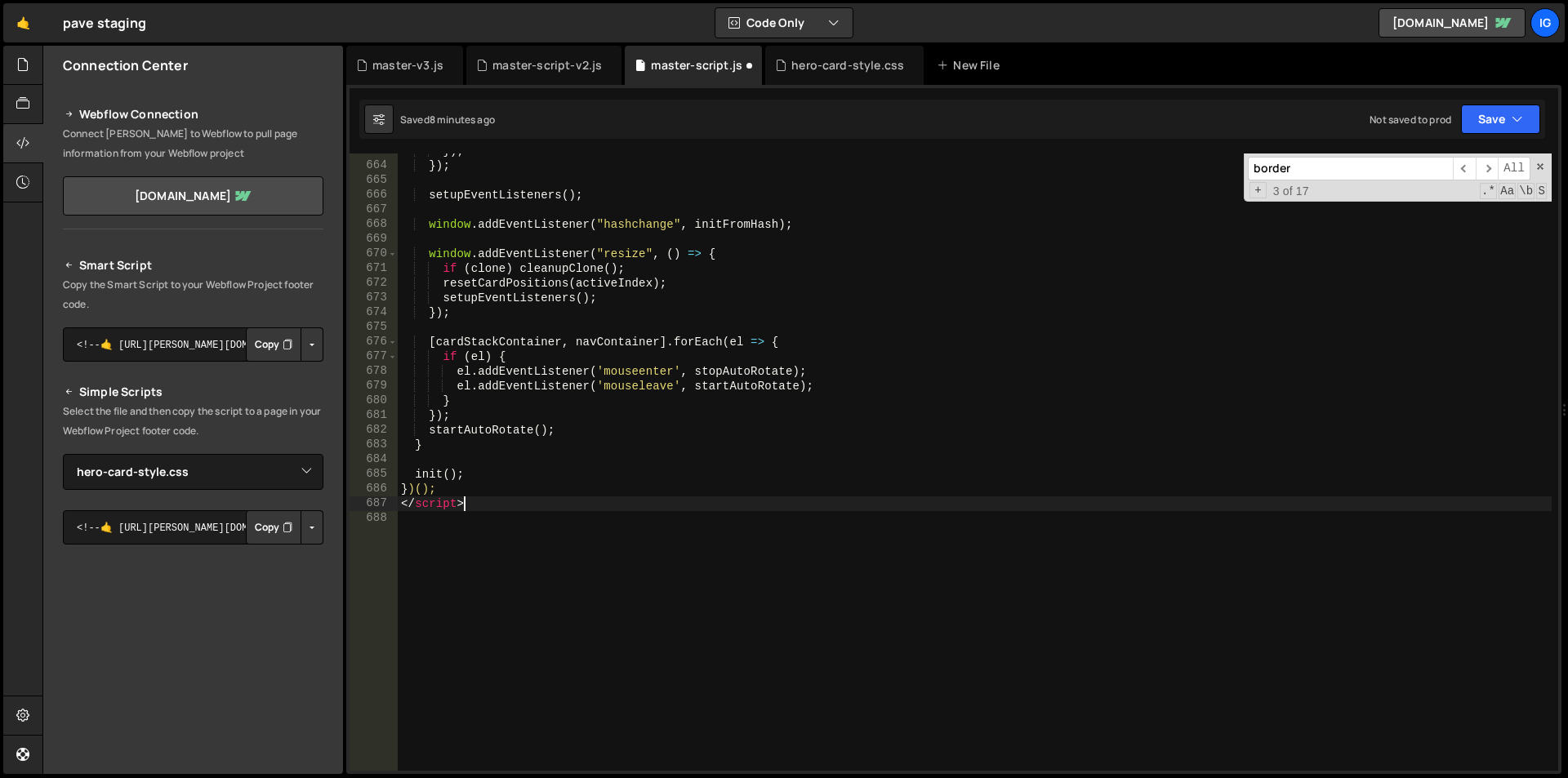
drag, startPoint x: 478, startPoint y: 506, endPoint x: 337, endPoint y: 505, distance: 141.0
click at [337, 505] on div "Files New File Javascript files 1 grow-to-100.js 0 1 hero-animation.js 0 1 mast…" at bounding box center [805, 411] width 1525 height 730
type textarea "</script>"
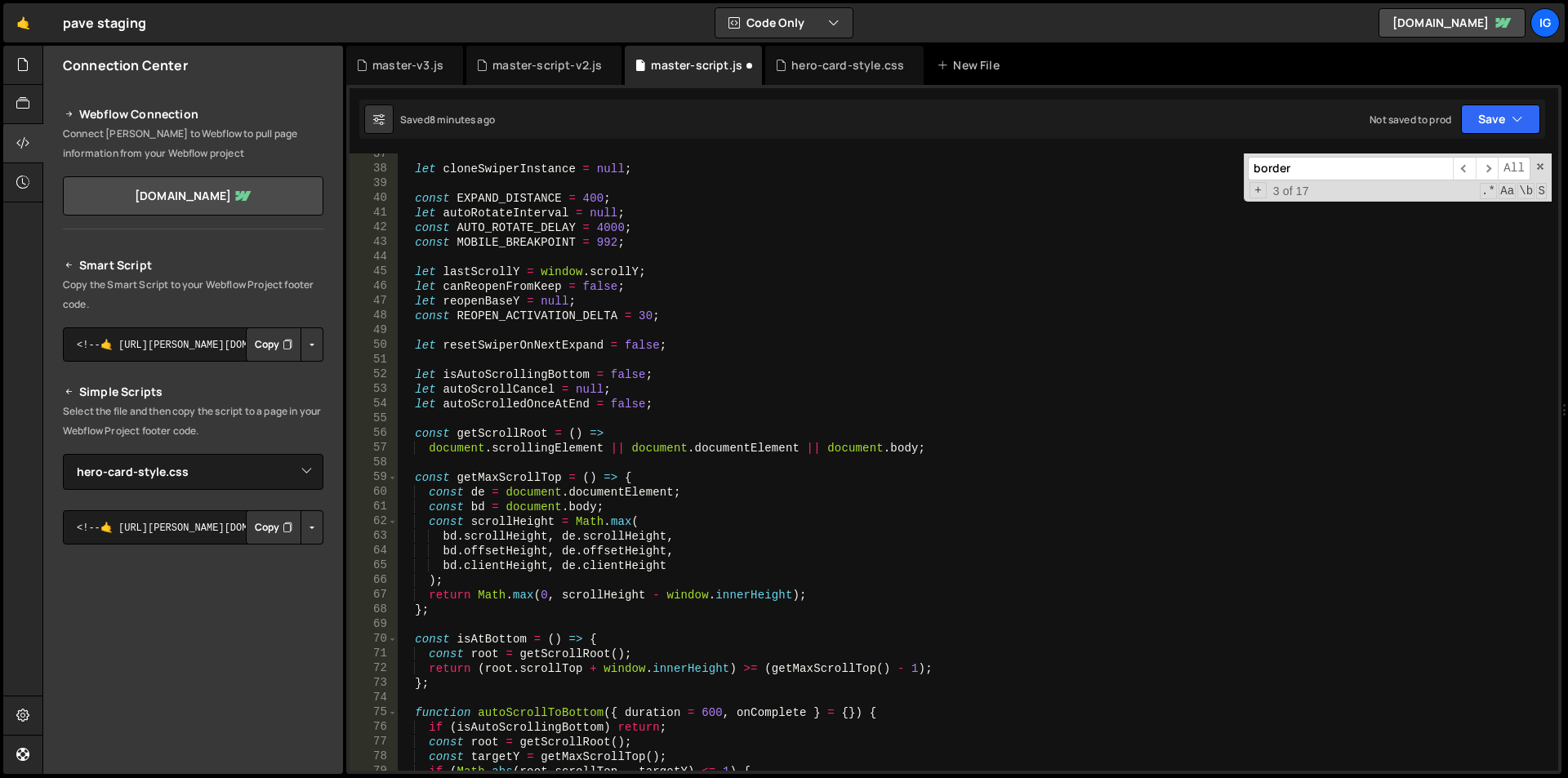
scroll to position [0, 0]
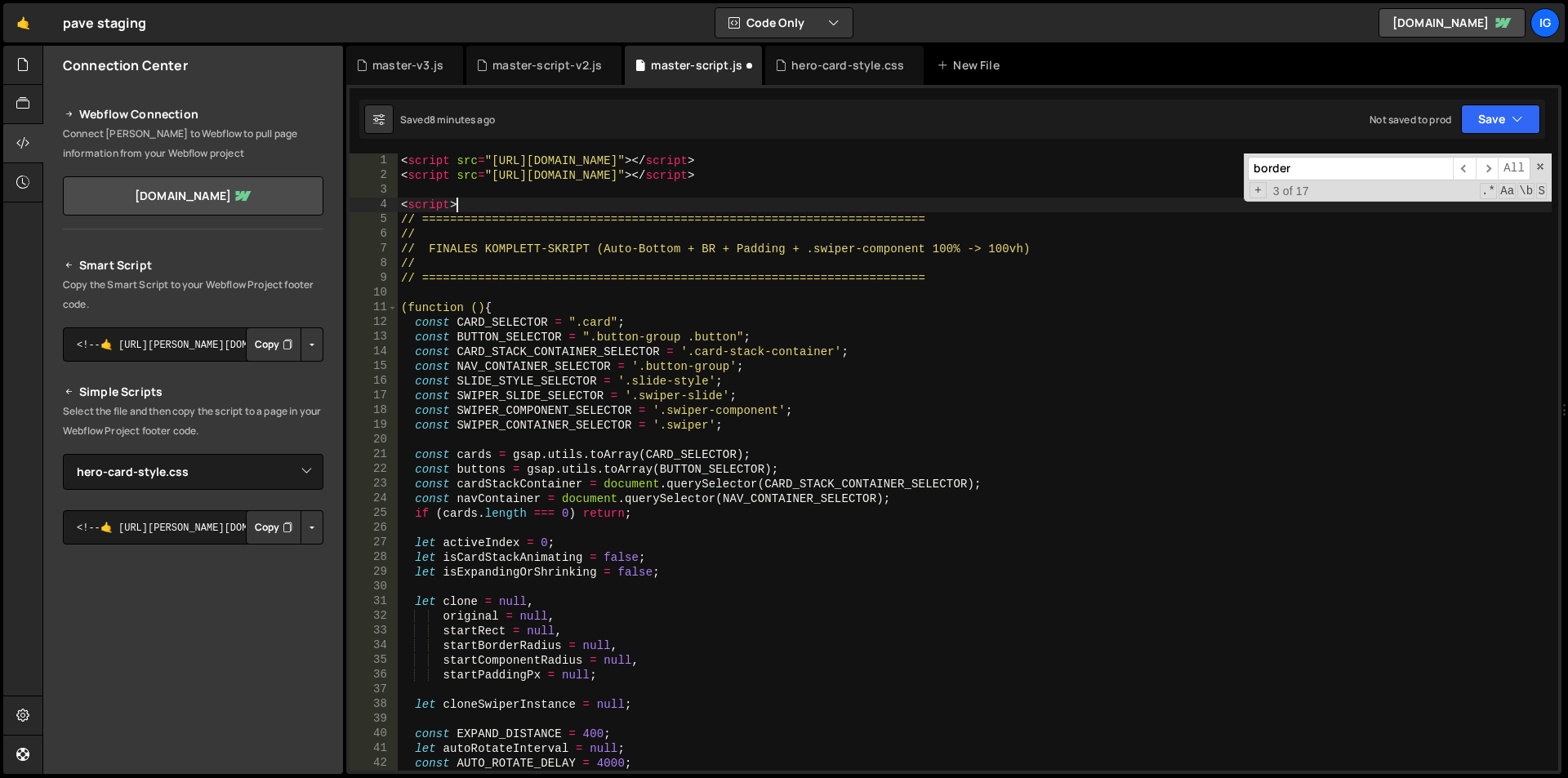
drag, startPoint x: 445, startPoint y: 196, endPoint x: 341, endPoint y: 107, distance: 136.9
click at [341, 107] on div "Files New File Javascript files 1 grow-to-100.js 0 1 hero-animation.js 0 1 mast…" at bounding box center [805, 411] width 1525 height 730
type textarea "<script src="[URL][DOMAIN_NAME]"></script> <script src="[URL][DOMAIN_NAME]"></s…"
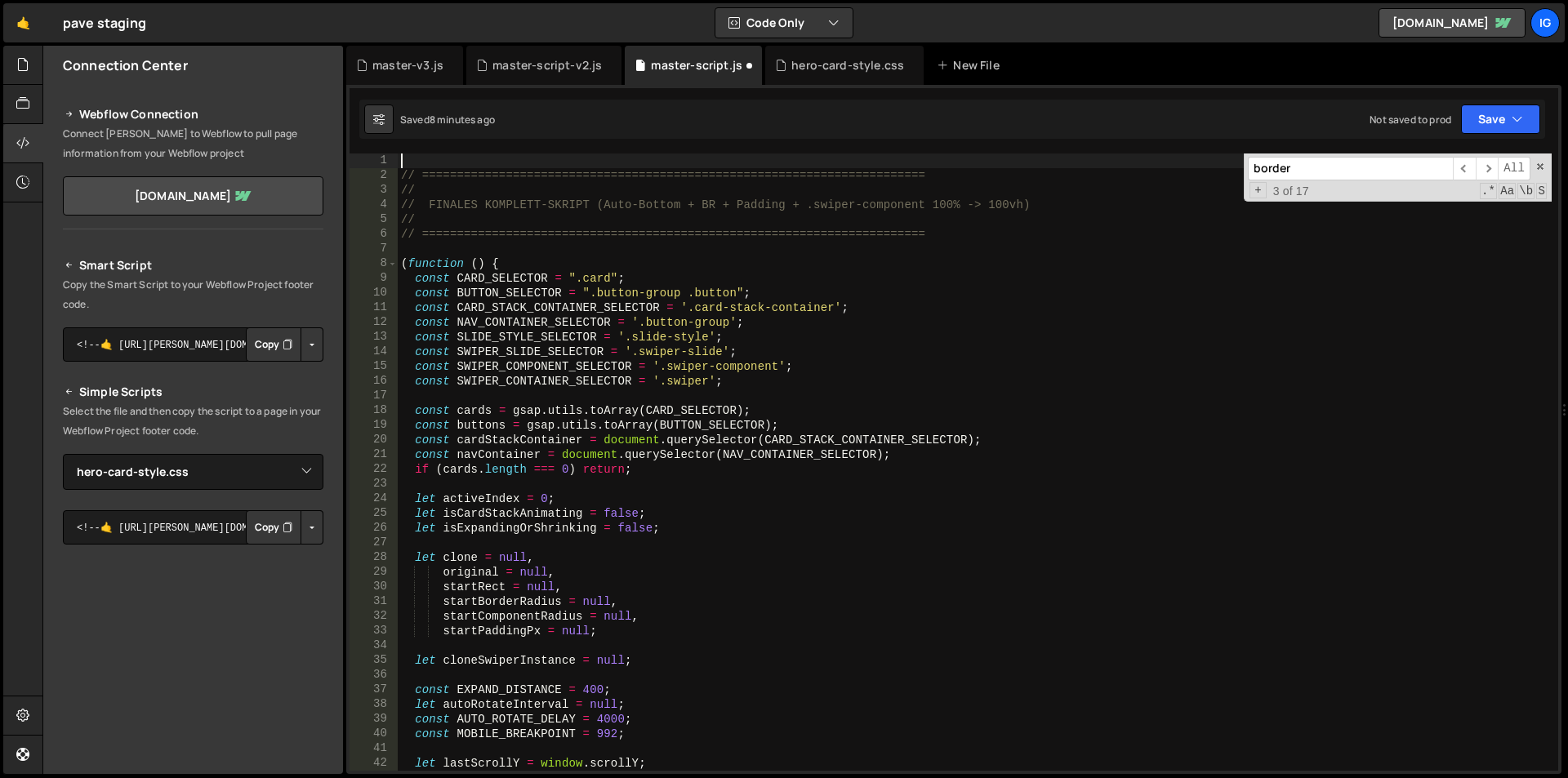
type textarea "// ========================================================================"
